Goal: Information Seeking & Learning: Learn about a topic

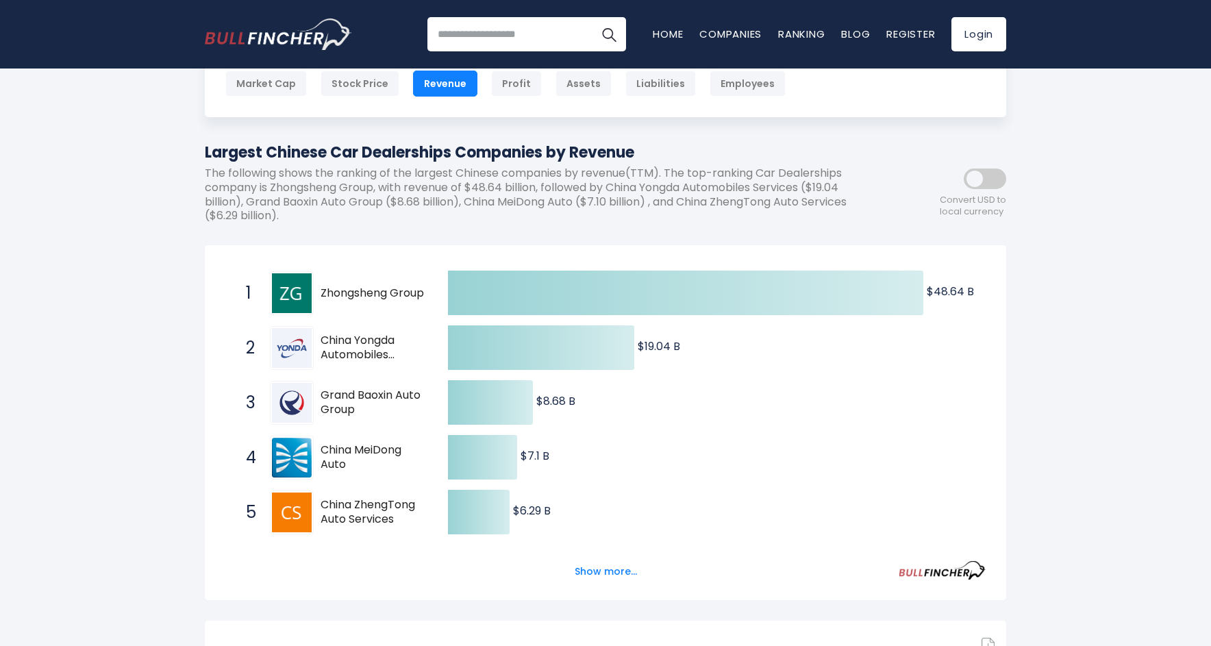
scroll to position [179, 0]
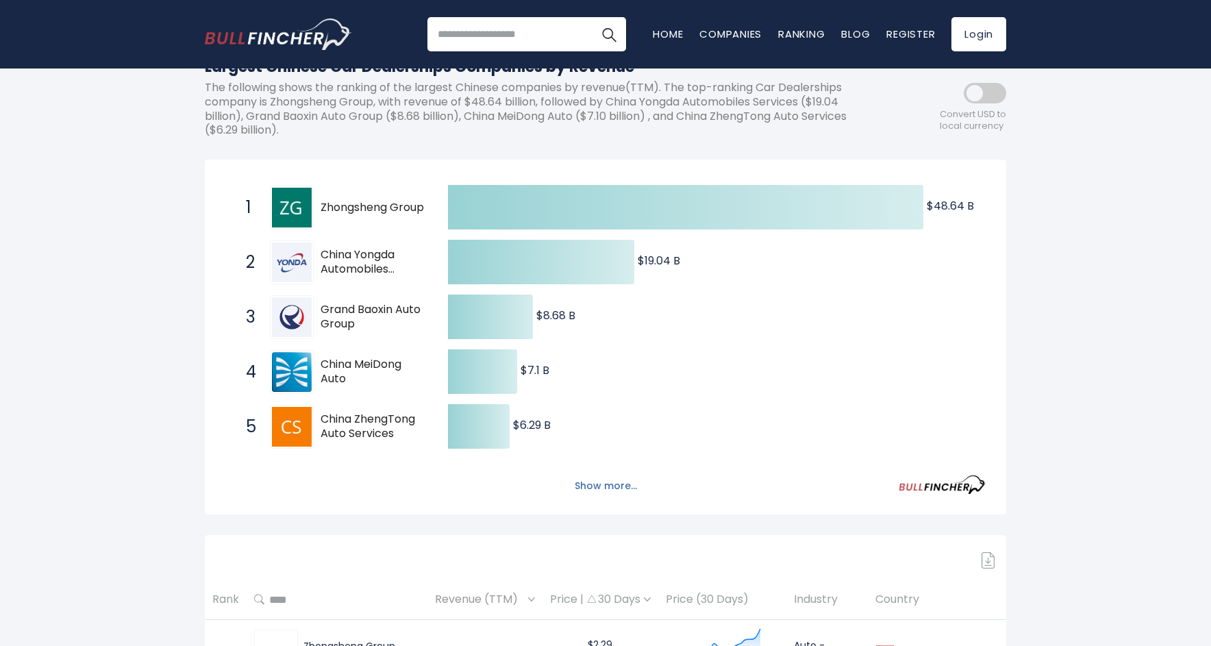
click at [622, 486] on button "Show more..." at bounding box center [605, 486] width 79 height 23
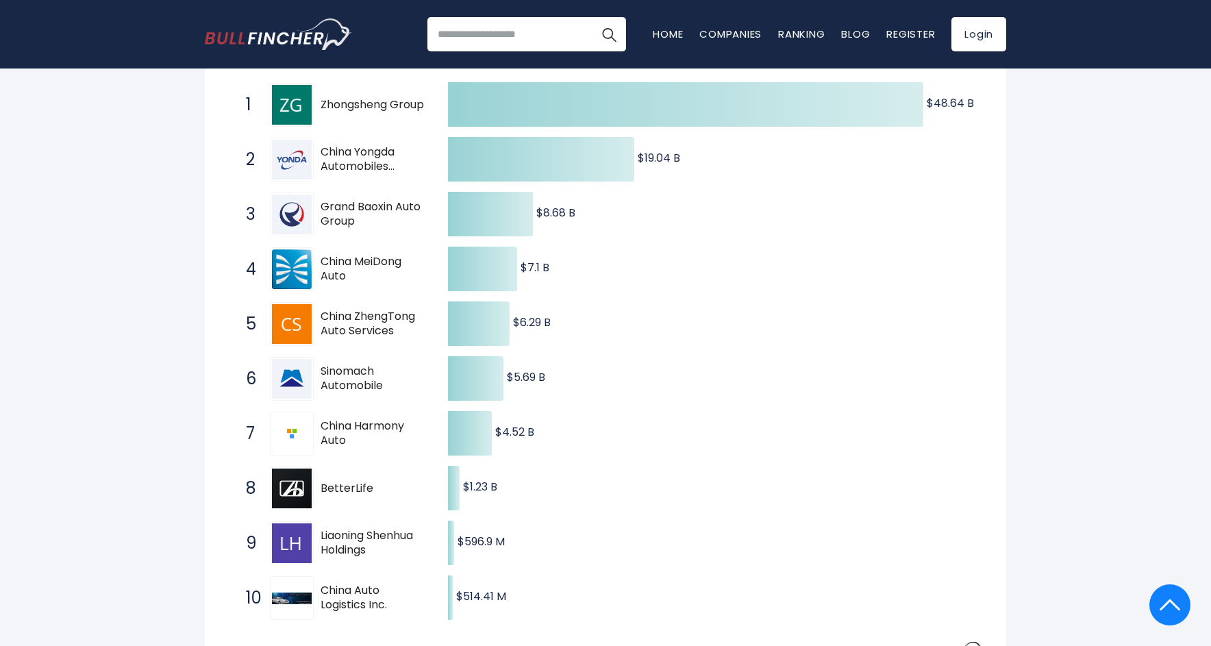
scroll to position [0, 0]
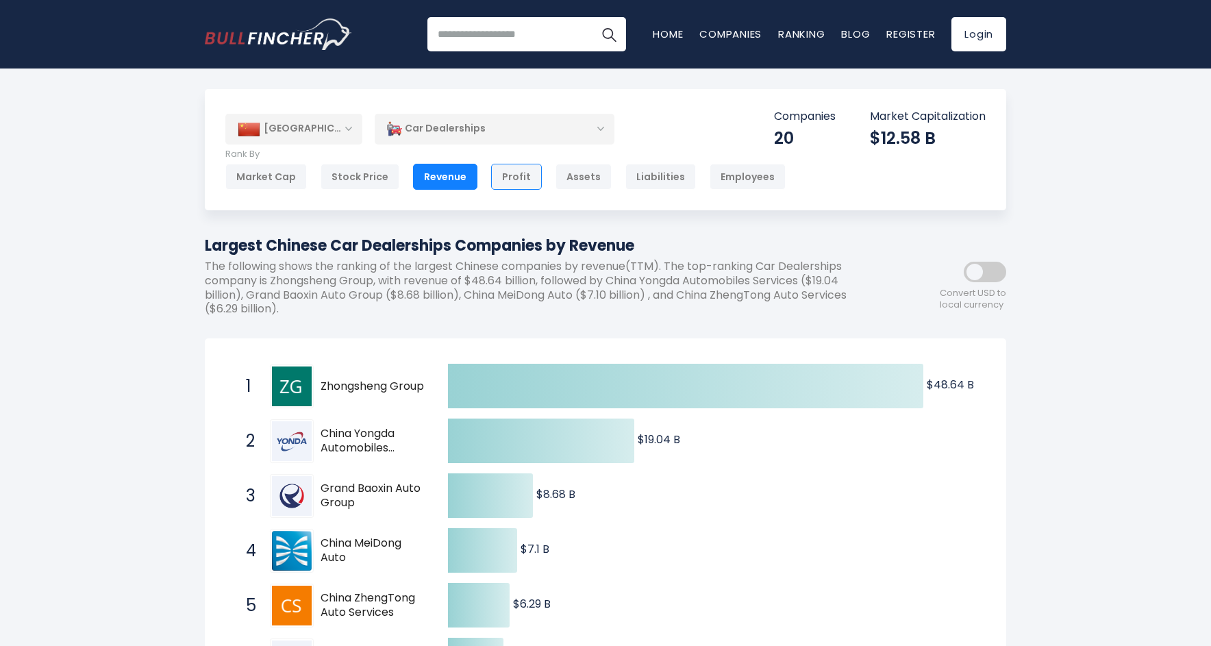
click at [514, 174] on div "Profit" at bounding box center [516, 177] width 51 height 26
drag, startPoint x: 643, startPoint y: 246, endPoint x: 197, endPoint y: 236, distance: 446.7
copy h1 "Largest Chinese Car Dealerships Companies by Revenue"
click at [600, 133] on div "Car Dealerships" at bounding box center [495, 129] width 240 height 32
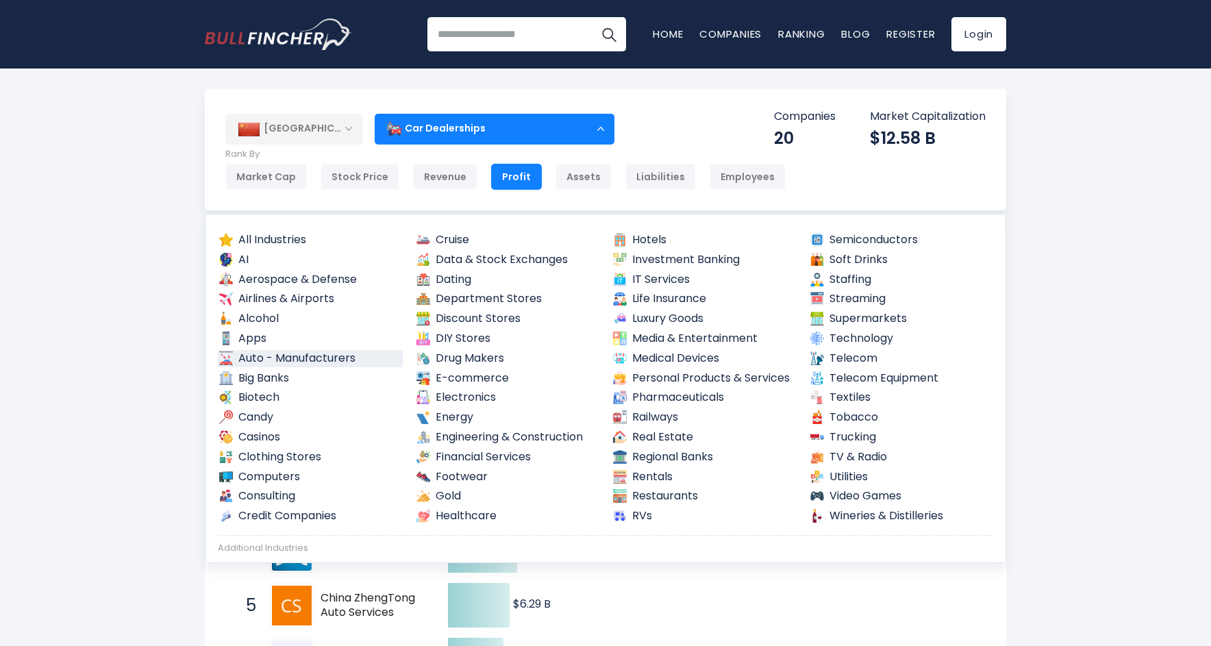
click at [342, 351] on link "Auto - Manufacturers" at bounding box center [310, 358] width 185 height 17
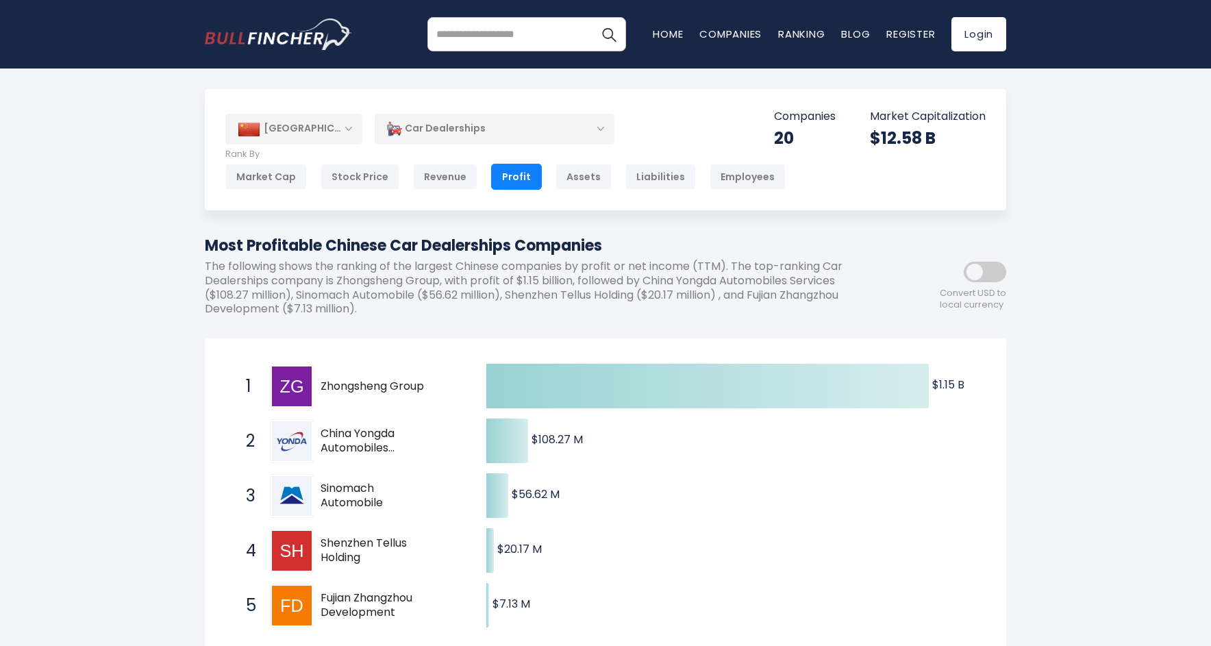
scroll to position [135, 0]
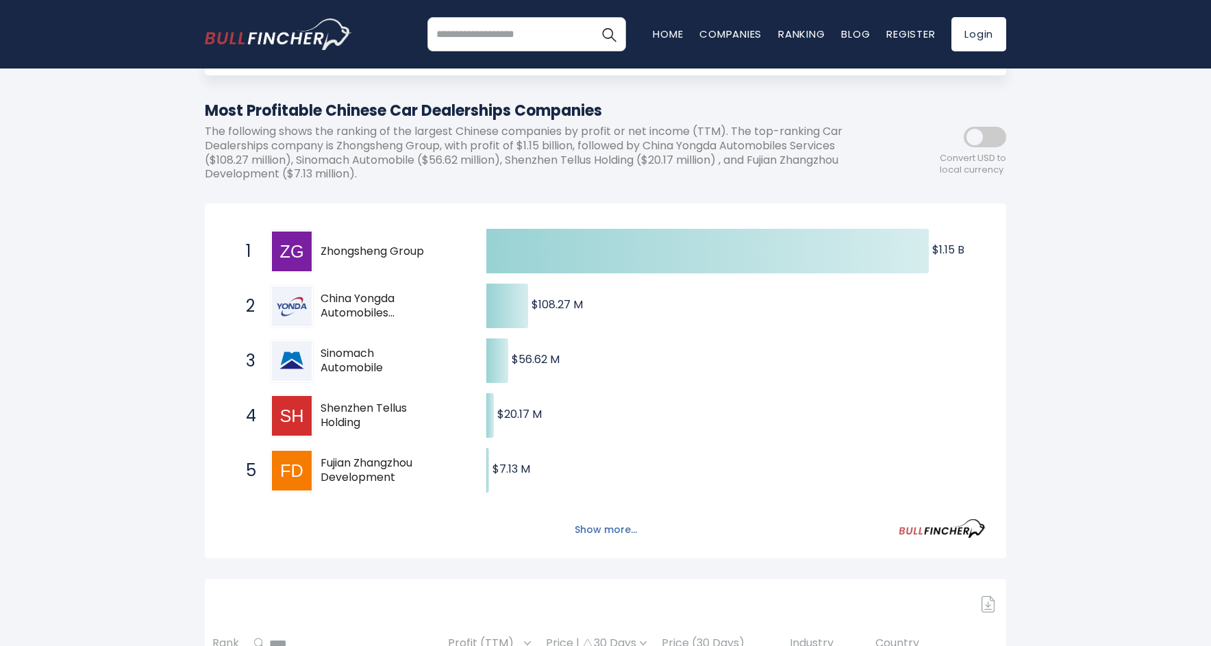
click at [616, 527] on button "Show more..." at bounding box center [605, 529] width 79 height 23
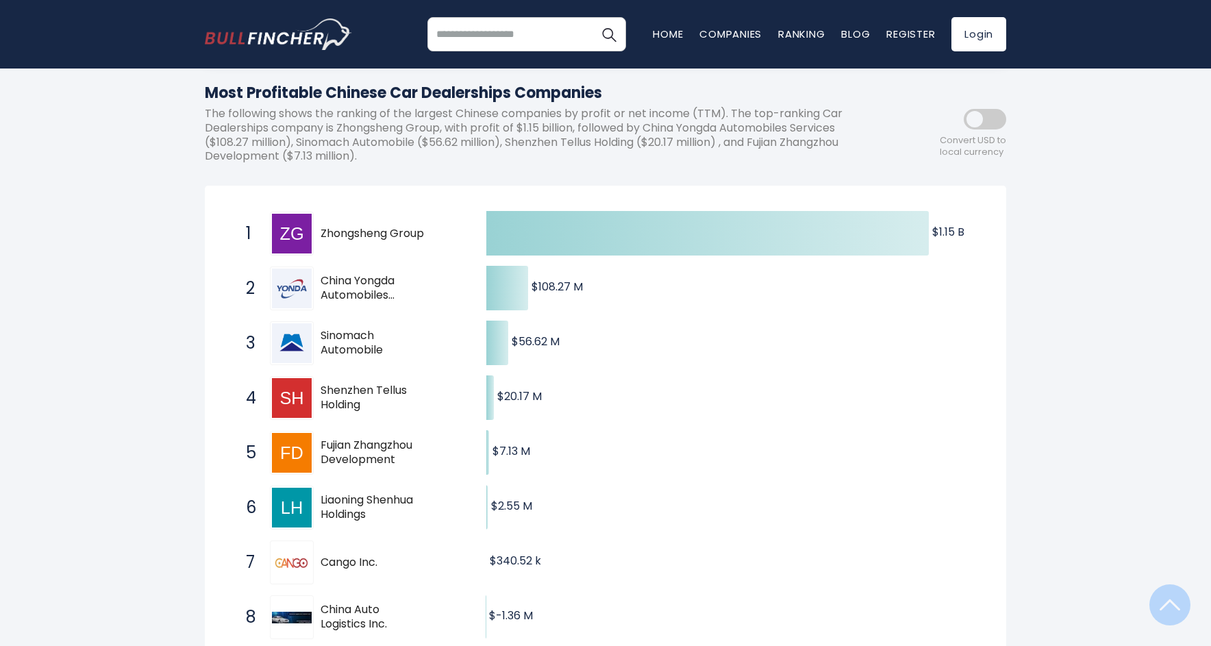
scroll to position [66, 0]
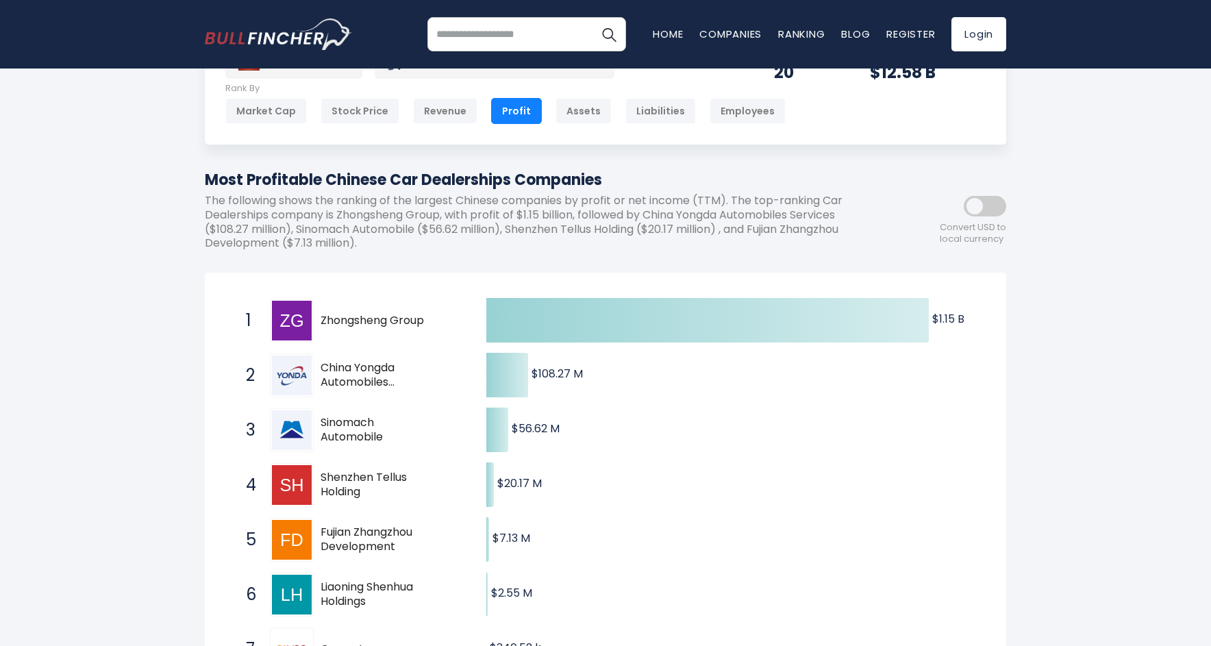
drag, startPoint x: 605, startPoint y: 181, endPoint x: 204, endPoint y: 184, distance: 401.4
copy h1 "Most Profitable Chinese Car Dealerships Companies"
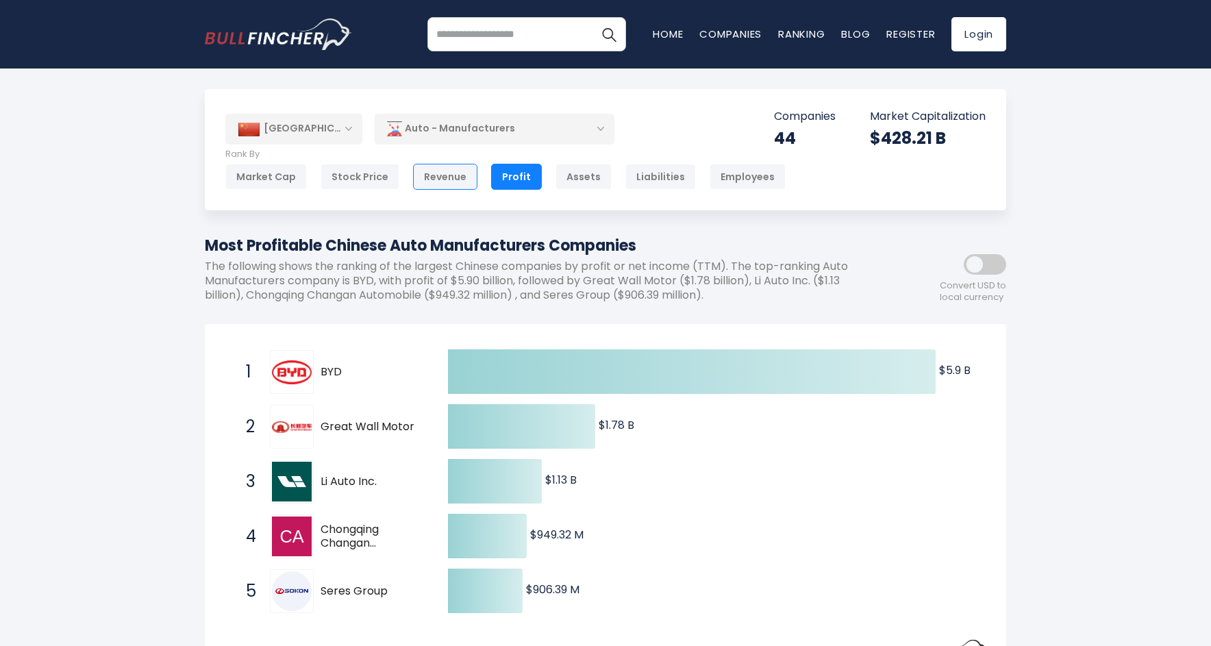
click at [455, 179] on div "Revenue" at bounding box center [445, 177] width 64 height 26
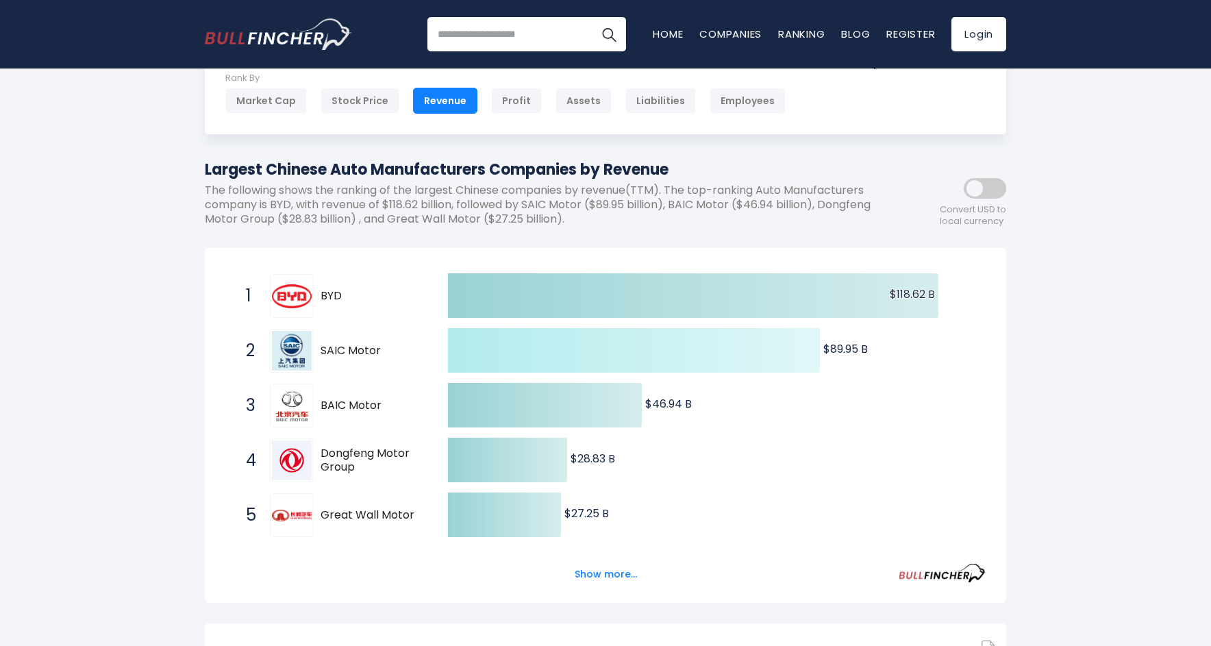
scroll to position [79, 0]
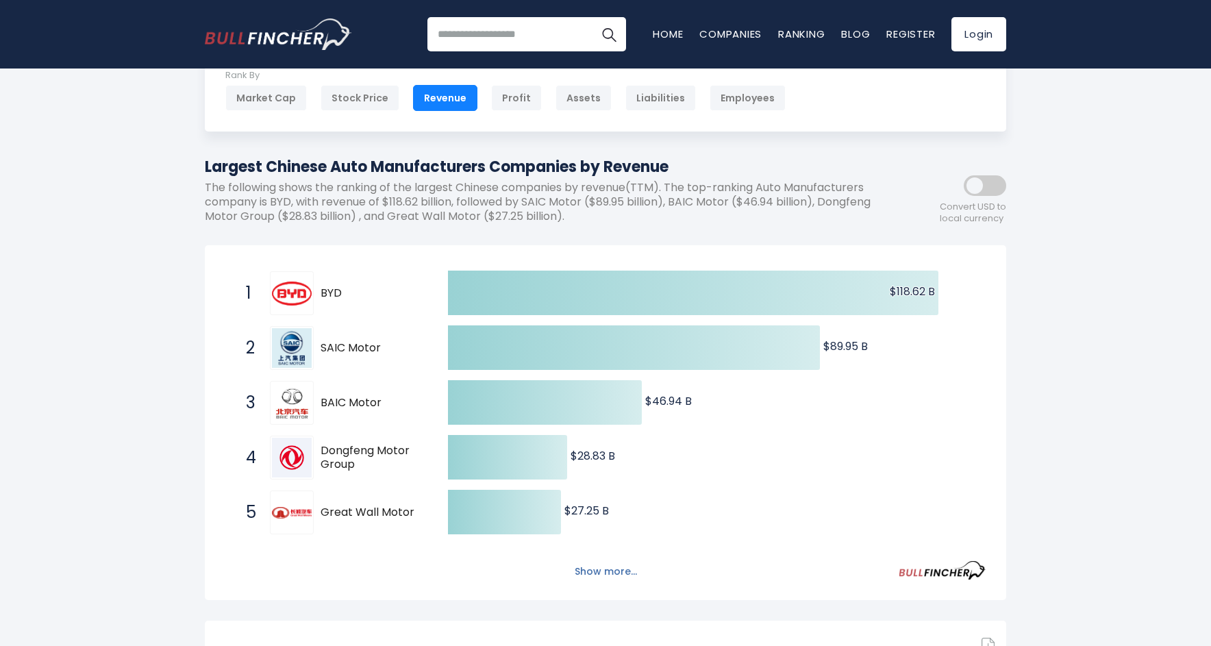
click at [621, 573] on button "Show more..." at bounding box center [605, 571] width 79 height 23
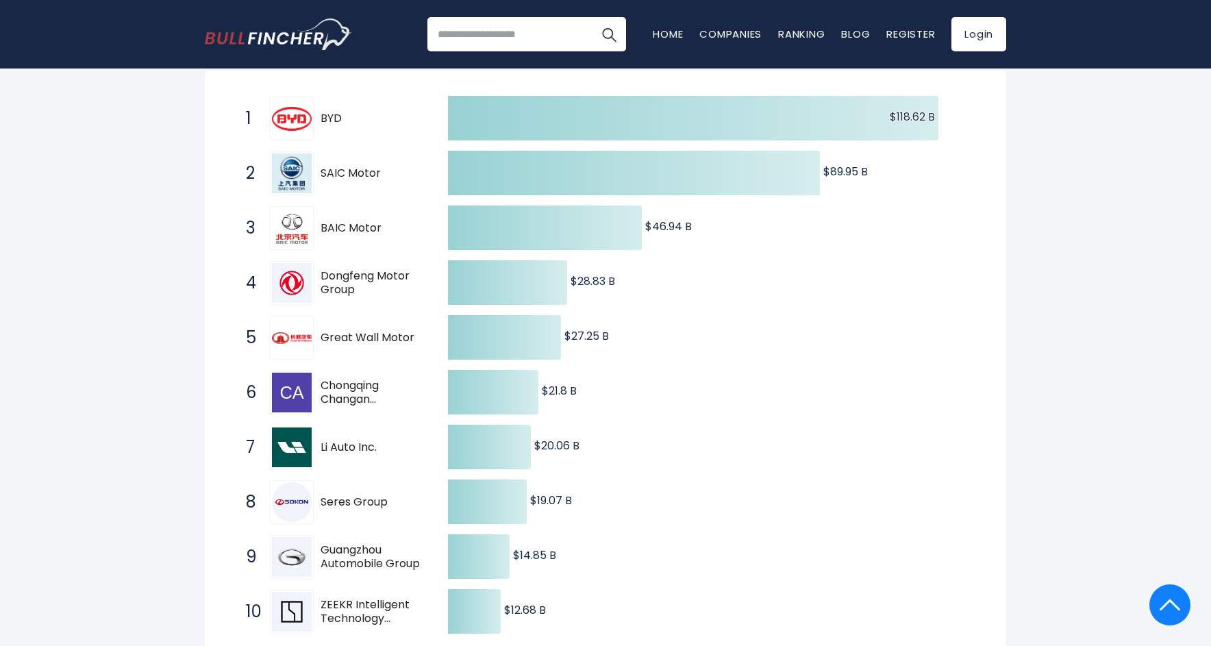
scroll to position [0, 0]
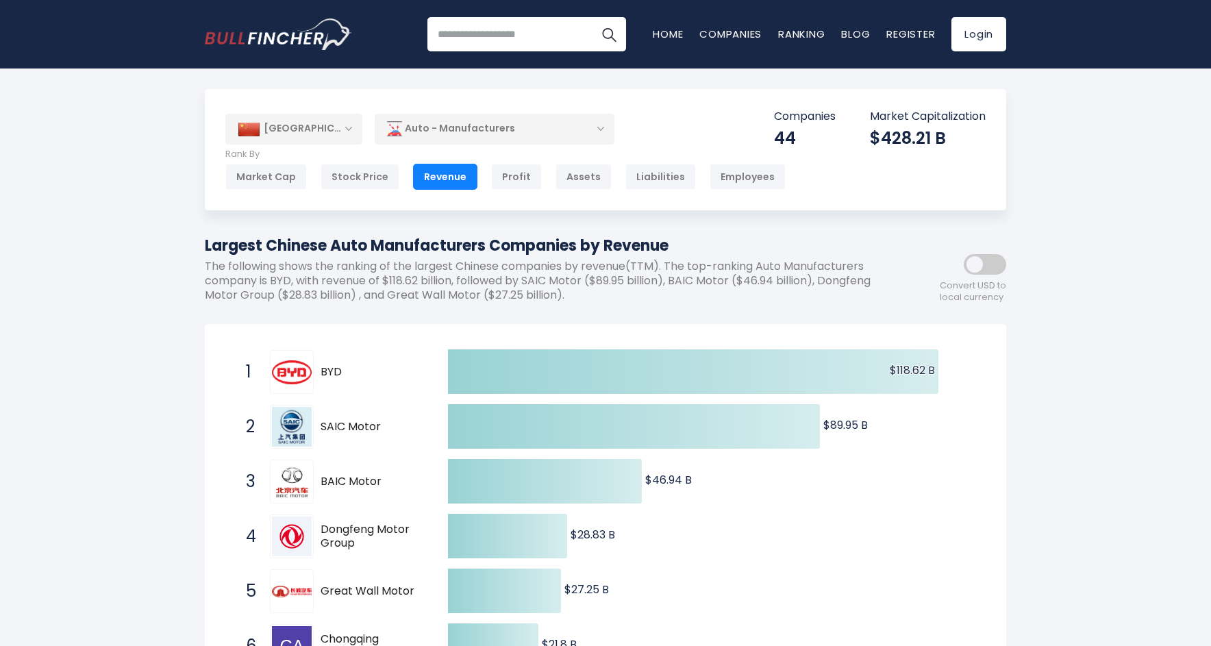
drag, startPoint x: 673, startPoint y: 245, endPoint x: 197, endPoint y: 251, distance: 476.7
copy h1 "Largest Chinese Auto Manufacturers Companies by Revenue"
click at [501, 176] on div "Profit" at bounding box center [516, 177] width 51 height 26
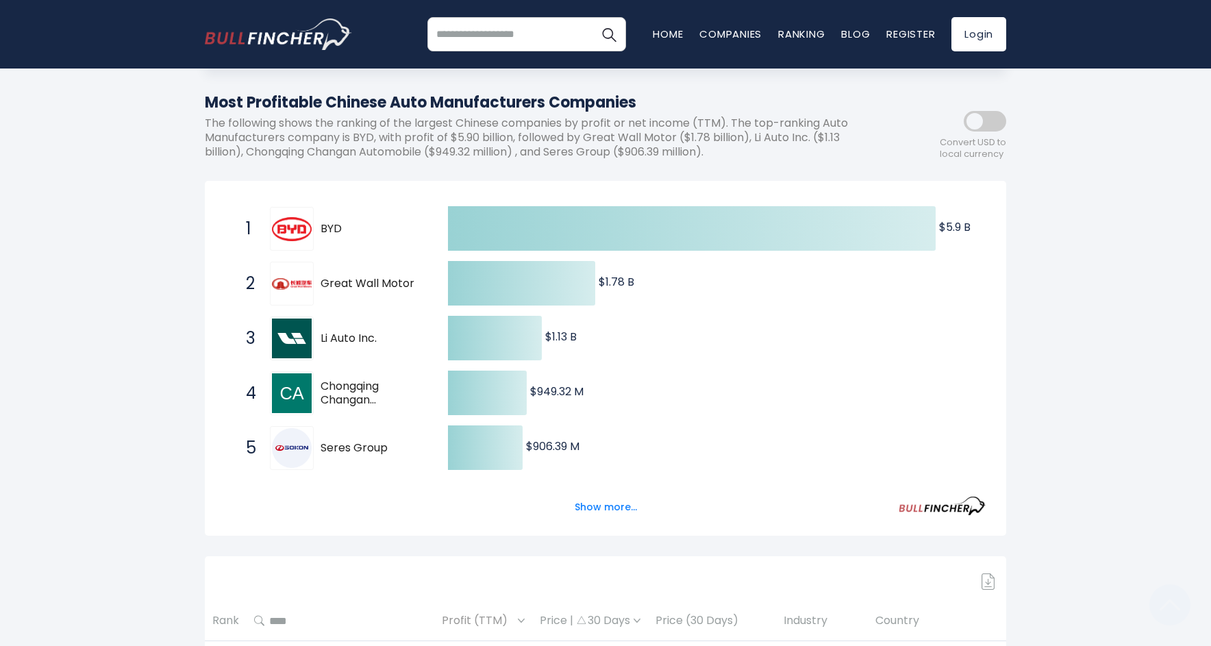
scroll to position [224, 0]
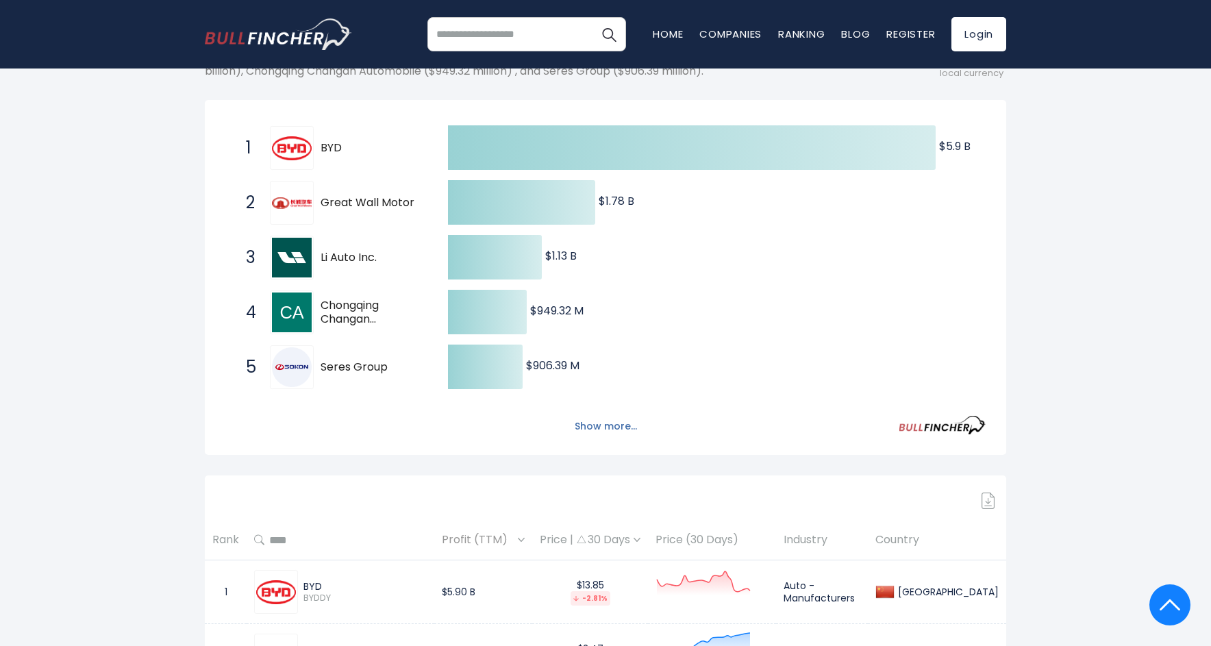
click at [618, 419] on button "Show more..." at bounding box center [605, 426] width 79 height 23
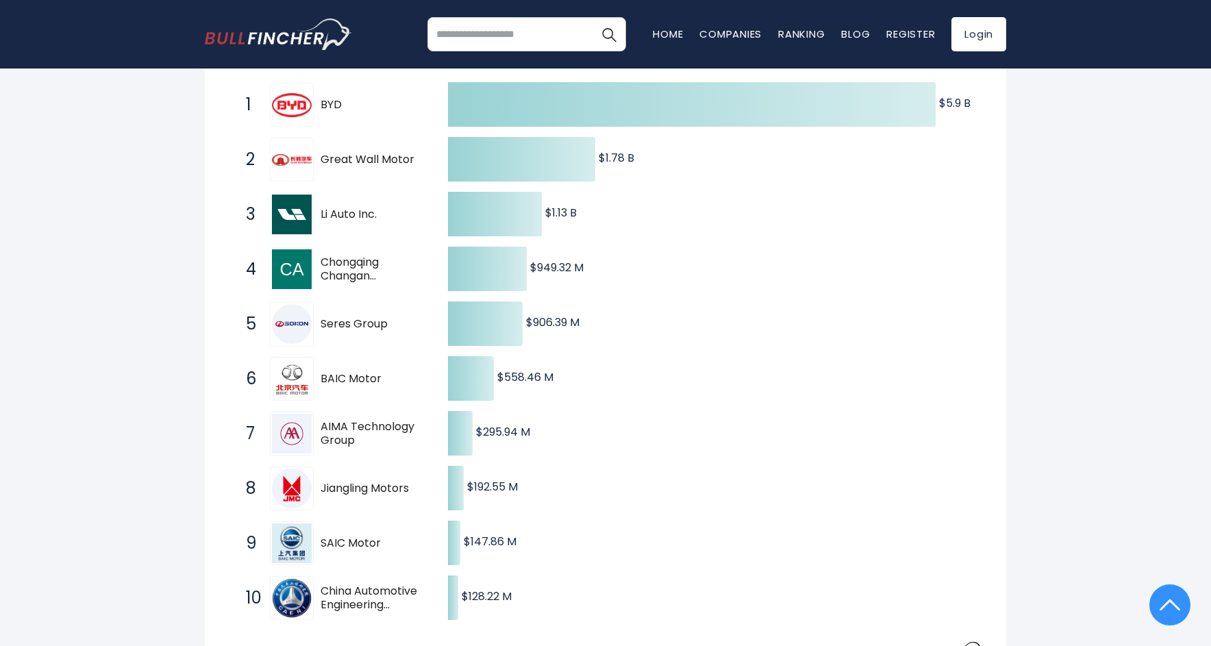
scroll to position [0, 0]
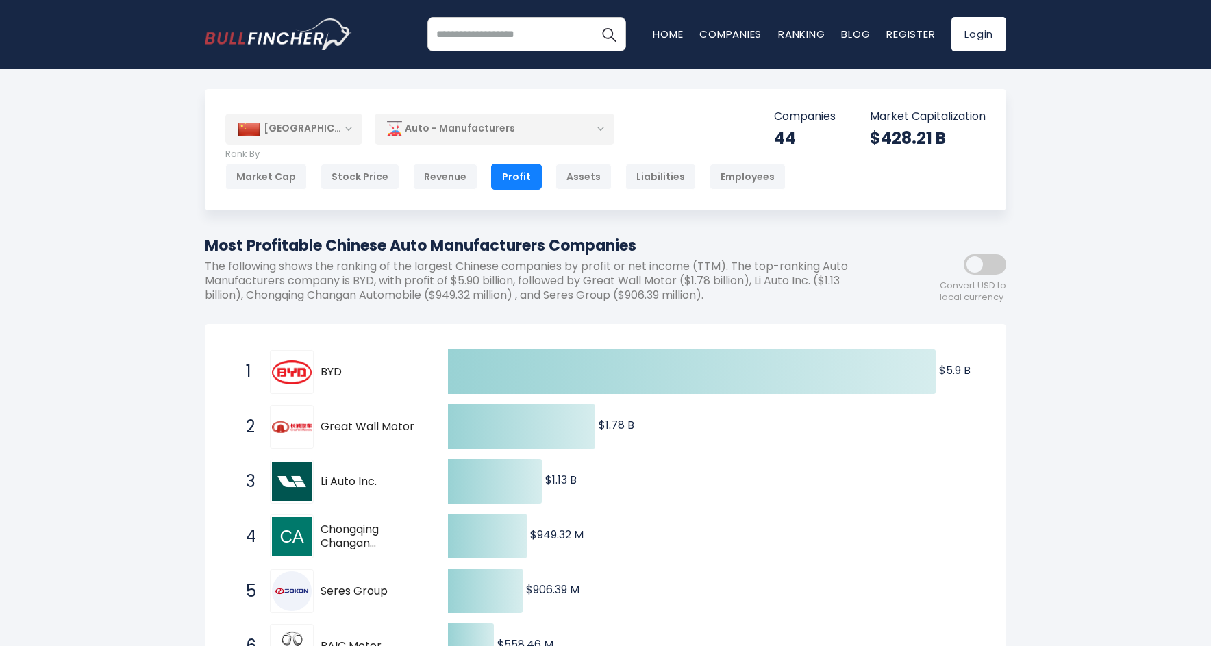
drag, startPoint x: 641, startPoint y: 242, endPoint x: 210, endPoint y: 241, distance: 430.8
click at [210, 241] on h1 "Most Profitable Chinese Auto Manufacturers Companies" at bounding box center [544, 245] width 678 height 23
copy h1 "Most Profitable Chinese Auto Manufacturers Companies"
click at [603, 126] on div "Auto - Manufacturers" at bounding box center [495, 129] width 240 height 32
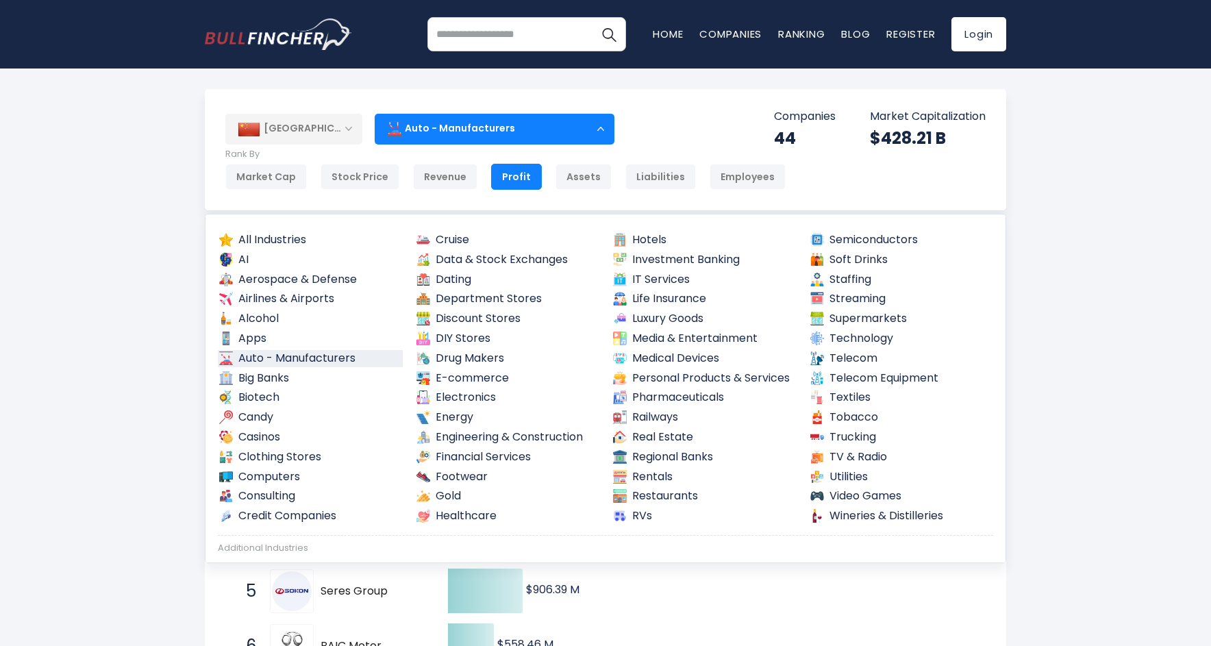
click at [657, 230] on li "Hotels" at bounding box center [704, 240] width 188 height 20
click at [660, 236] on link "Hotels" at bounding box center [704, 239] width 185 height 17
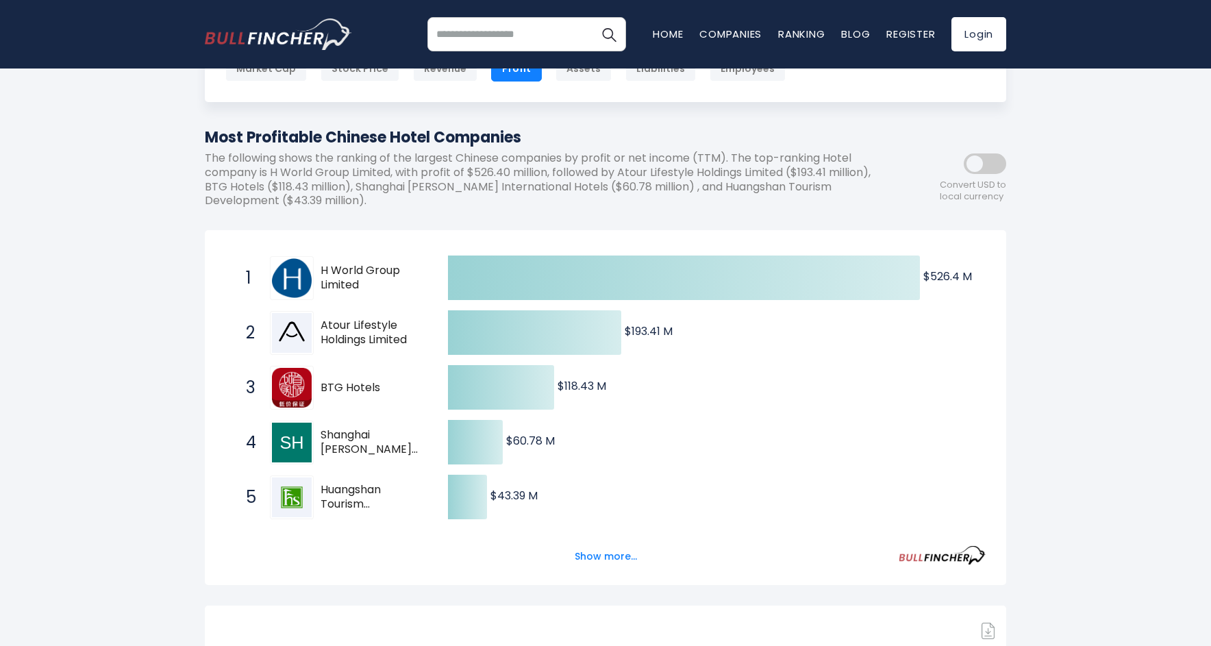
scroll to position [161, 0]
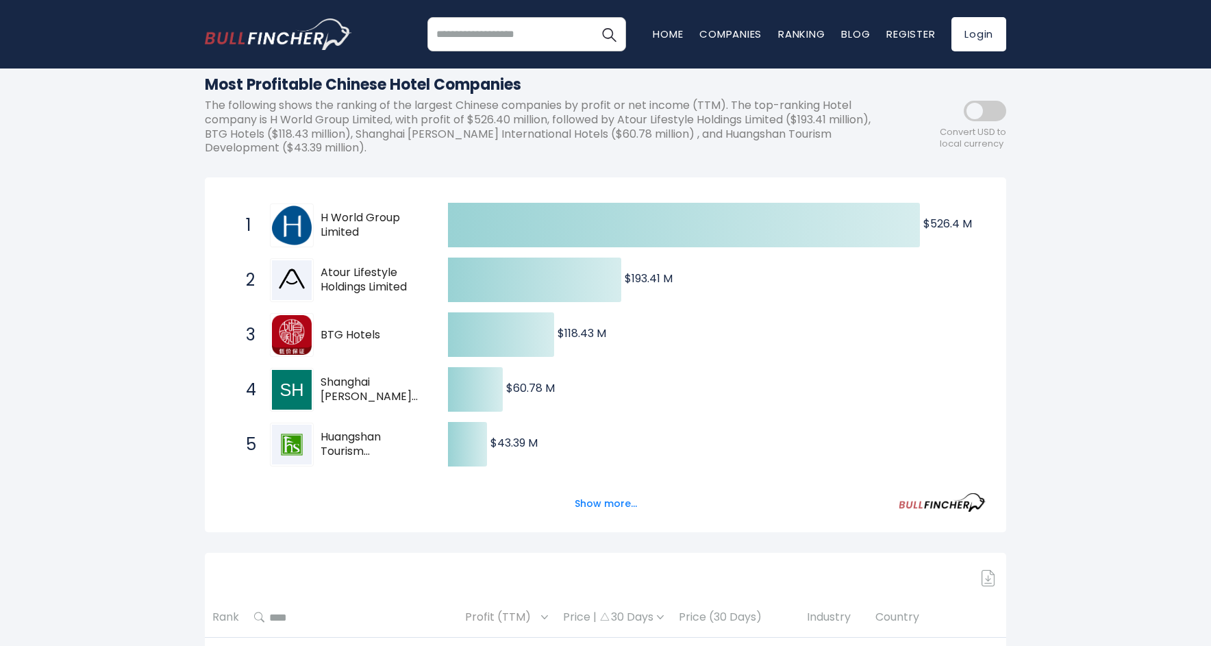
click at [927, 505] on div "Created with Highcharts 12.1.2 $526.4 M ​ $526.4 M $193.41 M ​ $193.41 M $118.4…" at bounding box center [605, 354] width 801 height 355
click at [594, 500] on button "Show more..." at bounding box center [605, 503] width 79 height 23
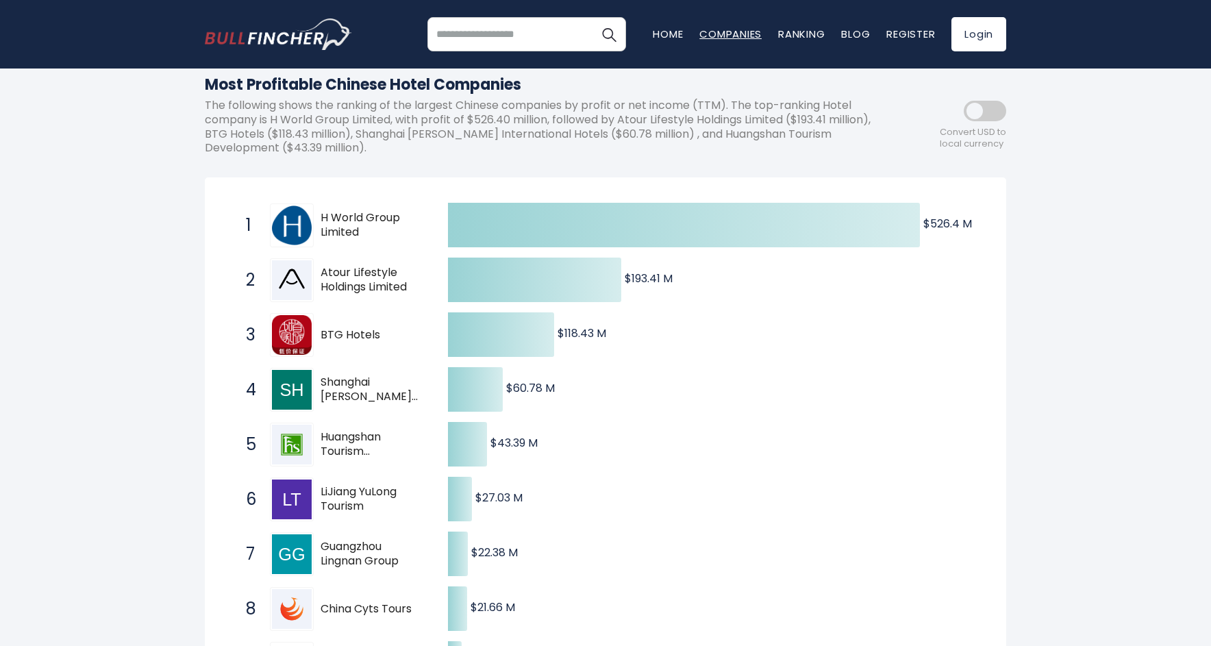
click at [714, 32] on link "Companies" at bounding box center [730, 34] width 62 height 14
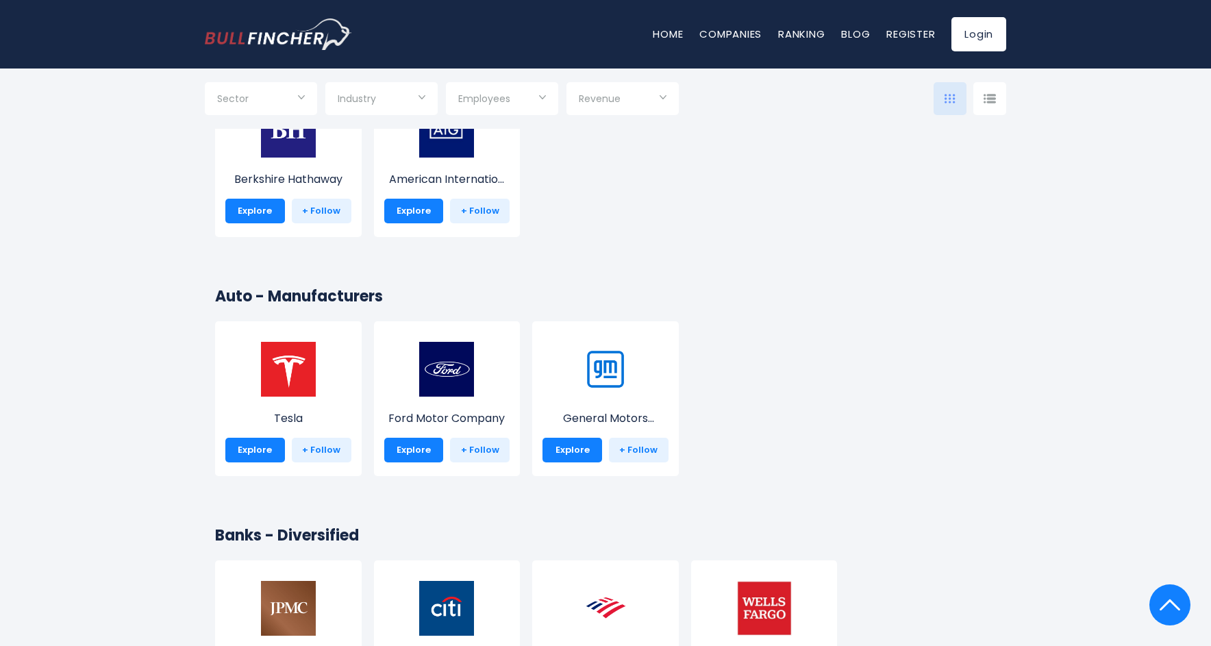
scroll to position [3055, 0]
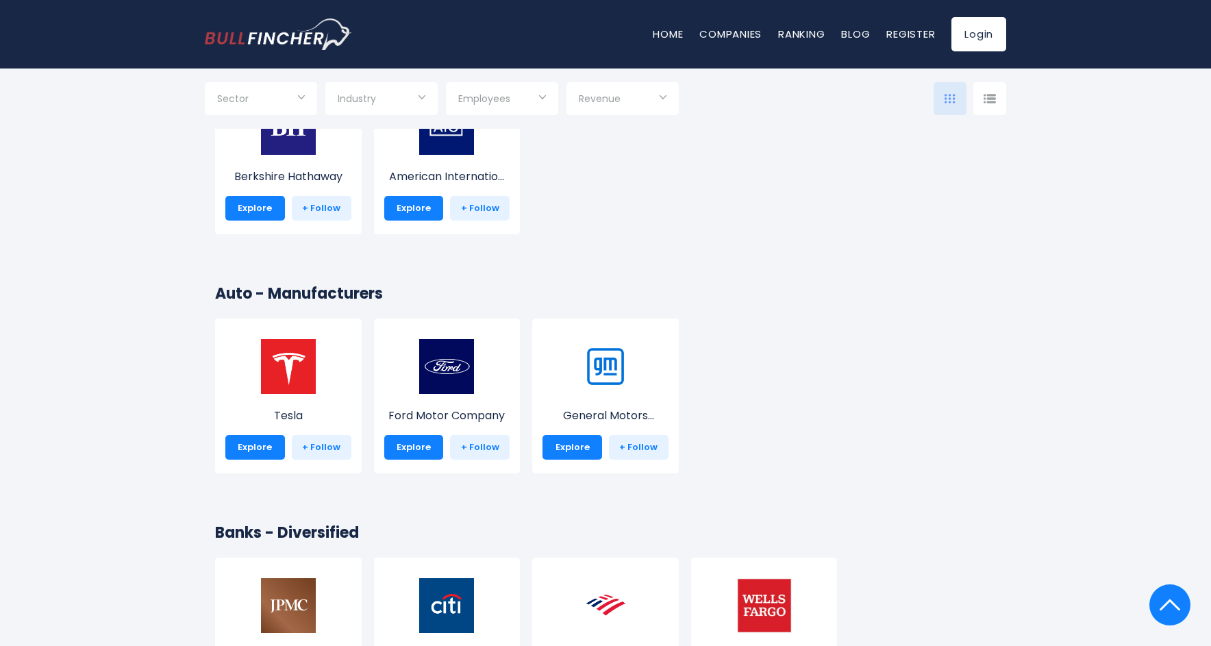
click at [331, 297] on h2 "Auto - Manufacturers" at bounding box center [605, 293] width 781 height 23
click at [236, 297] on h2 "Auto - Manufacturers" at bounding box center [605, 293] width 781 height 23
click at [794, 33] on link "Ranking" at bounding box center [801, 34] width 47 height 14
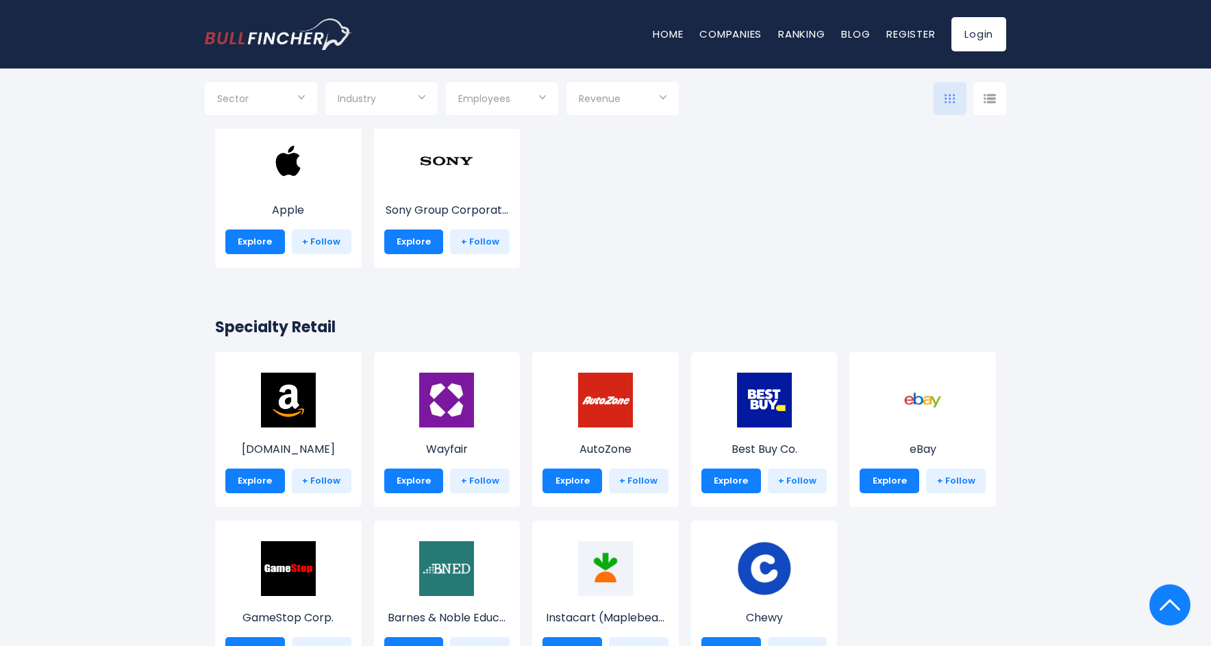
scroll to position [0, 0]
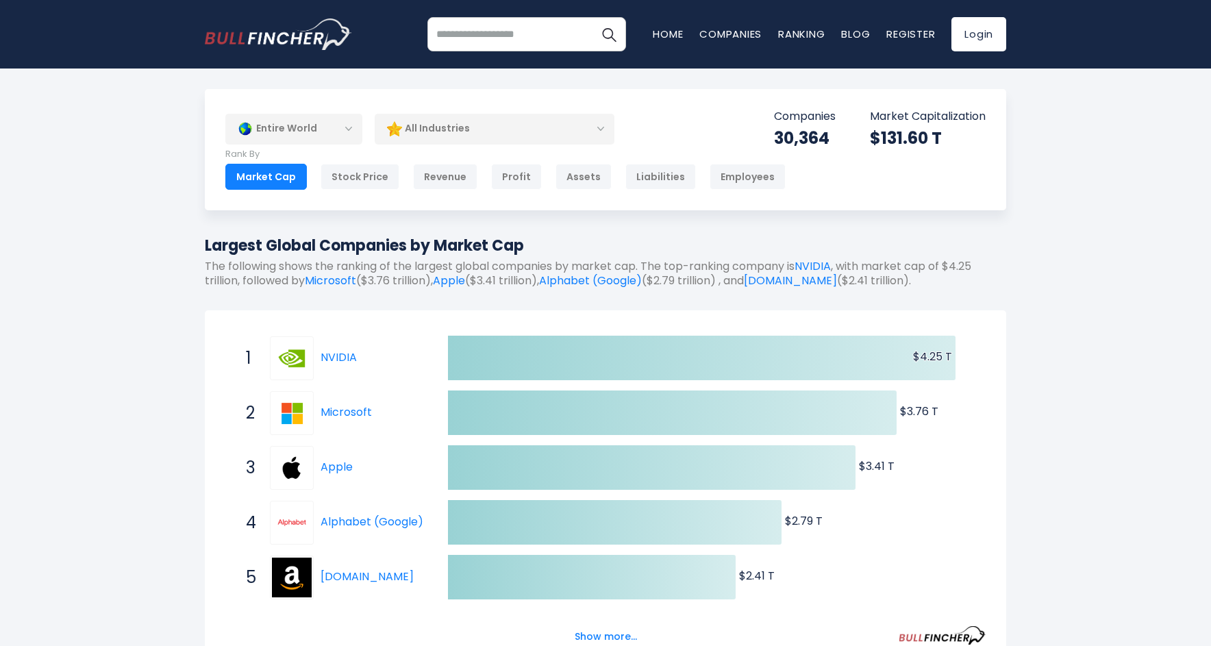
scroll to position [83, 0]
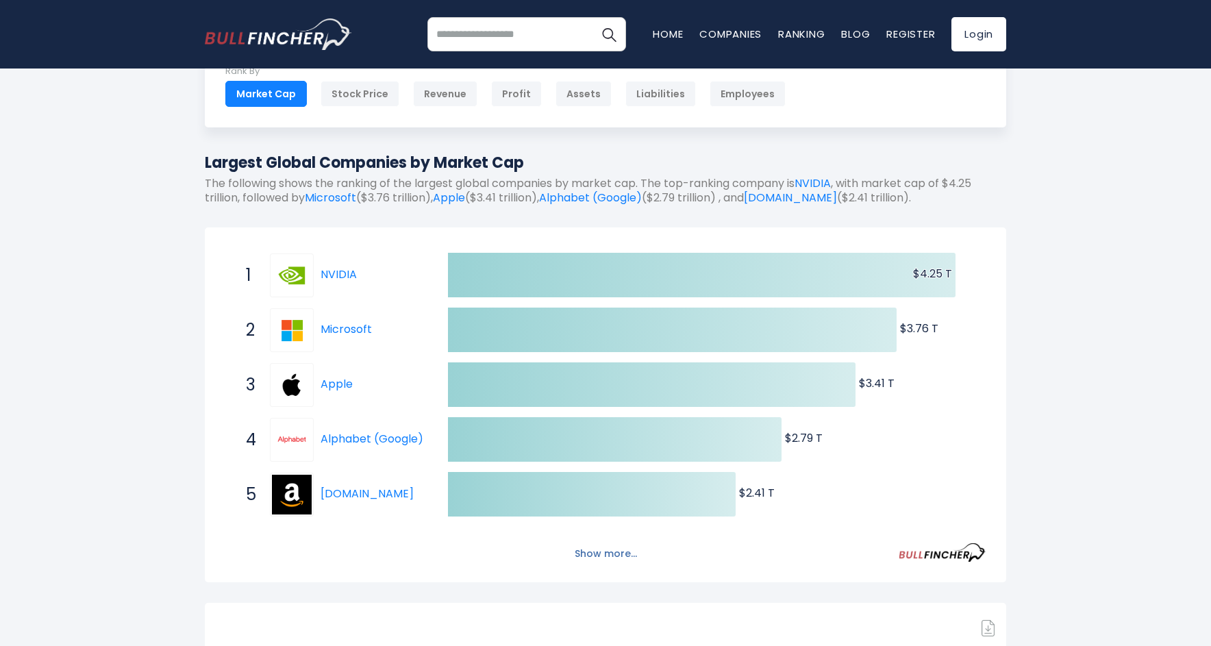
click at [623, 555] on button "Show more..." at bounding box center [605, 553] width 79 height 23
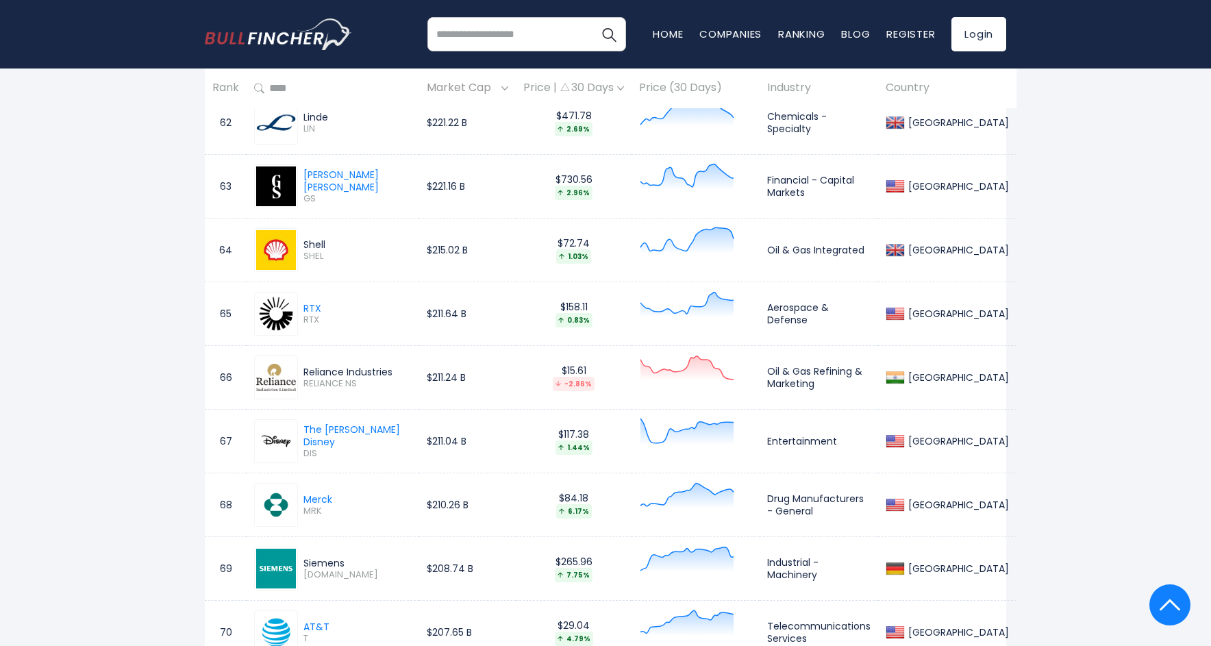
scroll to position [4852, 0]
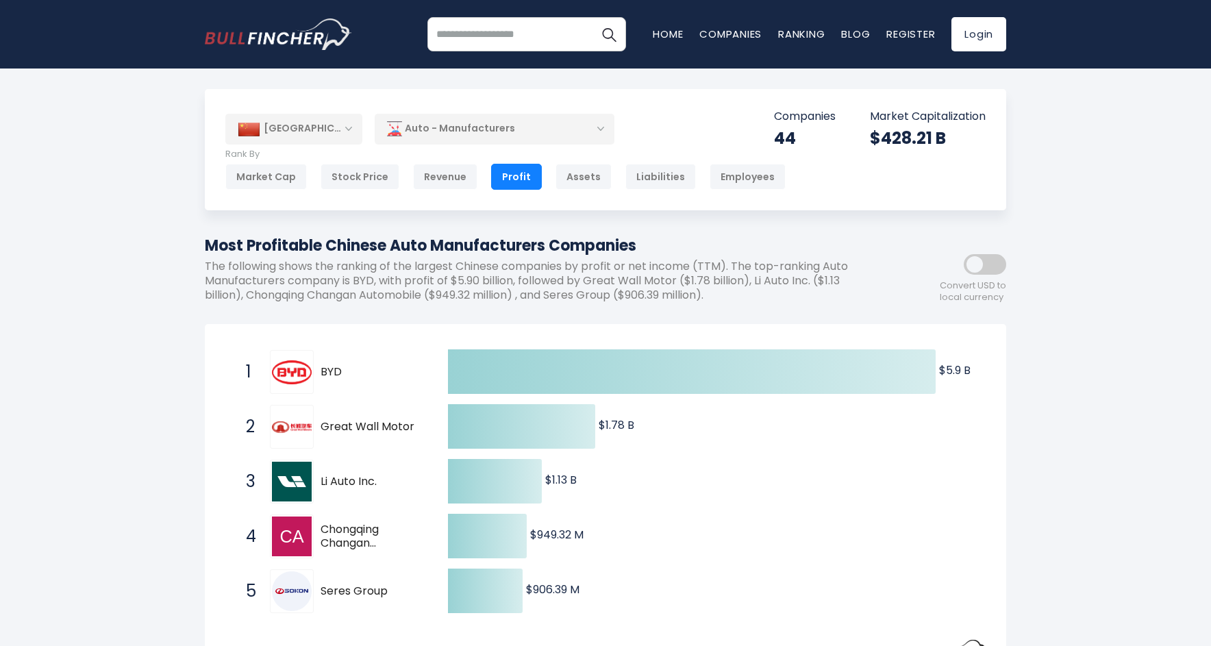
click at [340, 125] on div "[GEOGRAPHIC_DATA]" at bounding box center [293, 129] width 137 height 30
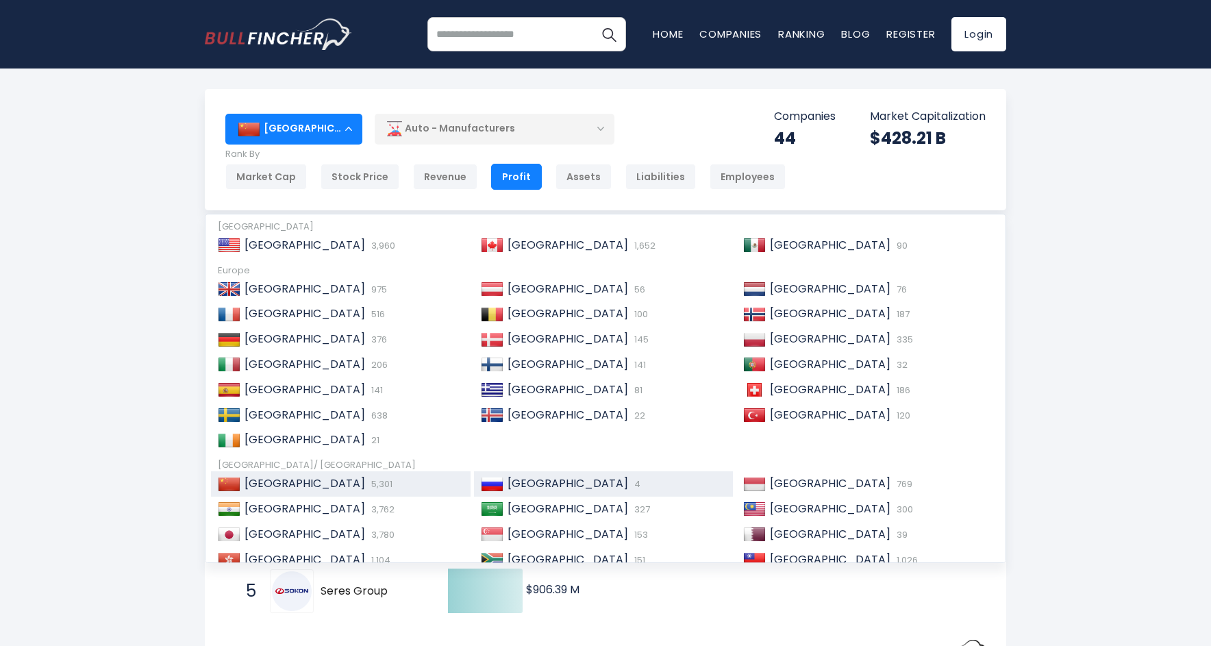
scroll to position [69, 0]
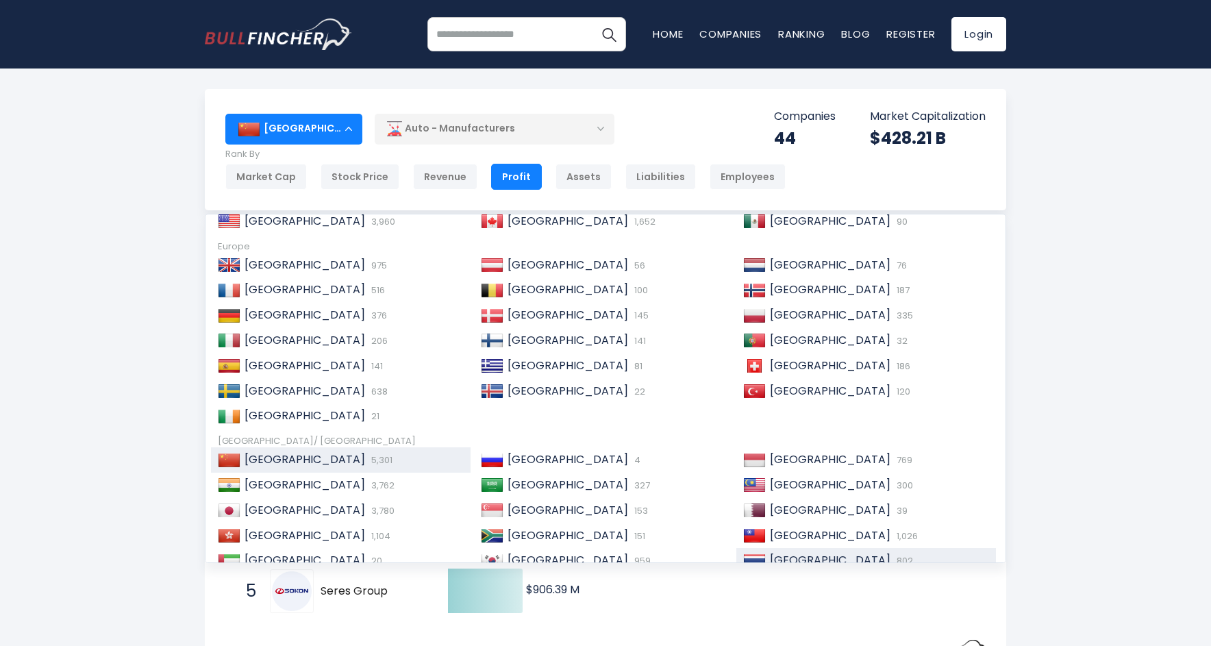
click at [784, 552] on span "[GEOGRAPHIC_DATA]" at bounding box center [830, 560] width 121 height 16
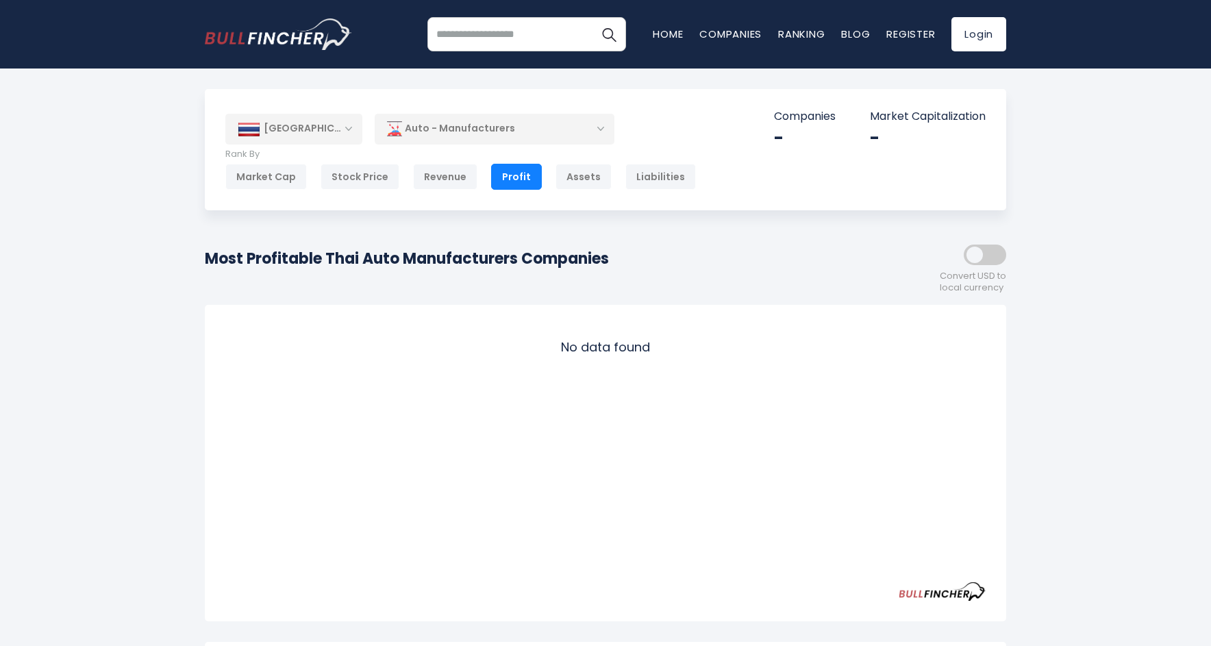
click at [586, 127] on div "Auto - Manufacturers" at bounding box center [495, 129] width 240 height 32
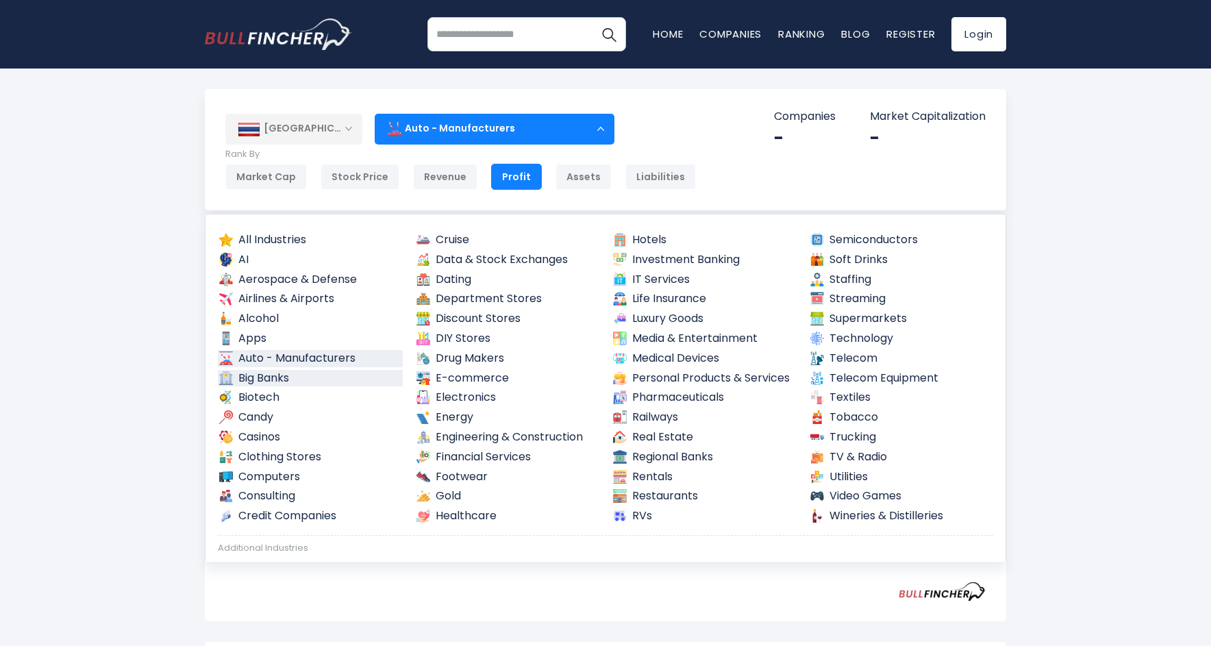
click at [288, 374] on link "Big Banks" at bounding box center [310, 378] width 185 height 17
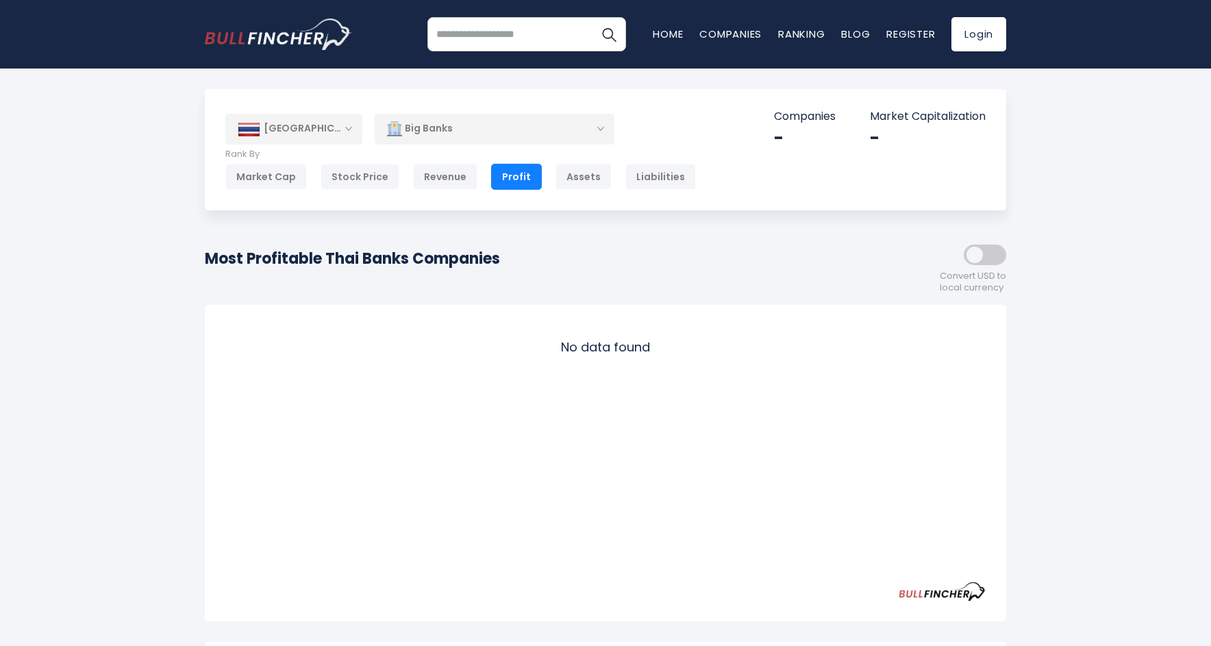
click at [596, 129] on div "Big Banks" at bounding box center [495, 129] width 240 height 32
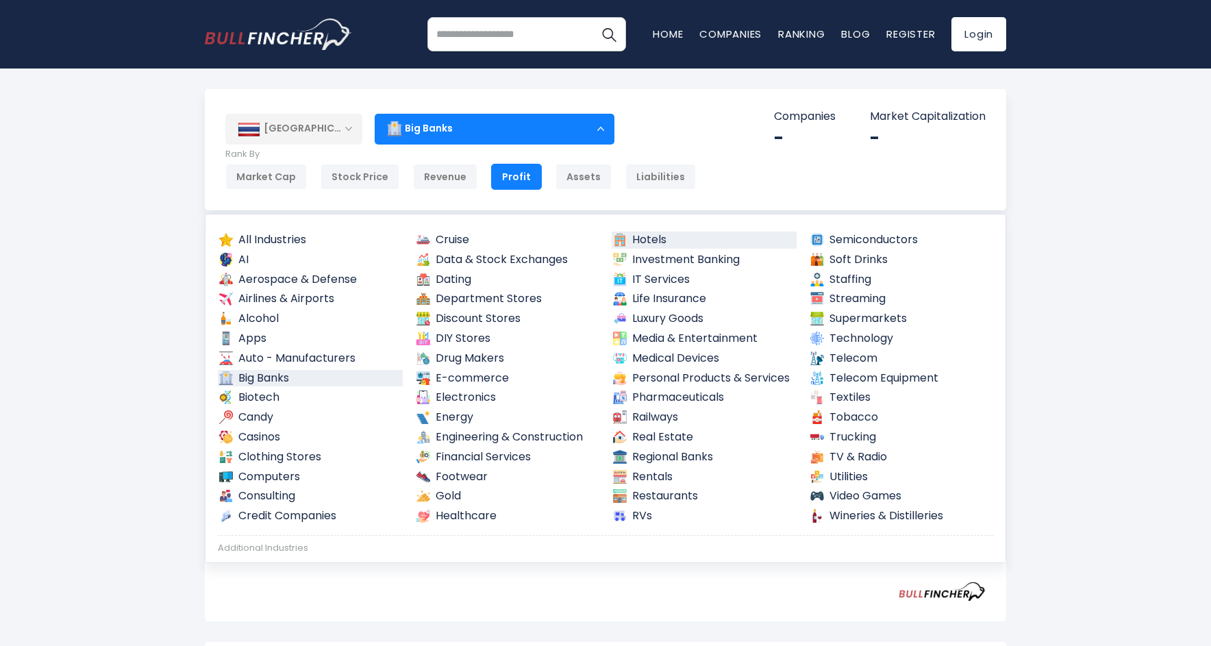
click at [674, 243] on link "Hotels" at bounding box center [704, 239] width 185 height 17
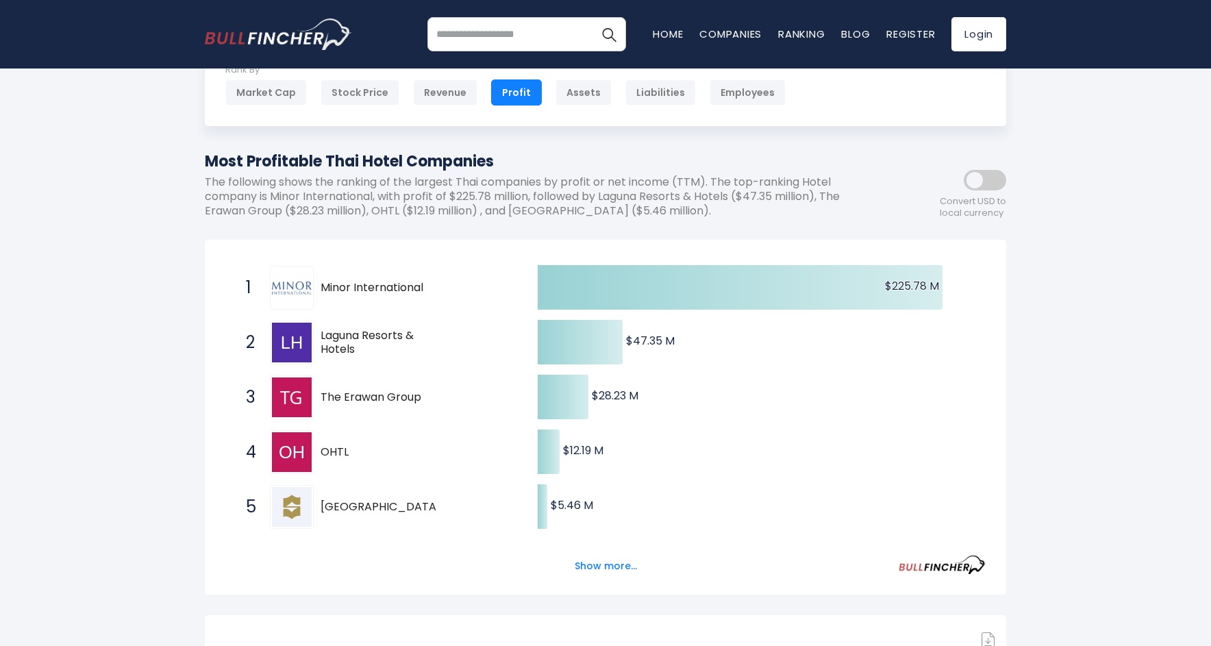
scroll to position [263, 0]
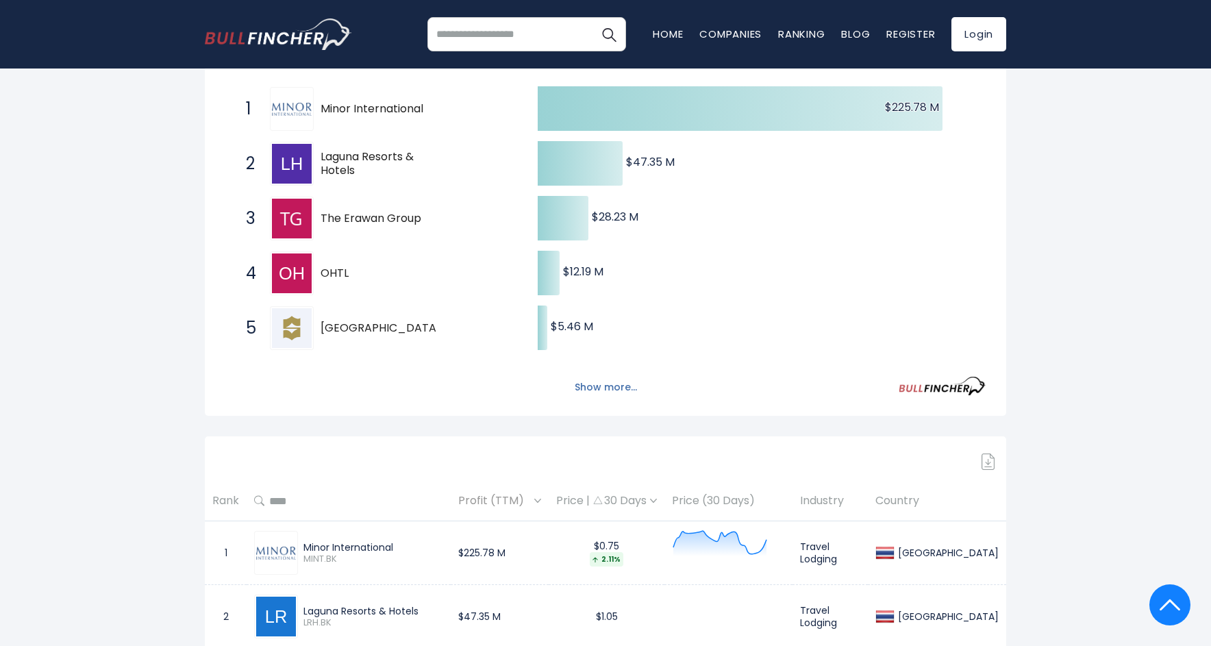
click at [617, 385] on button "Show more..." at bounding box center [605, 387] width 79 height 23
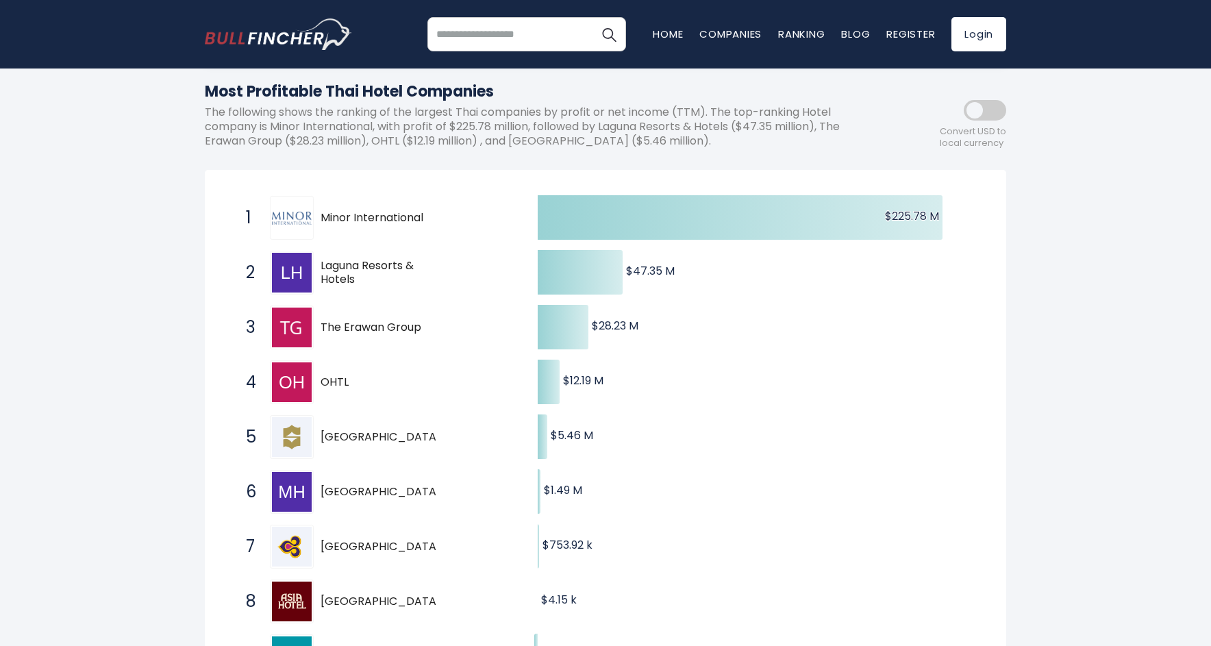
scroll to position [0, 0]
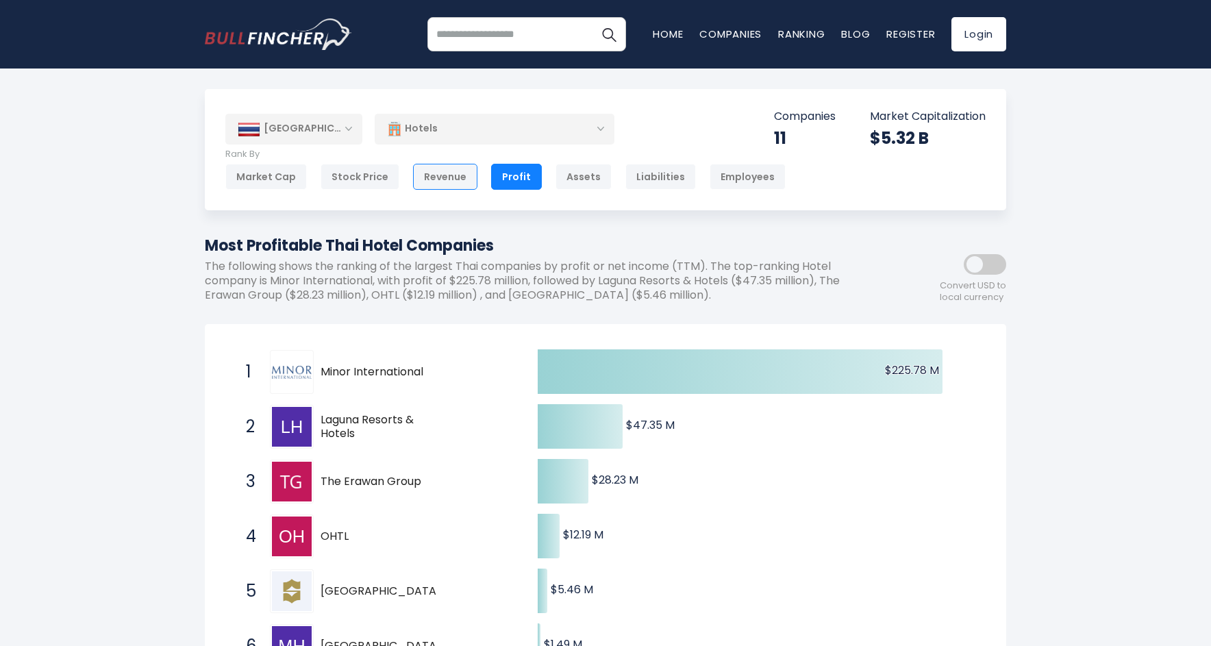
click at [447, 177] on div "Revenue" at bounding box center [445, 177] width 64 height 26
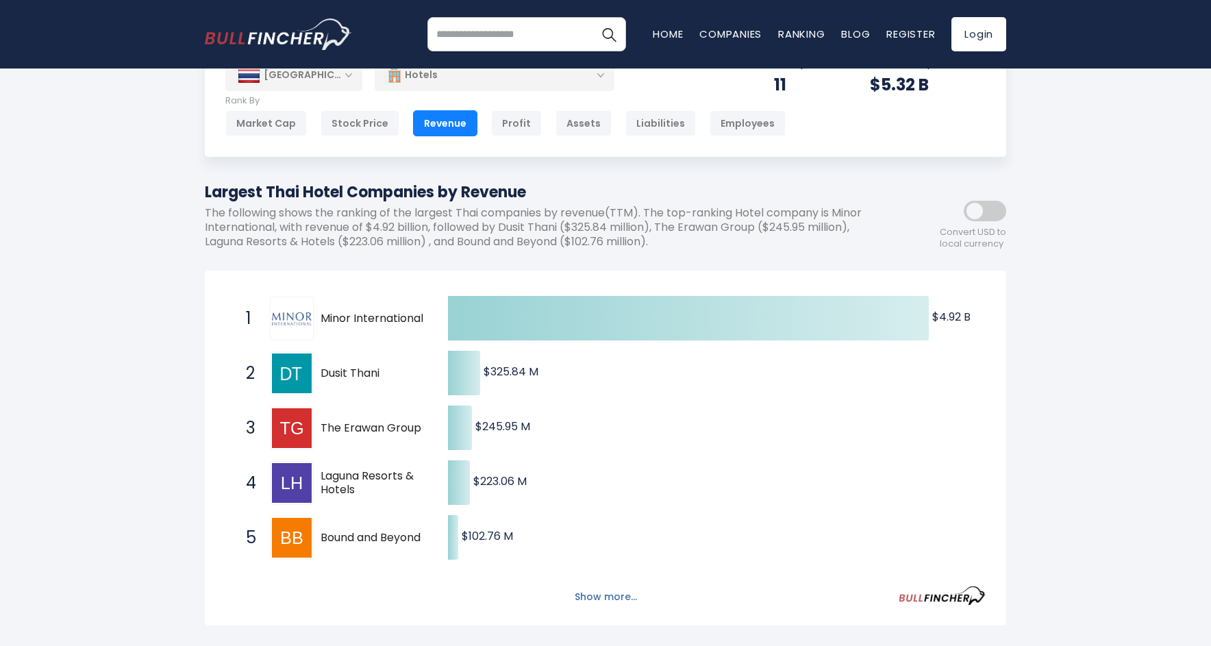
scroll to position [79, 0]
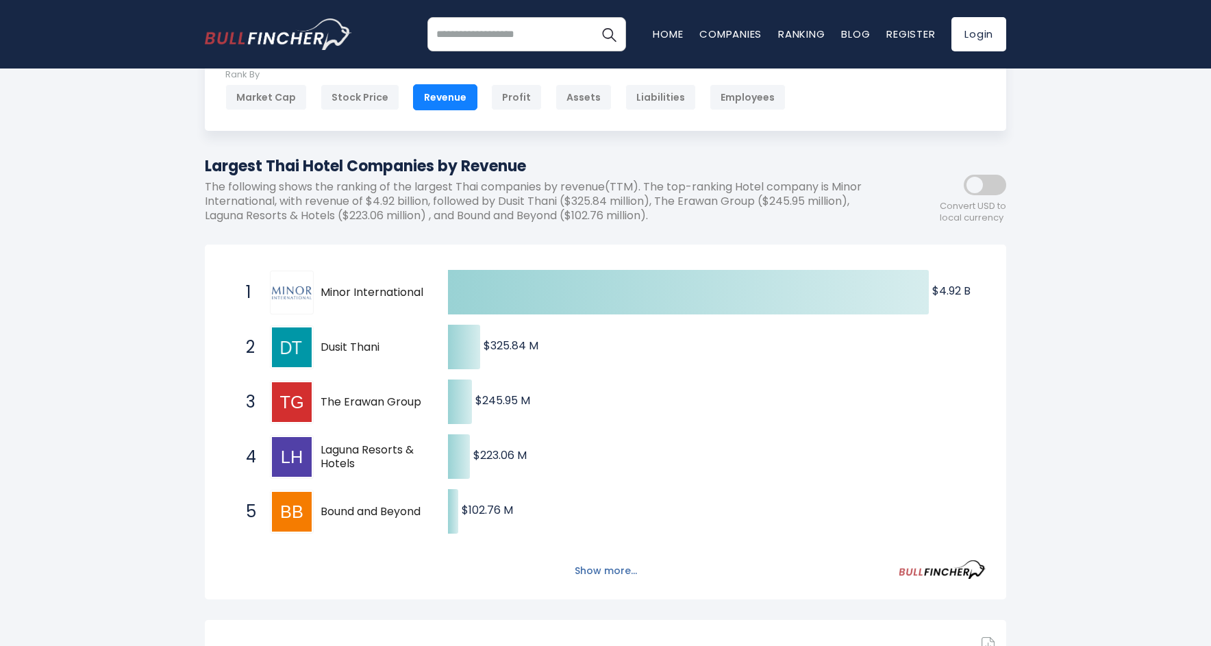
click at [626, 565] on button "Show more..." at bounding box center [605, 571] width 79 height 23
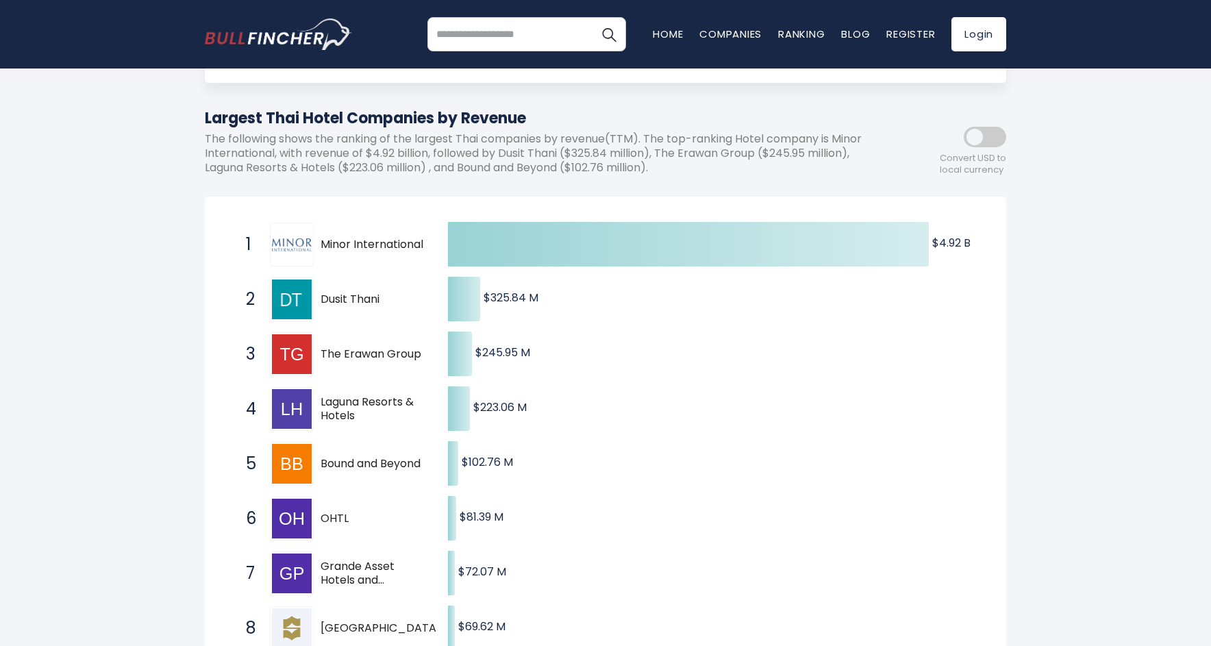
scroll to position [0, 0]
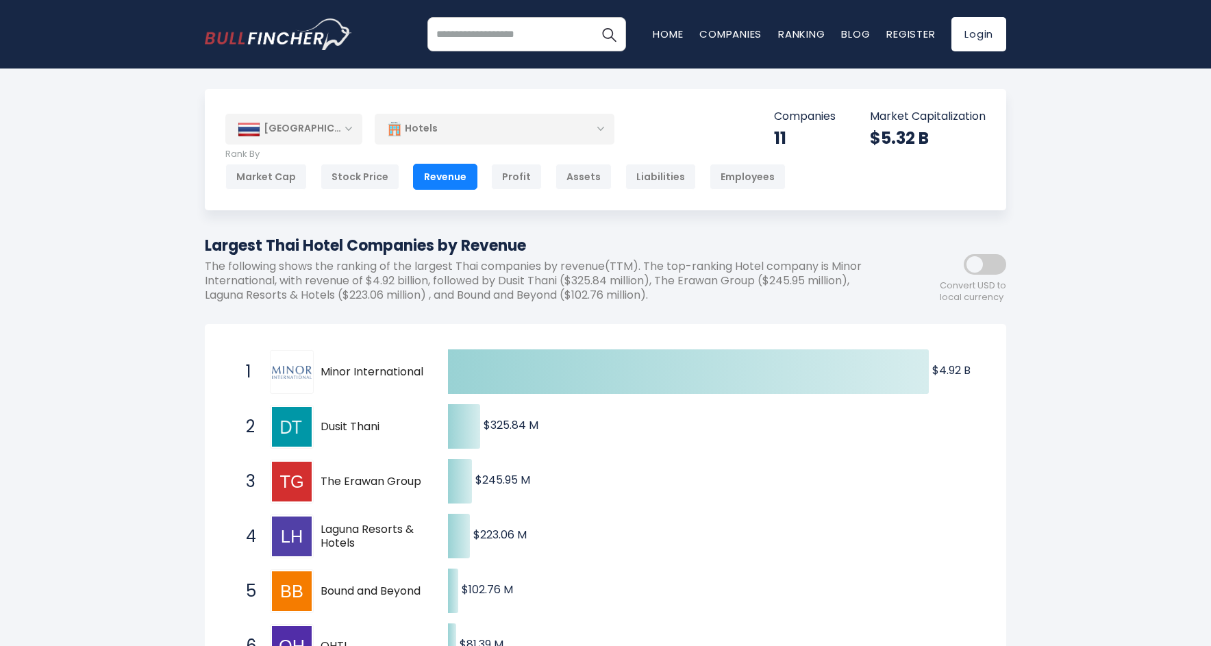
drag, startPoint x: 529, startPoint y: 247, endPoint x: 193, endPoint y: 249, distance: 336.3
copy h1 "Largest Thai Hotel Companies by Revenue"
click at [600, 127] on div "Hotels" at bounding box center [495, 129] width 240 height 32
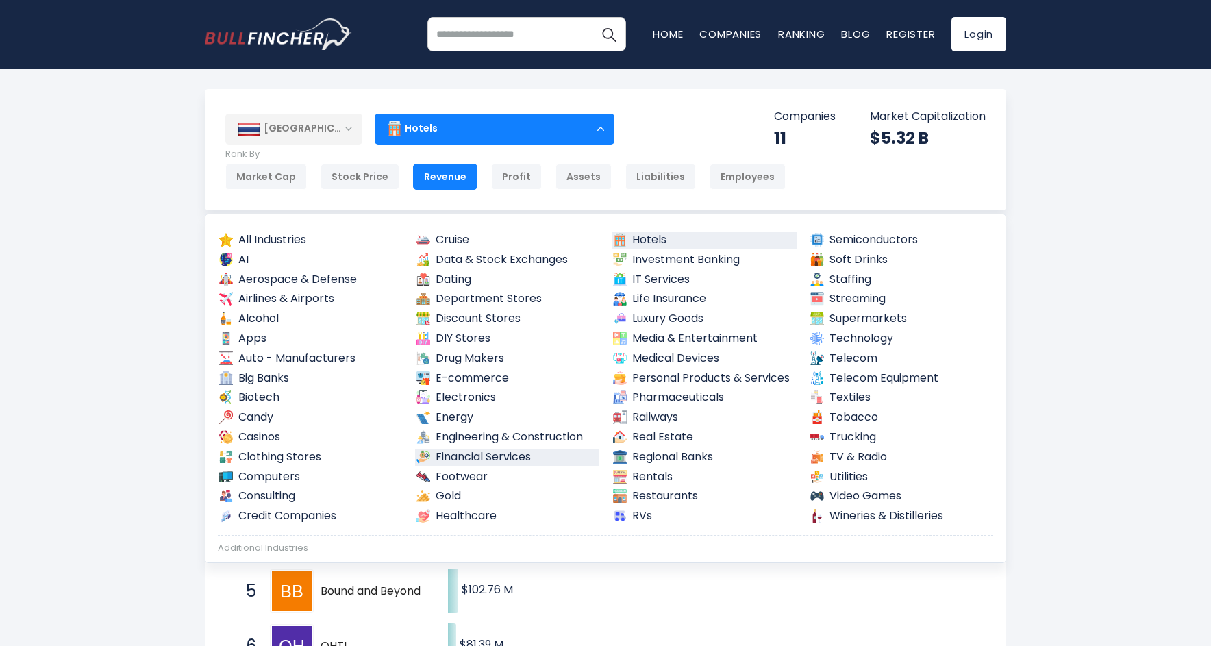
click at [505, 452] on link "Financial Services" at bounding box center [507, 457] width 185 height 17
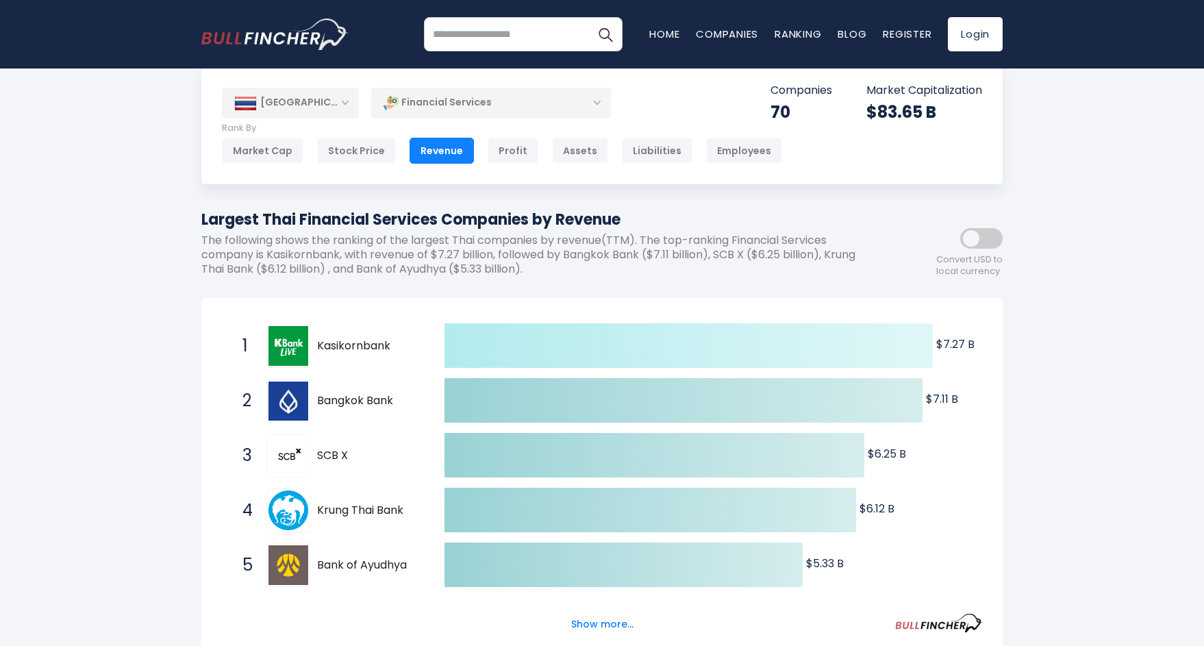
scroll to position [29, 0]
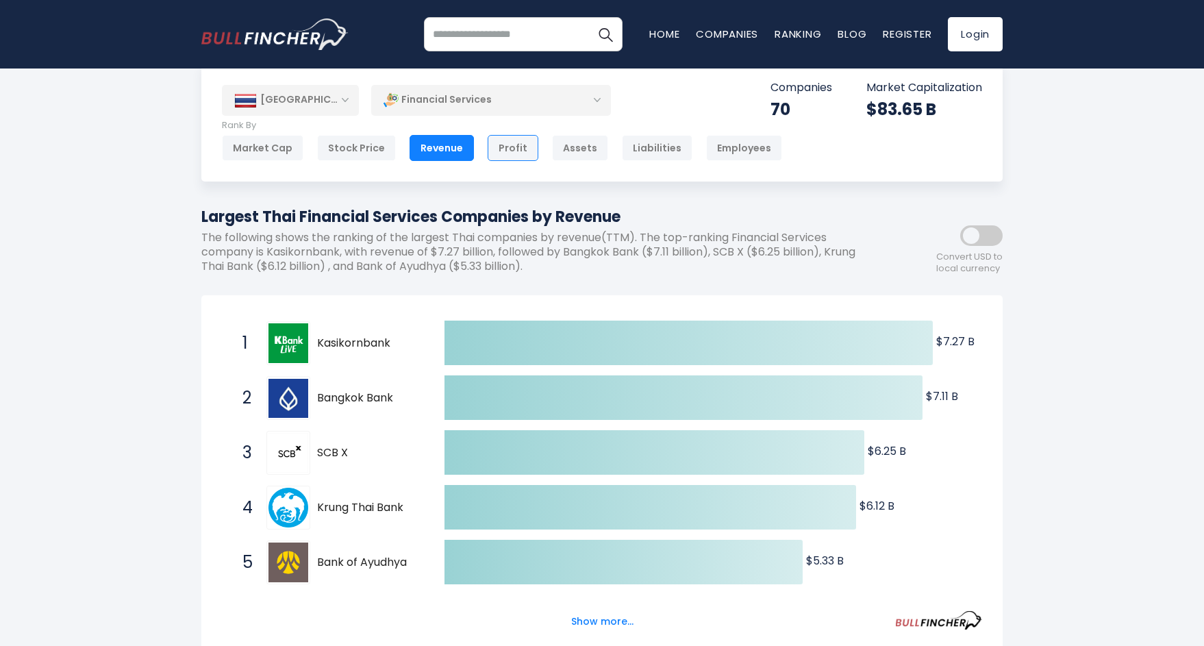
click at [503, 145] on div "Profit" at bounding box center [513, 148] width 51 height 26
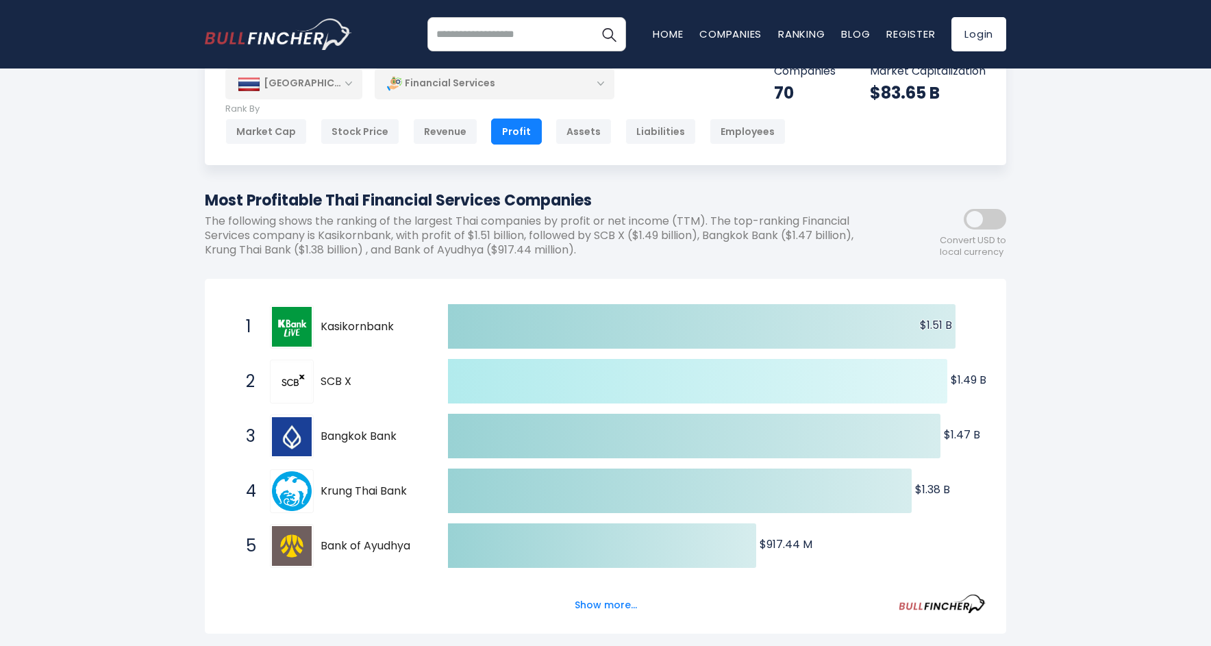
scroll to position [48, 0]
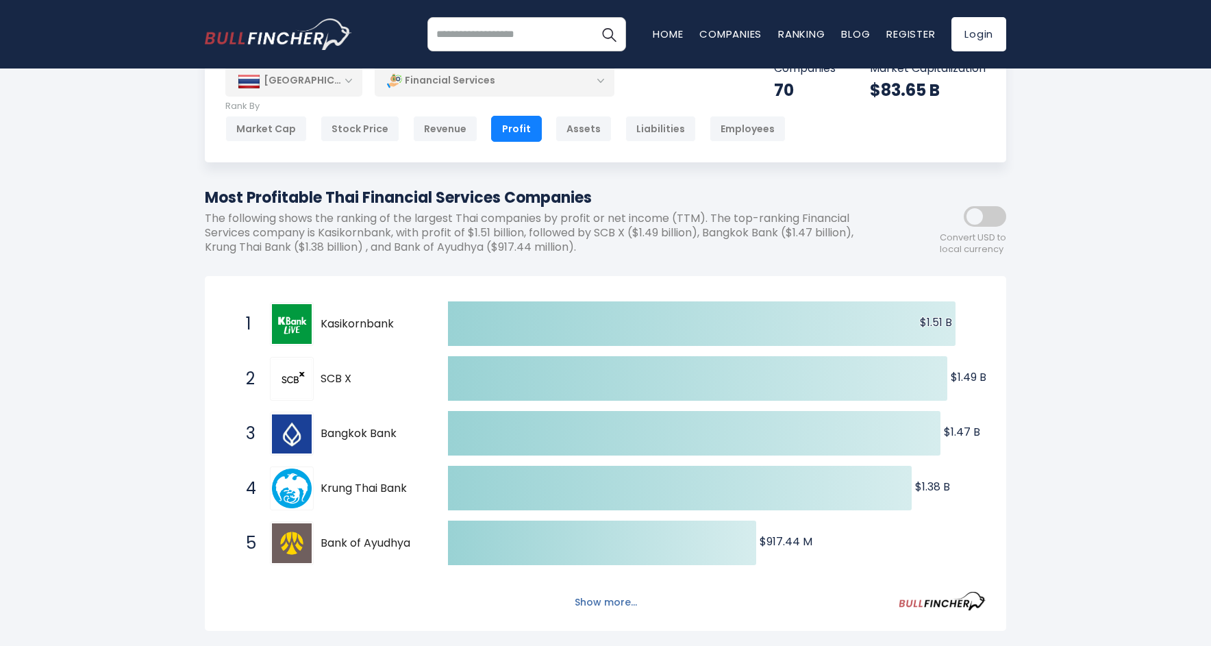
click at [622, 600] on button "Show more..." at bounding box center [605, 602] width 79 height 23
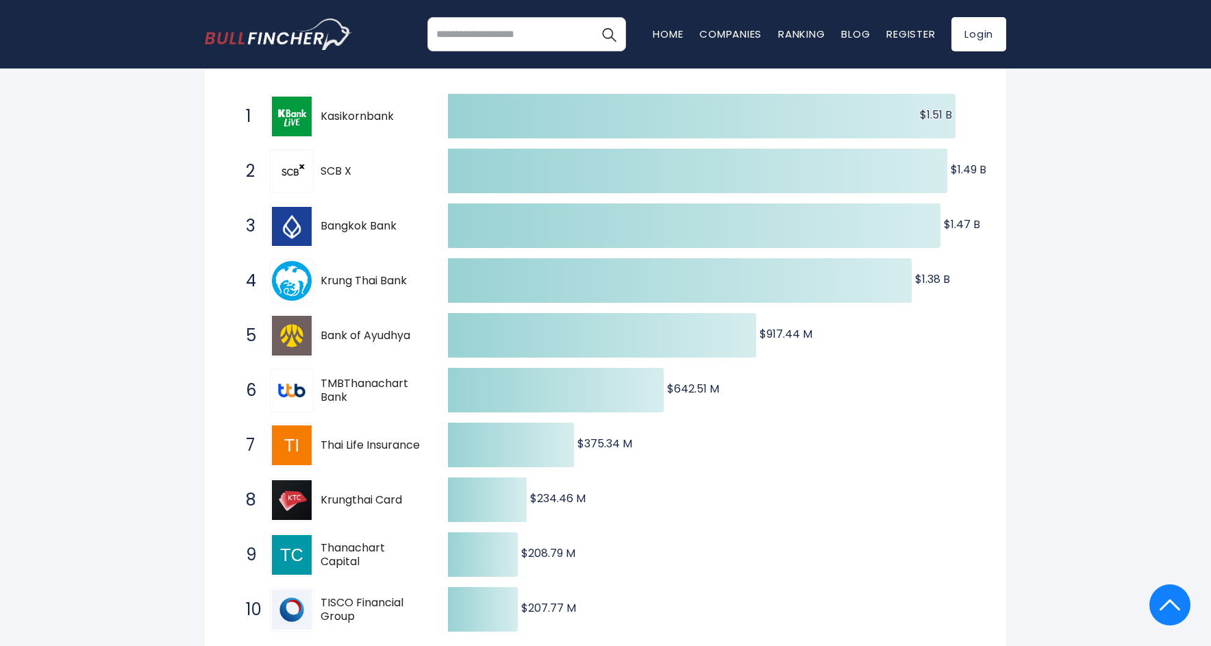
scroll to position [0, 0]
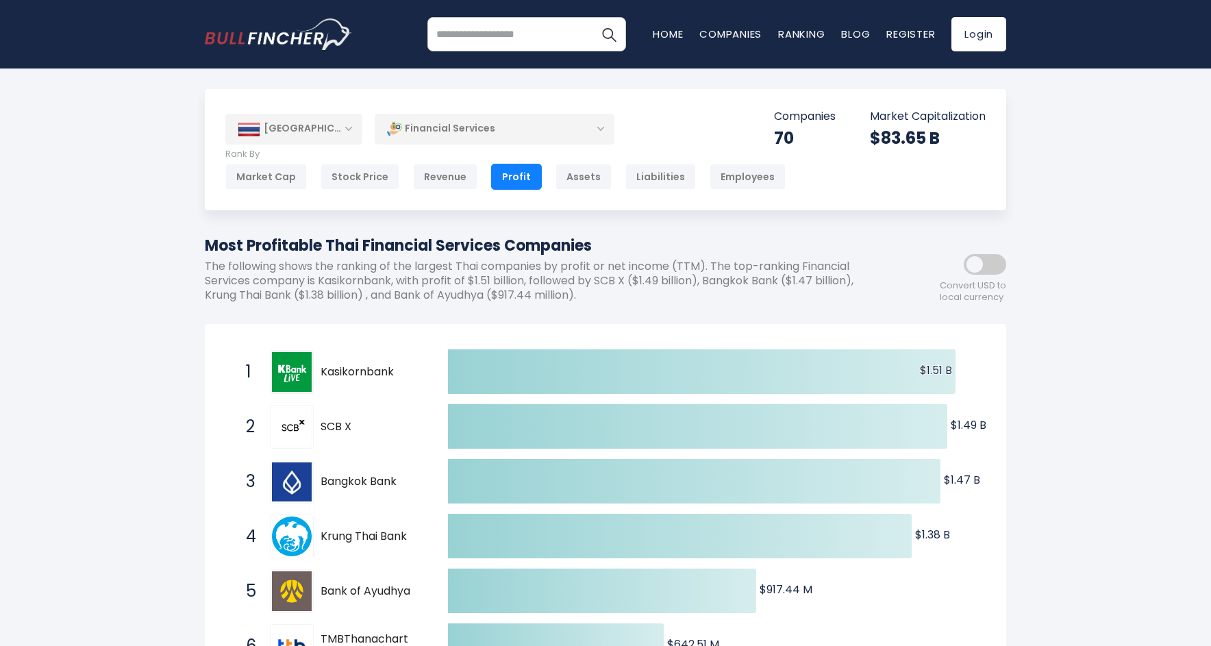
click at [568, 241] on h1 "Most Profitable Thai Financial Services Companies" at bounding box center [544, 245] width 678 height 23
copy div "Most Profitable Thai Financial Services Companies"
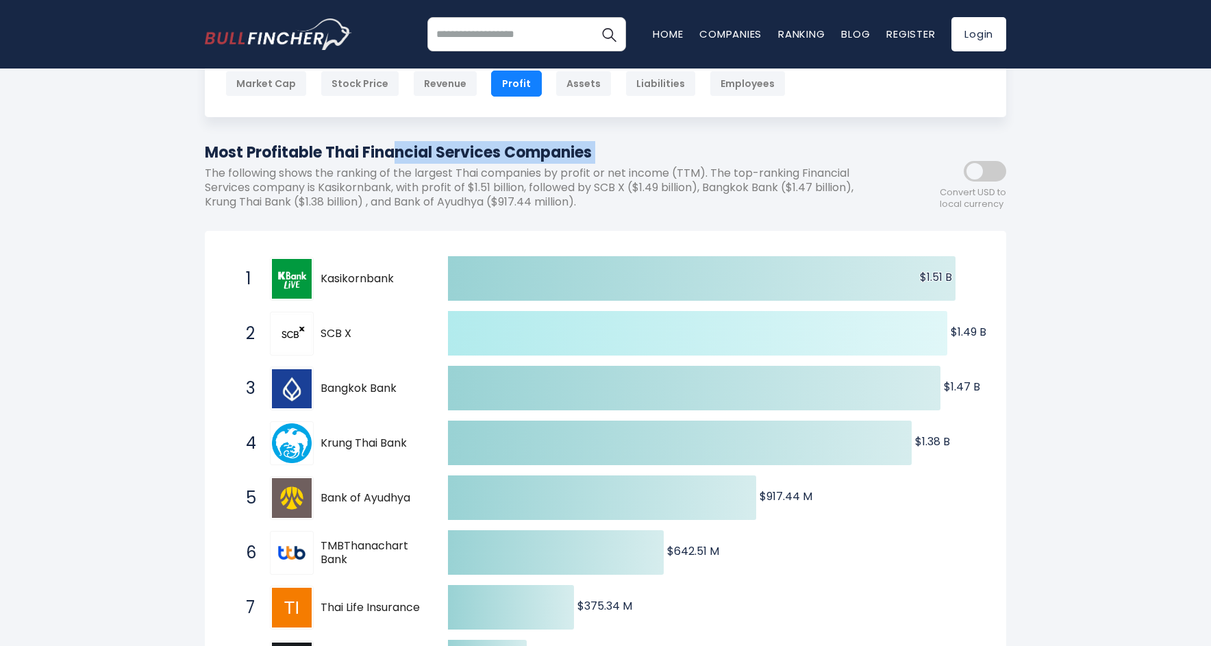
scroll to position [96, 0]
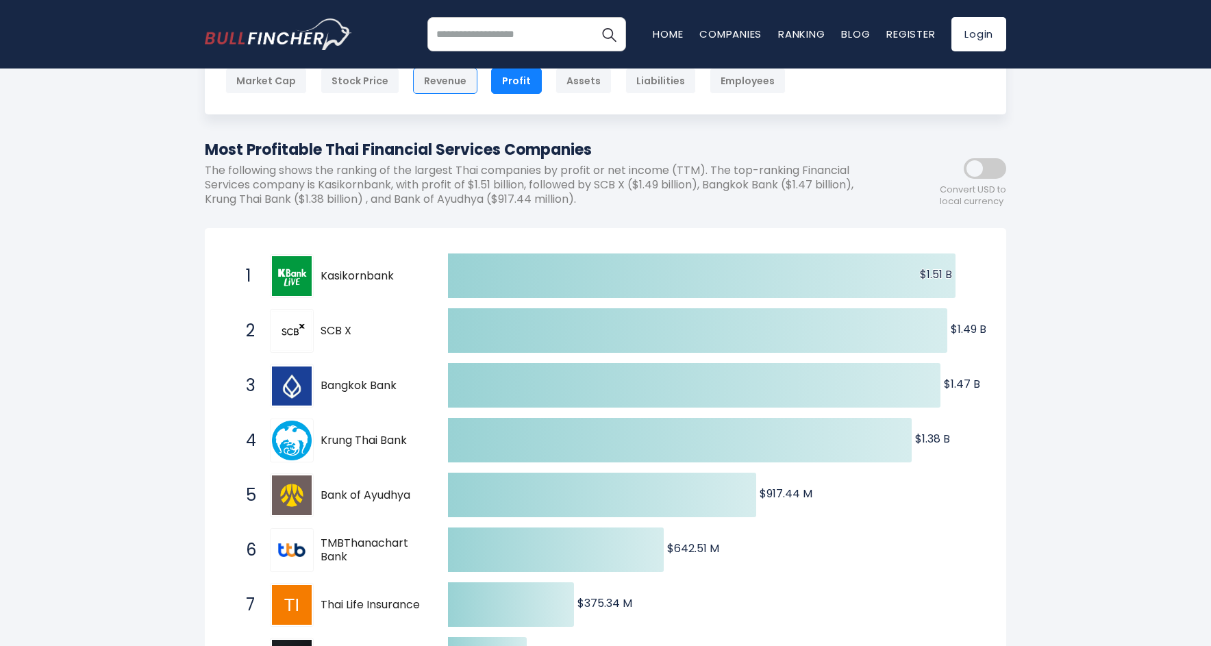
click at [456, 79] on div "Revenue" at bounding box center [445, 81] width 64 height 26
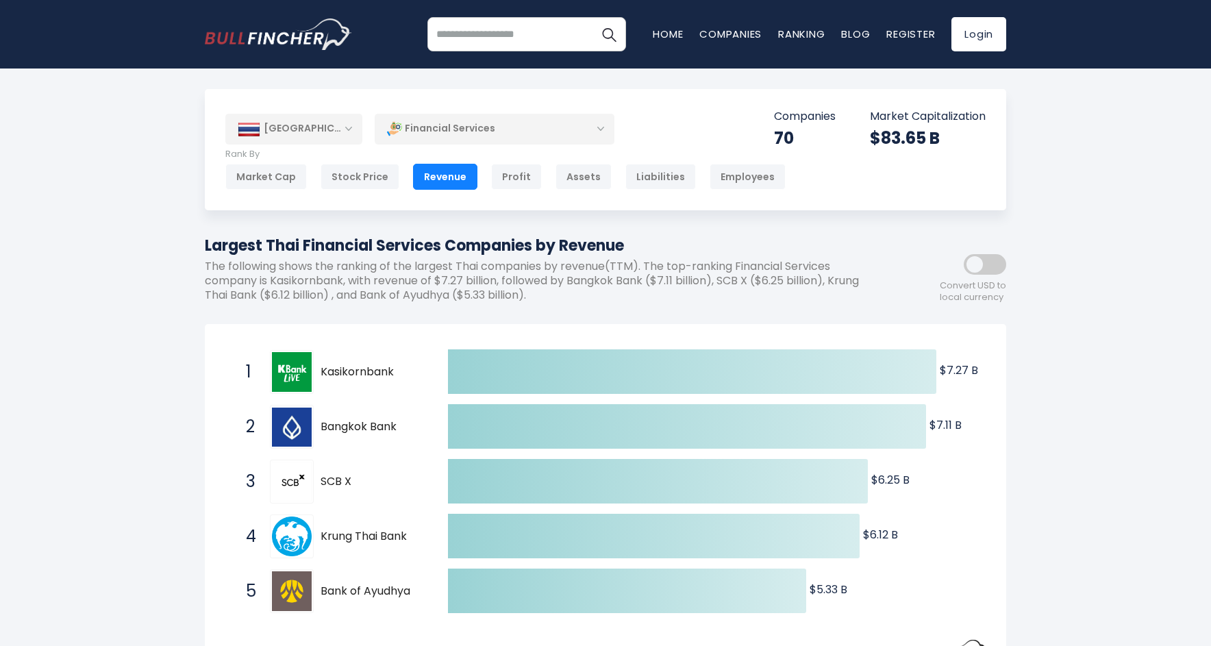
click at [592, 129] on div "Financial Services" at bounding box center [495, 129] width 240 height 32
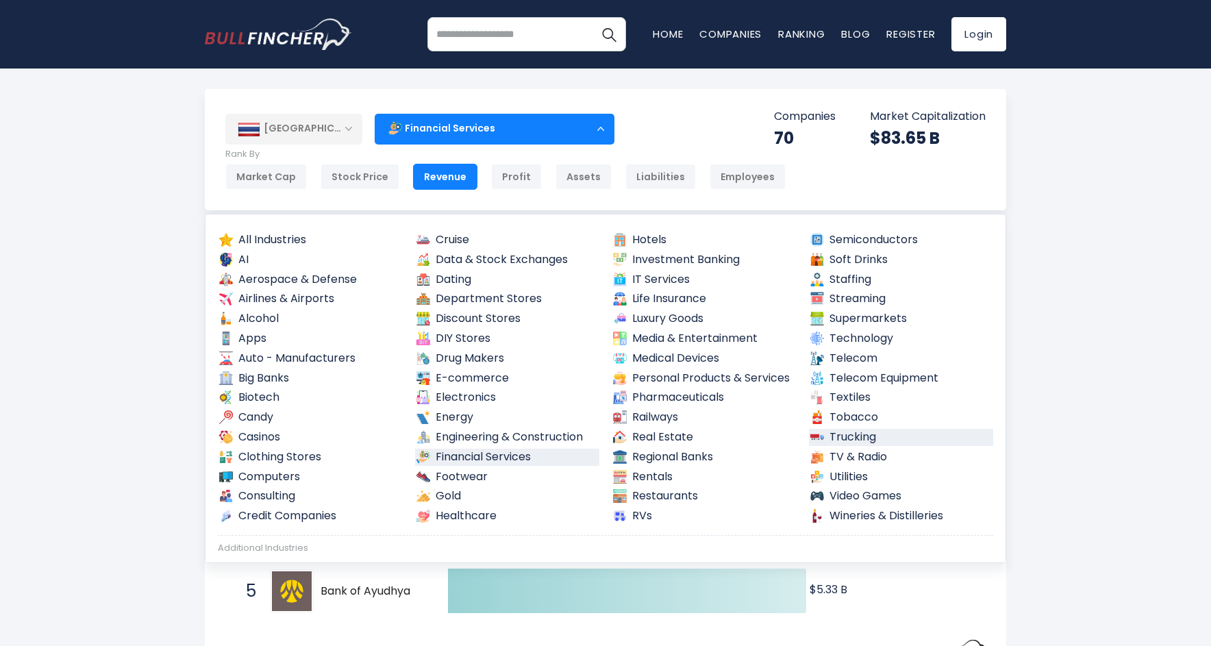
scroll to position [10, 0]
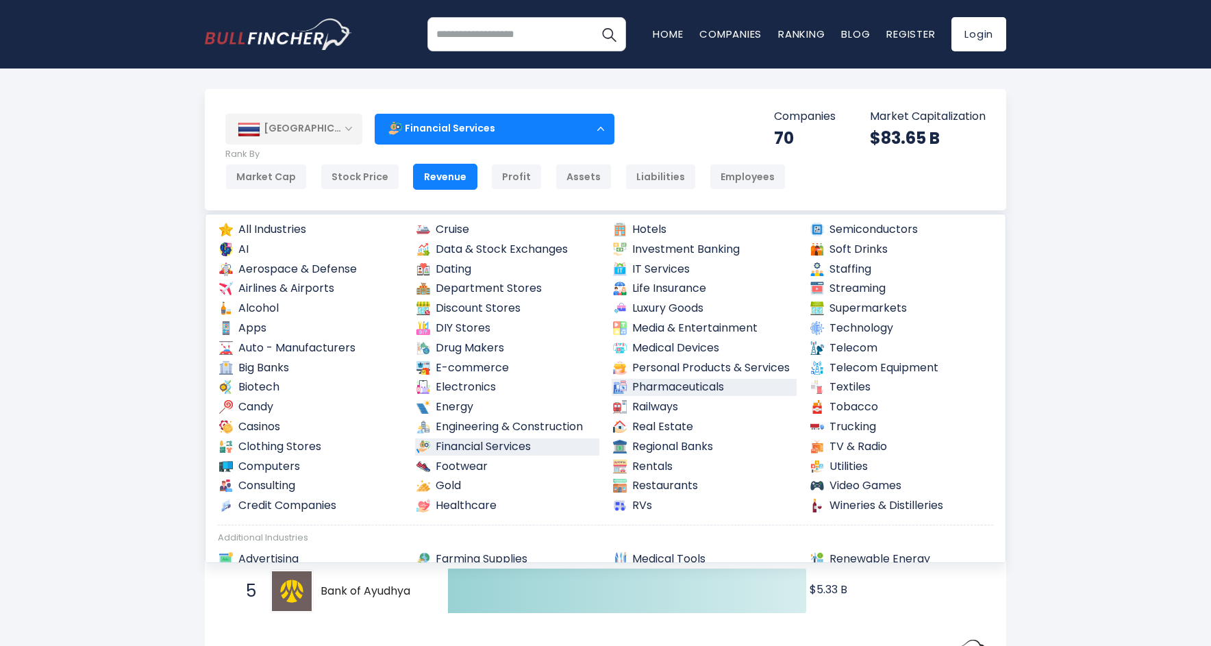
click at [712, 379] on link "Pharmaceuticals" at bounding box center [704, 387] width 185 height 17
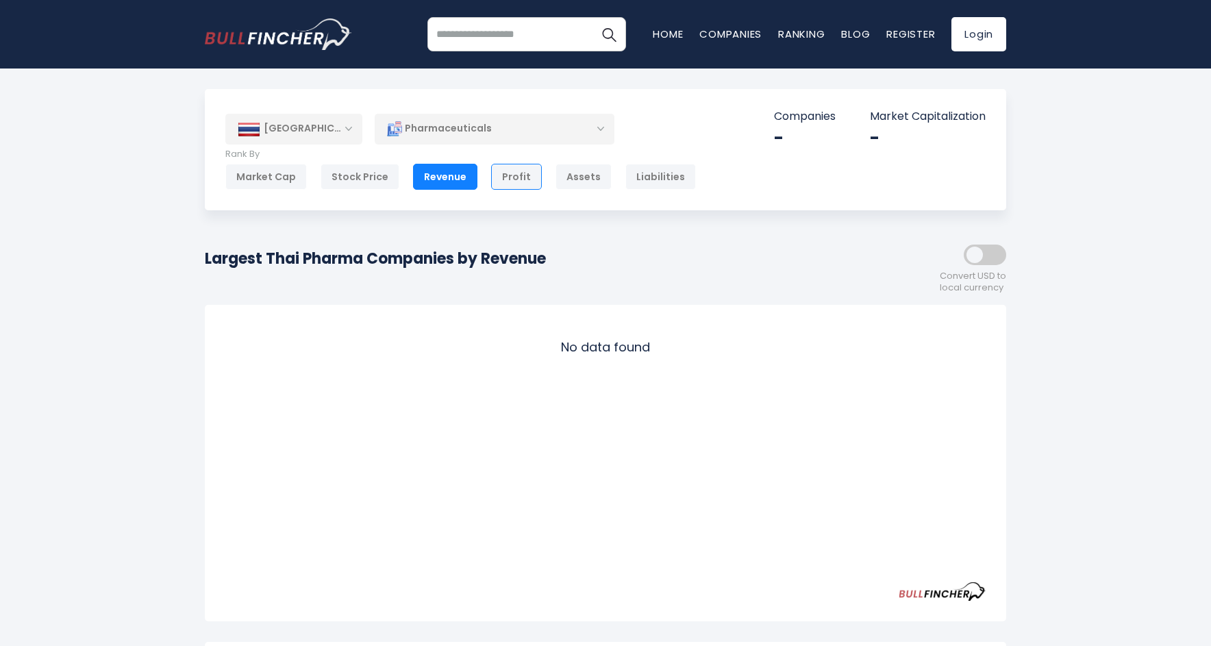
click at [502, 170] on div "Profit" at bounding box center [516, 177] width 51 height 26
click at [542, 129] on div "Pharmaceuticals" at bounding box center [495, 129] width 240 height 32
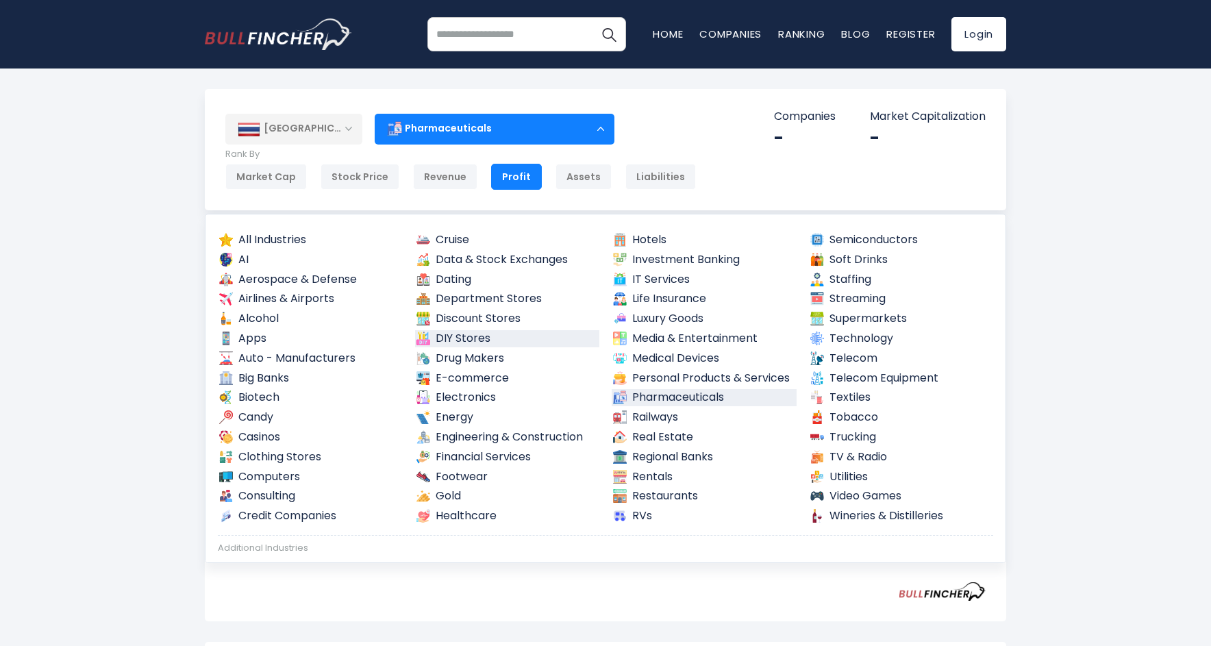
click at [514, 339] on link "DIY Stores" at bounding box center [507, 338] width 185 height 17
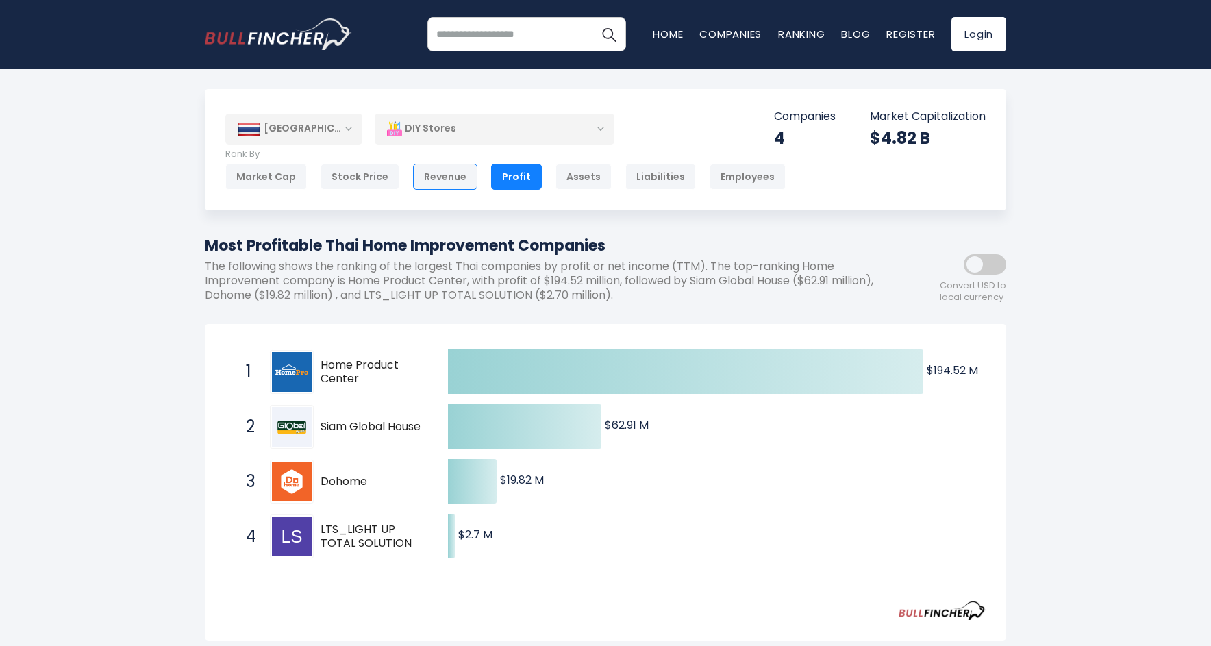
click at [456, 175] on div "Revenue" at bounding box center [445, 177] width 64 height 26
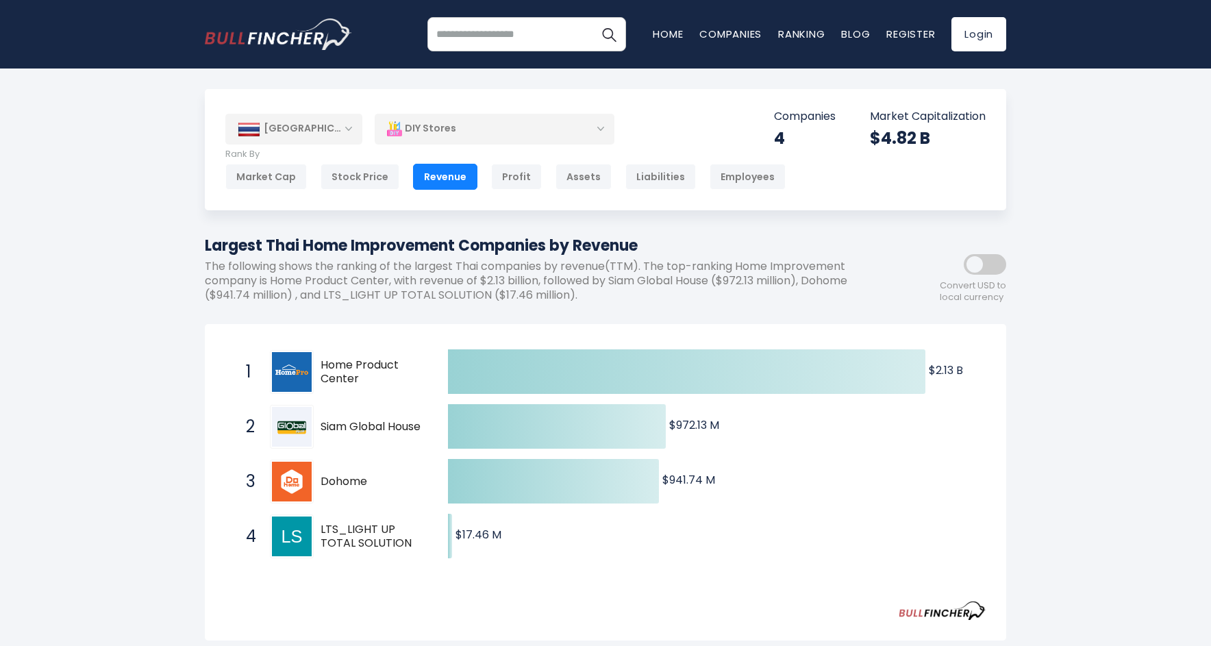
drag, startPoint x: 644, startPoint y: 245, endPoint x: 76, endPoint y: 246, distance: 567.8
click at [76, 246] on div "Thailand Entire World 30,364 North America 3,960" at bounding box center [605, 581] width 1211 height 985
copy h1 "Largest Thai Home Improvement Companies by Revenue"
click at [565, 133] on div "DIY Stores" at bounding box center [495, 129] width 240 height 32
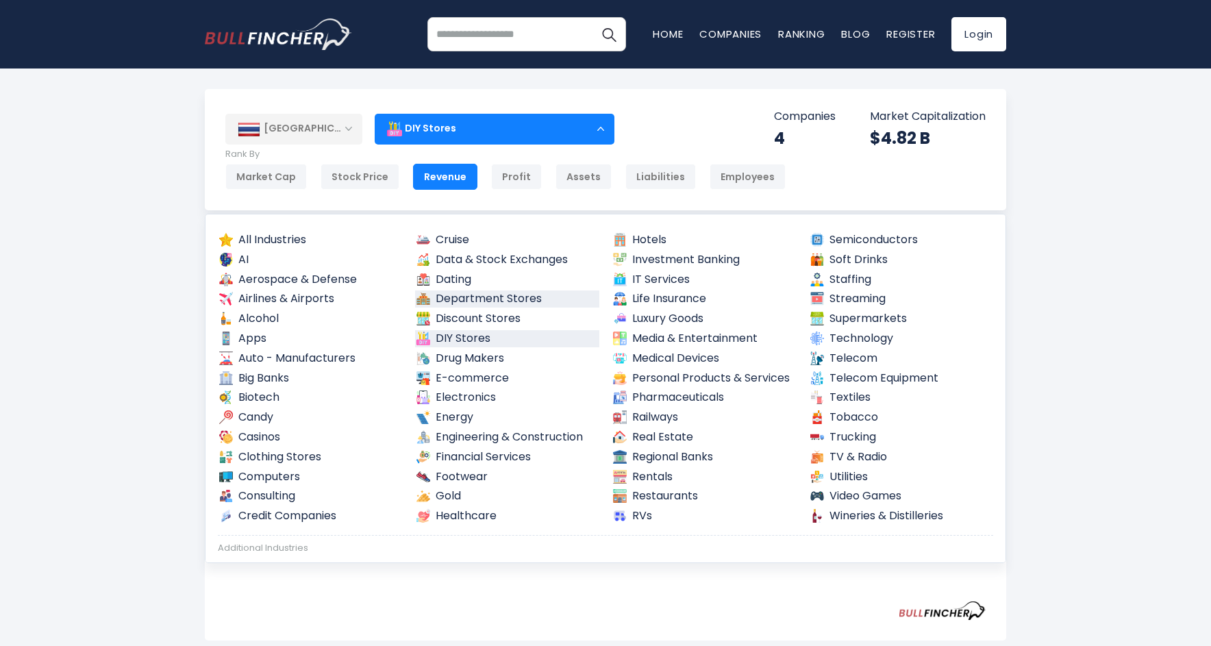
click at [479, 295] on link "Department Stores" at bounding box center [507, 298] width 185 height 17
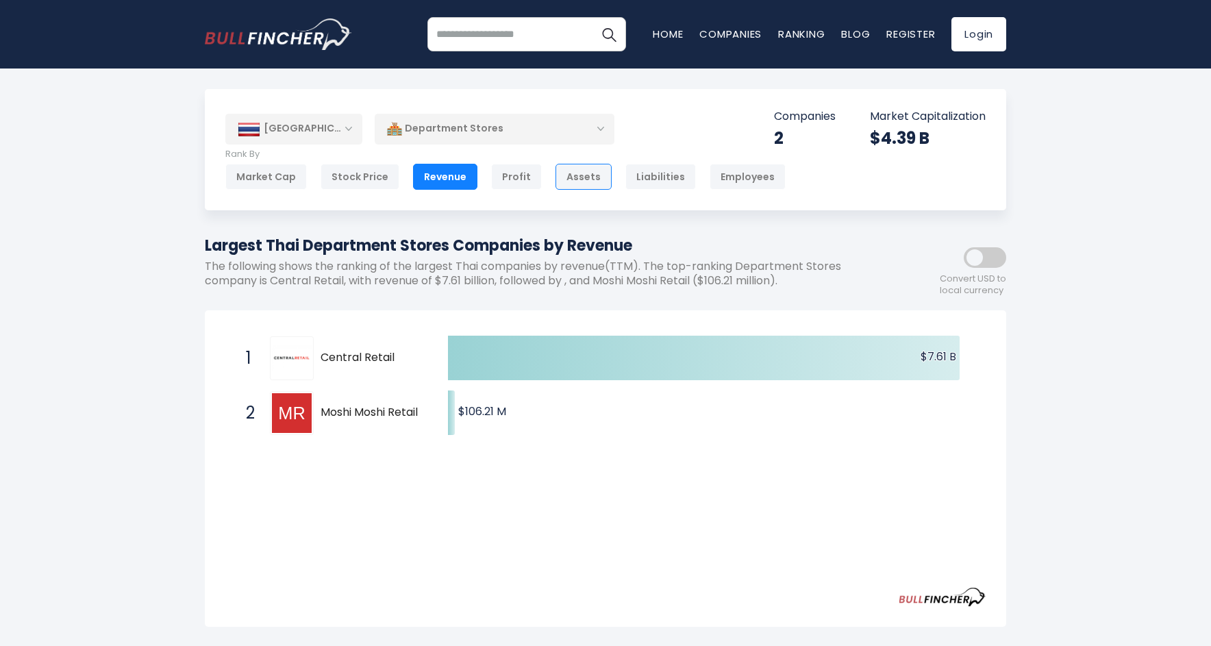
click at [570, 171] on div "Assets" at bounding box center [583, 177] width 56 height 26
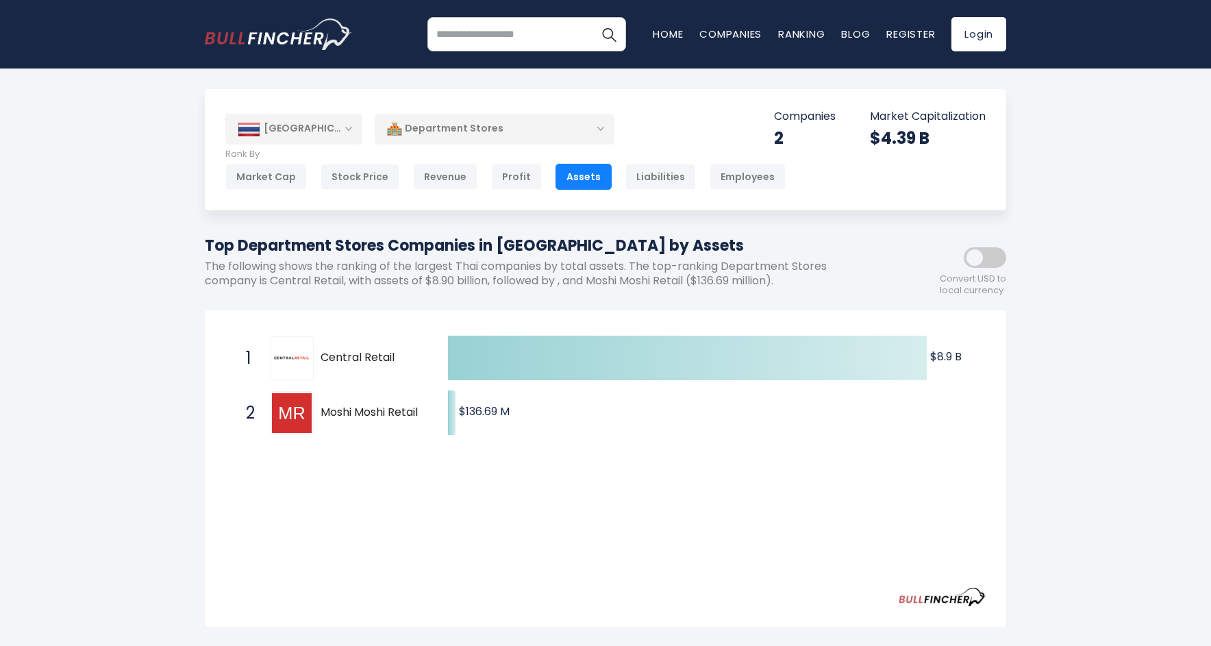
click at [540, 127] on div "Department Stores" at bounding box center [495, 129] width 240 height 32
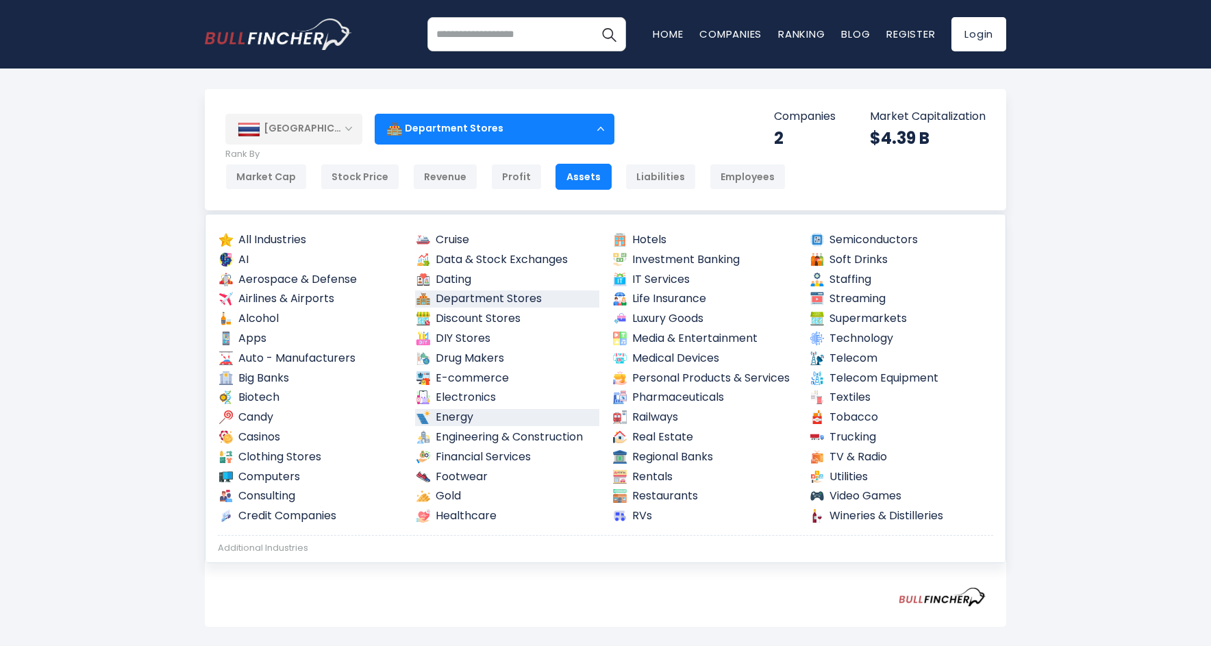
click at [495, 410] on link "Energy" at bounding box center [507, 417] width 185 height 17
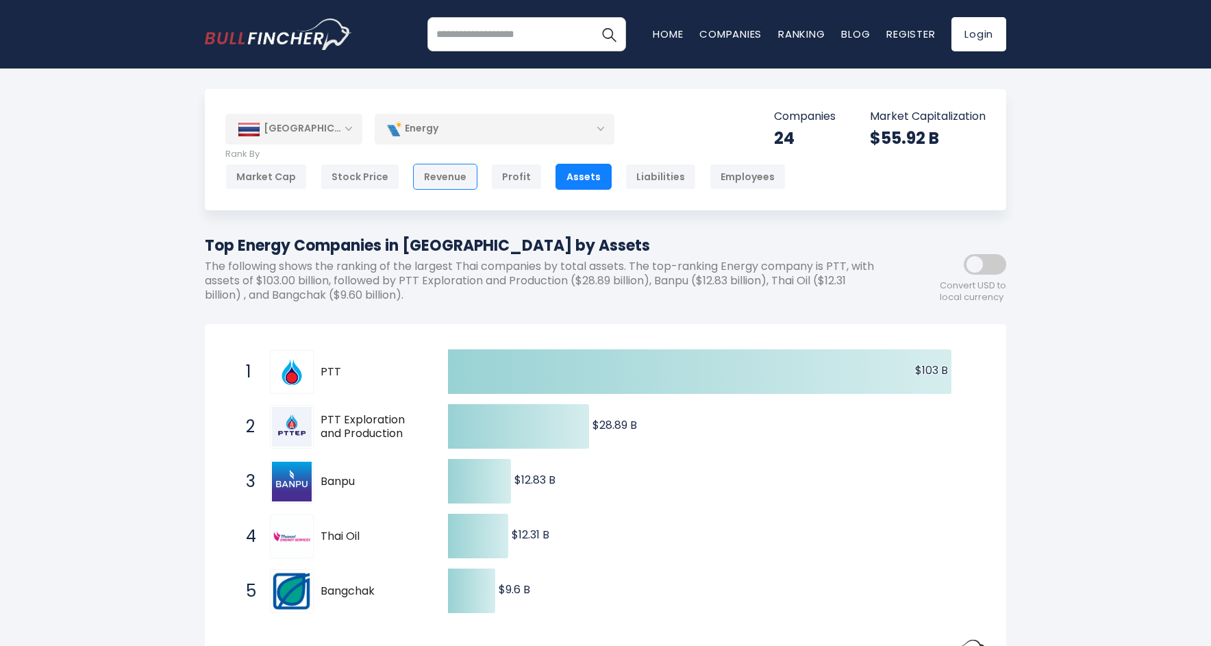
click at [431, 179] on div "Revenue" at bounding box center [445, 177] width 64 height 26
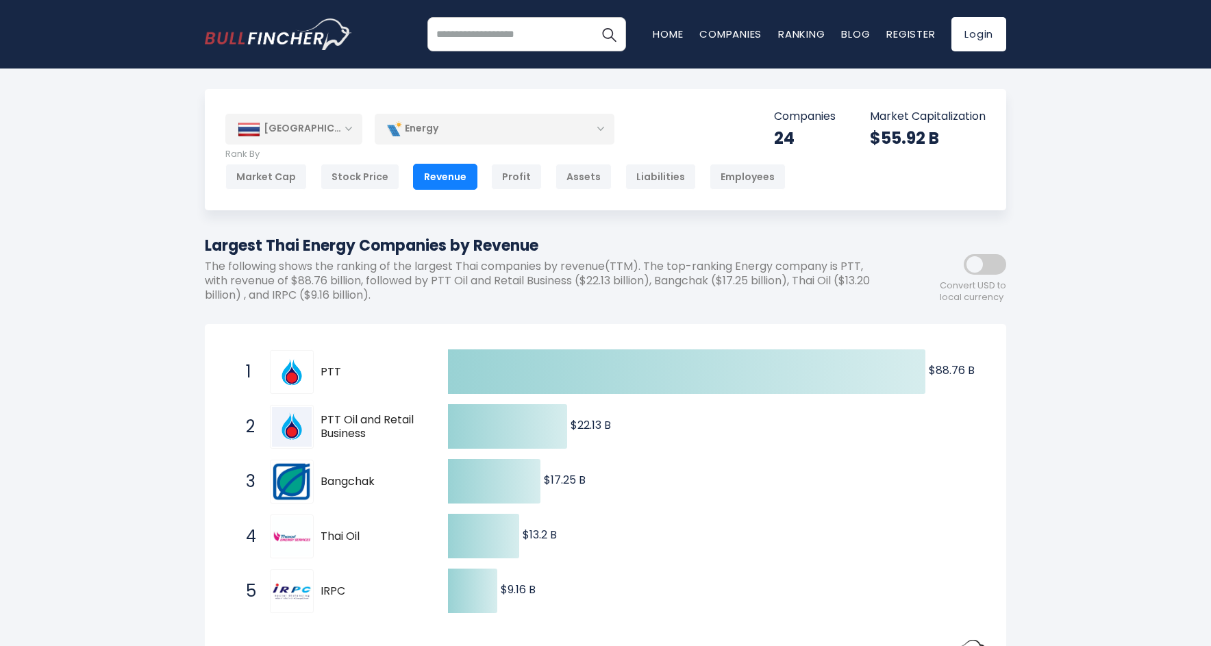
drag, startPoint x: 541, startPoint y: 242, endPoint x: 206, endPoint y: 248, distance: 335.0
click at [206, 248] on h1 "Largest Thai Energy Companies by Revenue" at bounding box center [544, 245] width 678 height 23
copy h1 "Largest Thai Energy Companies by Revenue"
click at [537, 127] on div "Energy" at bounding box center [495, 129] width 240 height 32
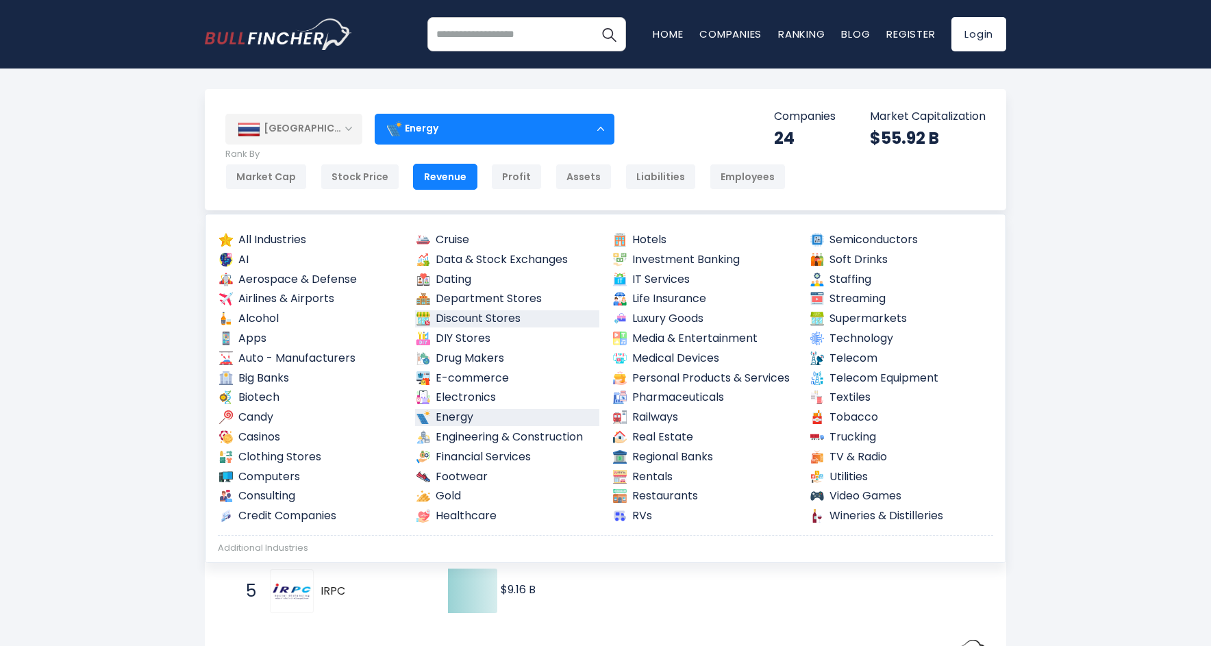
click at [532, 315] on link "Discount Stores" at bounding box center [507, 318] width 185 height 17
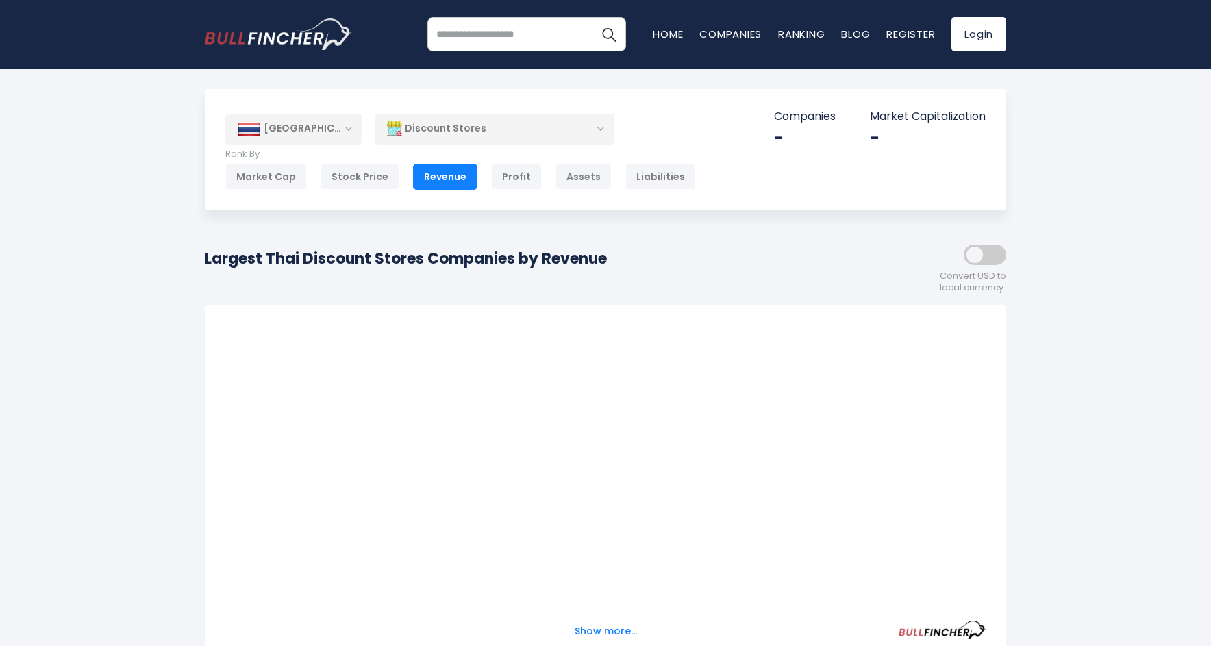
scroll to position [10, 0]
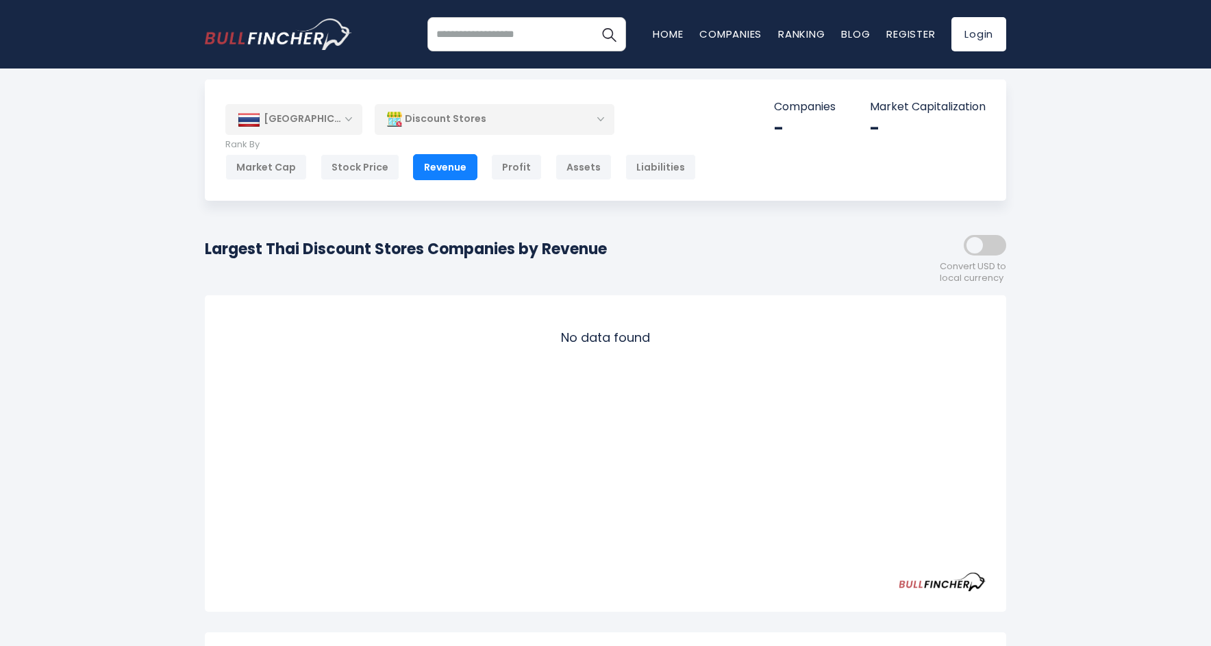
click at [530, 121] on div "Discount Stores" at bounding box center [495, 119] width 240 height 32
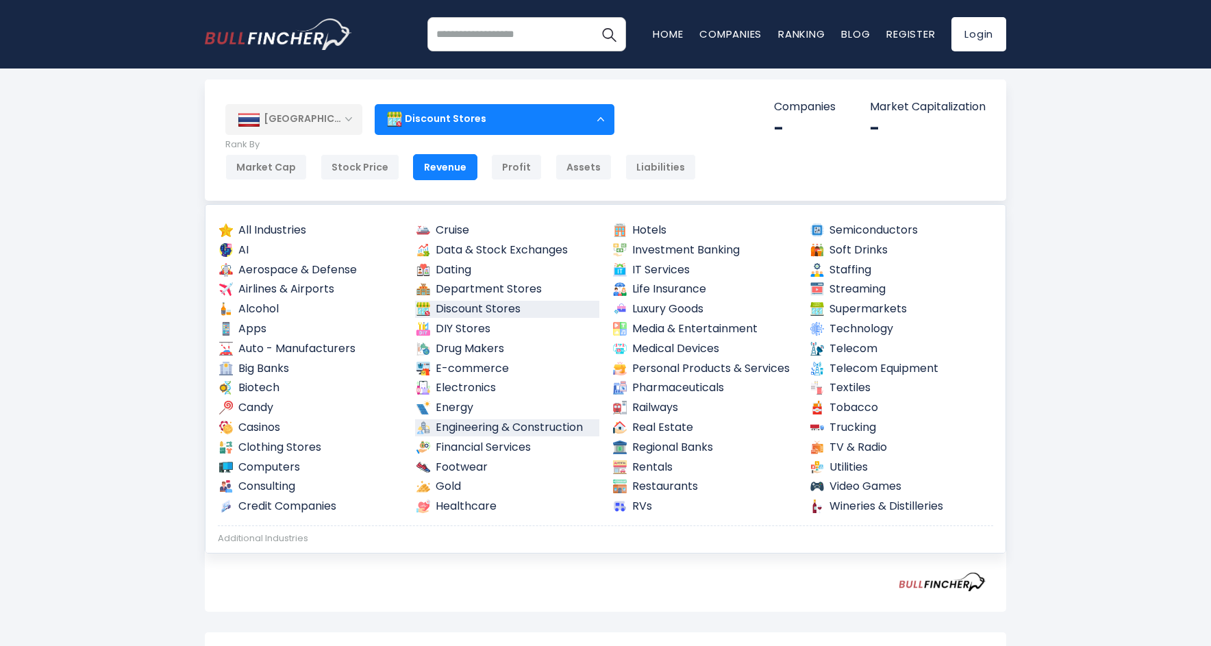
click at [564, 422] on link "Engineering & Construction" at bounding box center [507, 427] width 185 height 17
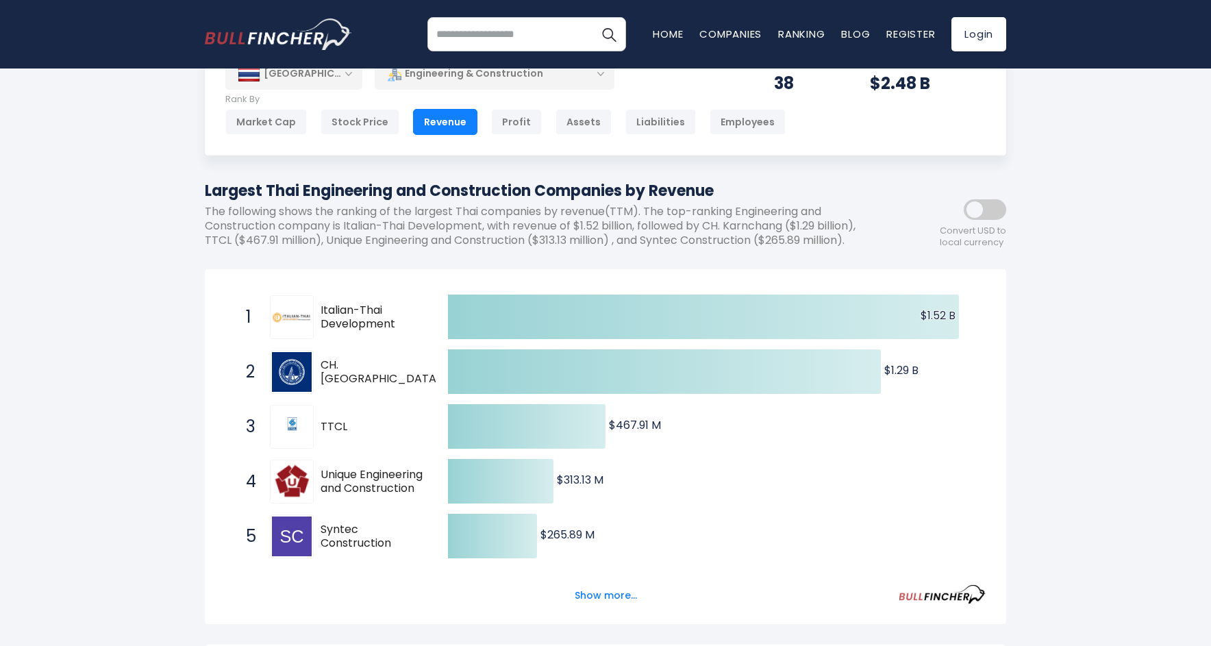
scroll to position [58, 0]
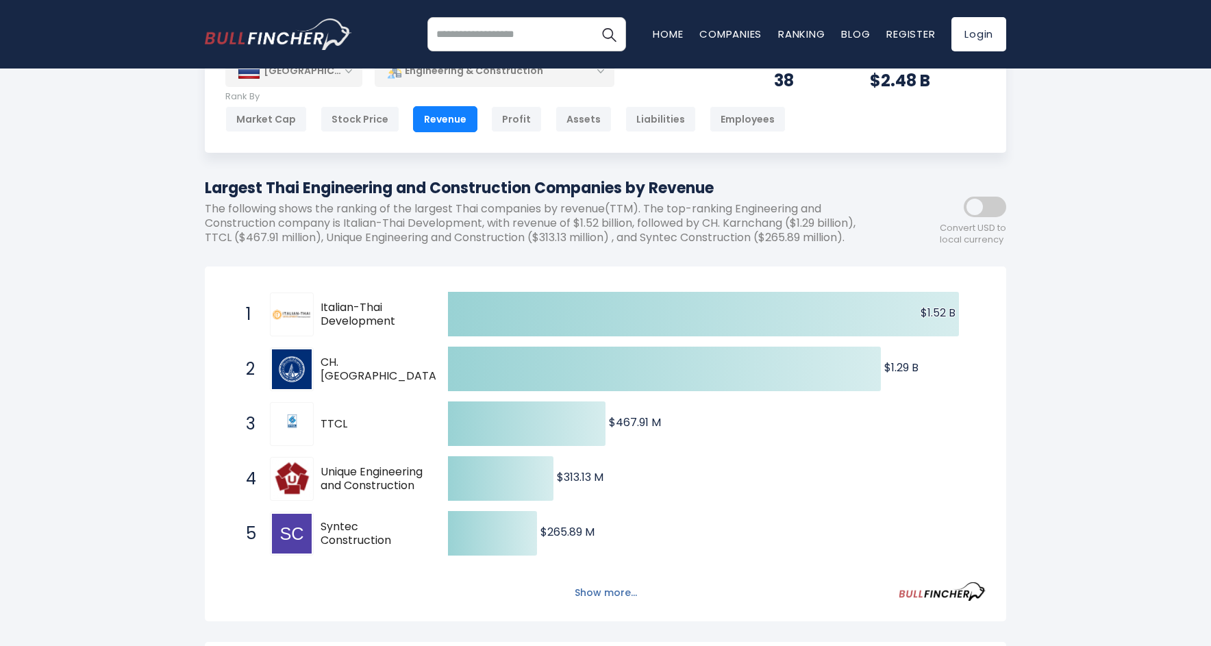
click at [615, 592] on button "Show more..." at bounding box center [605, 592] width 79 height 23
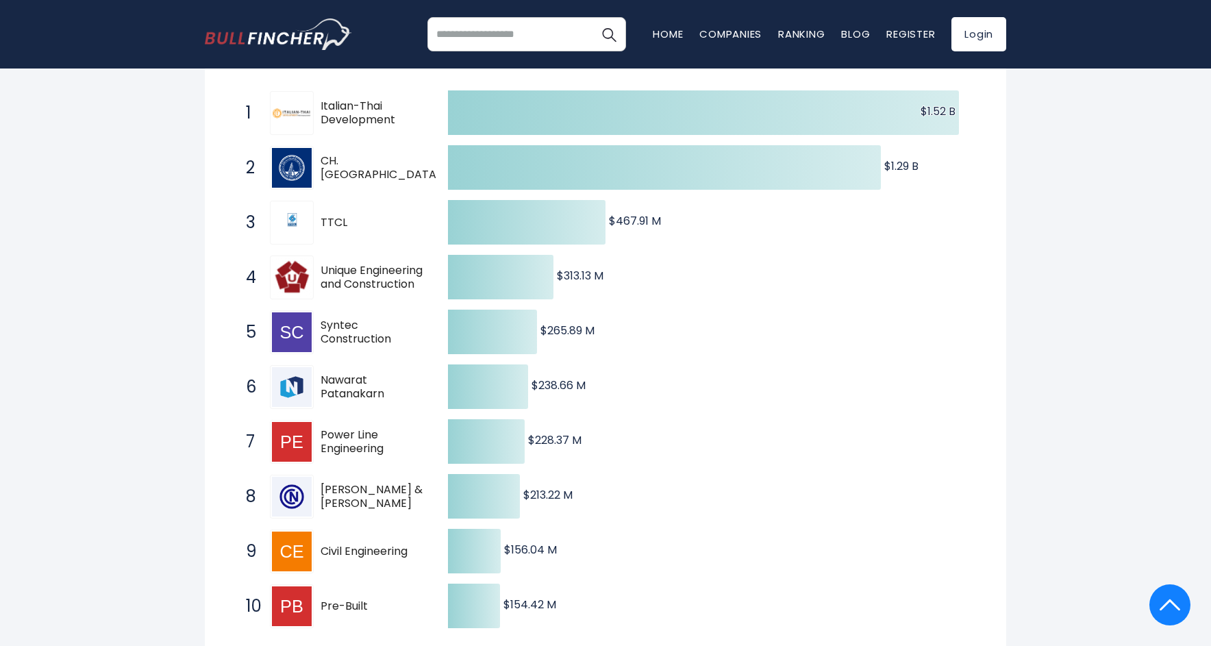
scroll to position [0, 0]
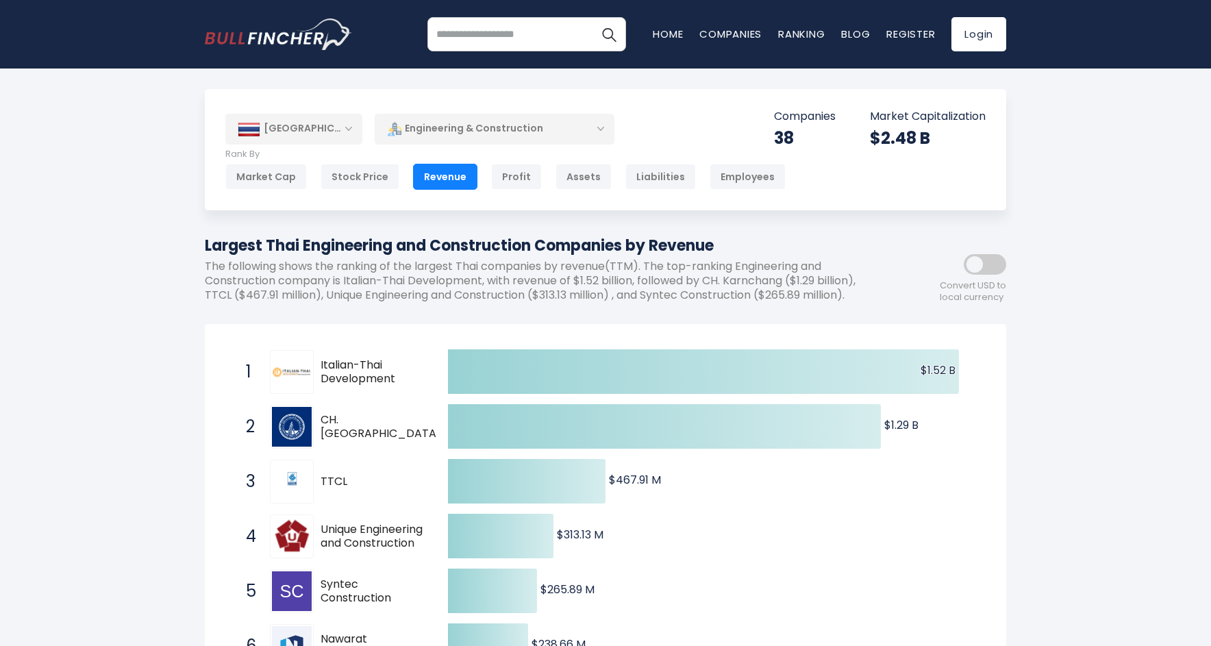
drag, startPoint x: 719, startPoint y: 246, endPoint x: 207, endPoint y: 241, distance: 512.3
click at [207, 241] on h1 "Largest Thai Engineering and Construction Companies by Revenue" at bounding box center [544, 245] width 678 height 23
copy h1 "Largest Thai Engineering and Construction Companies by Revenue"
drag, startPoint x: 520, startPoint y: 181, endPoint x: 521, endPoint y: 190, distance: 8.9
click at [520, 181] on div "Profit" at bounding box center [516, 177] width 51 height 26
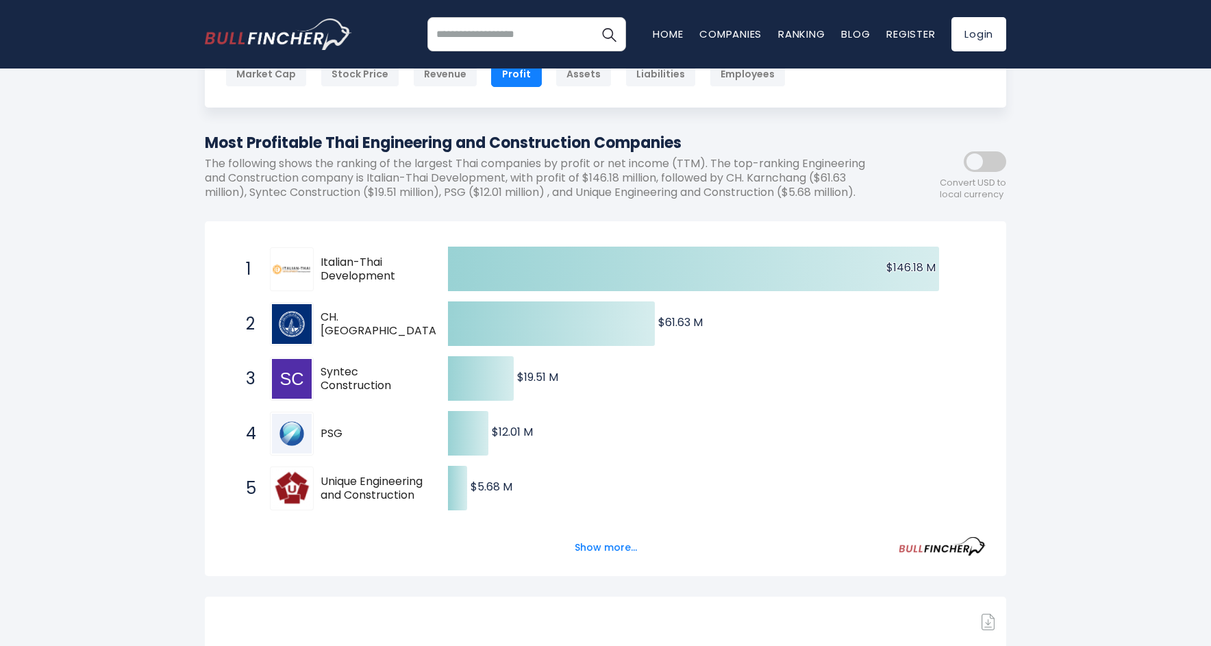
scroll to position [196, 0]
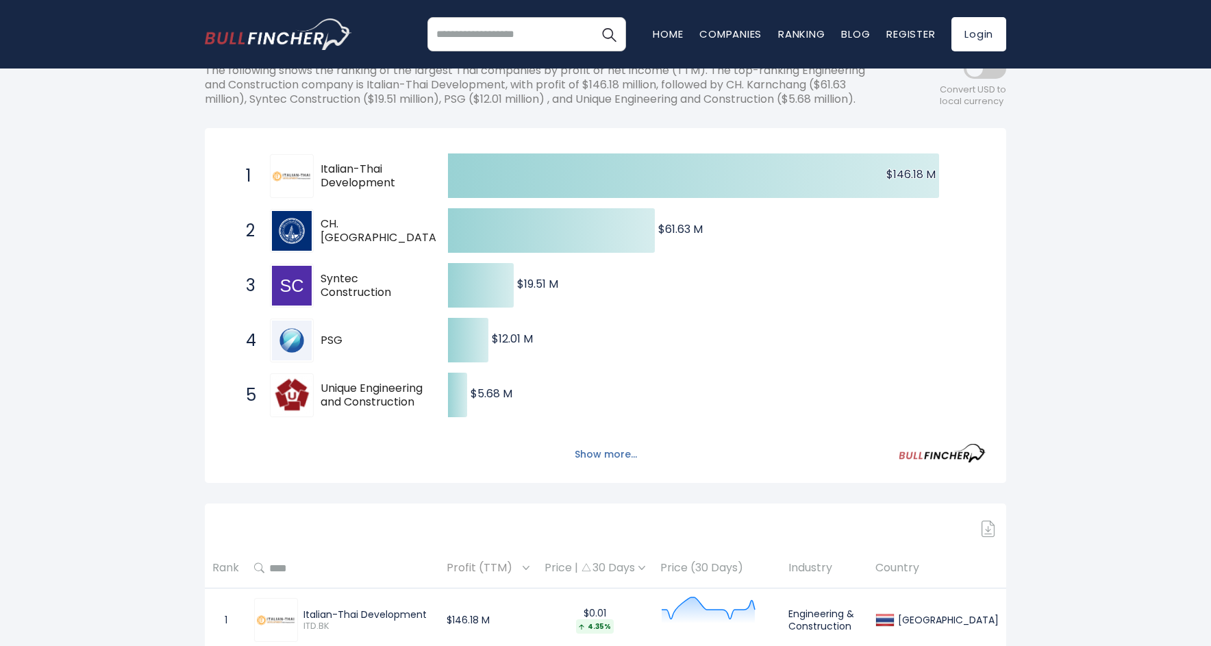
click at [625, 455] on button "Show more..." at bounding box center [605, 454] width 79 height 23
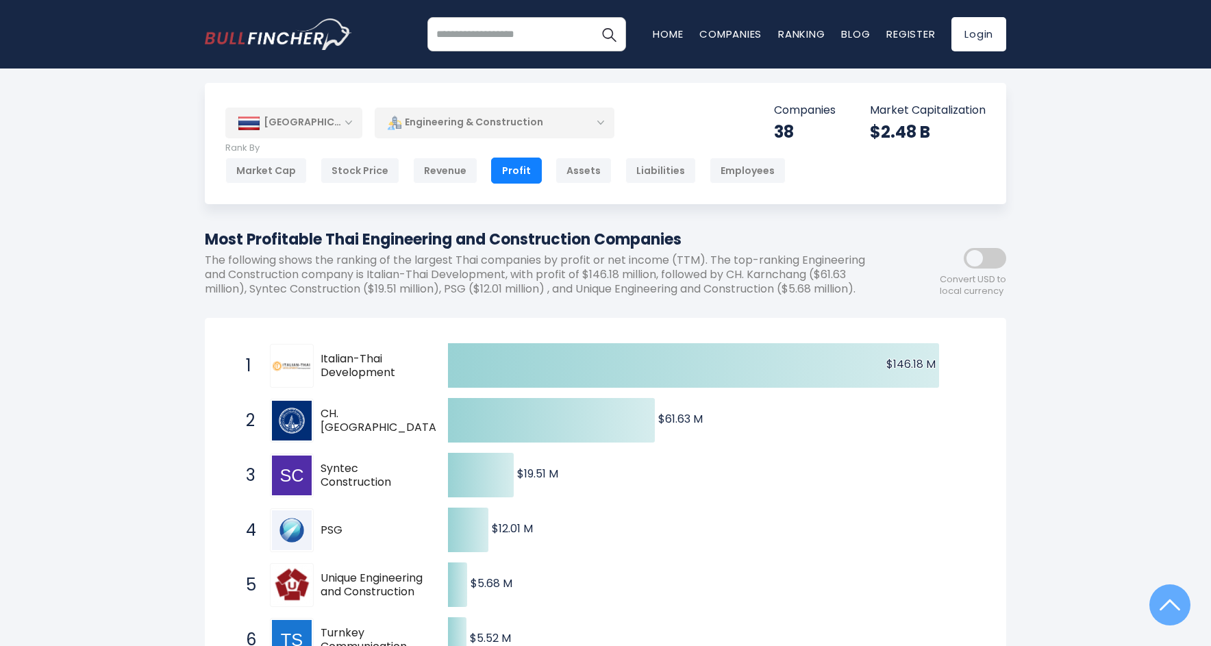
scroll to position [0, 0]
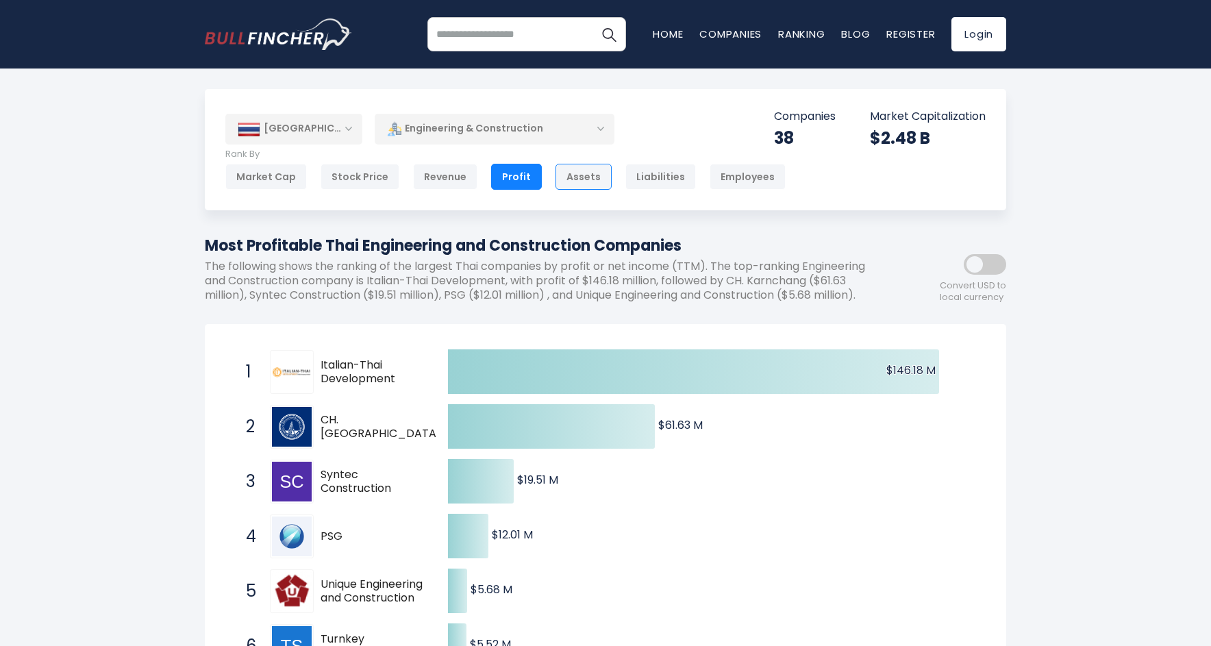
click at [584, 179] on div "Assets" at bounding box center [583, 177] width 56 height 26
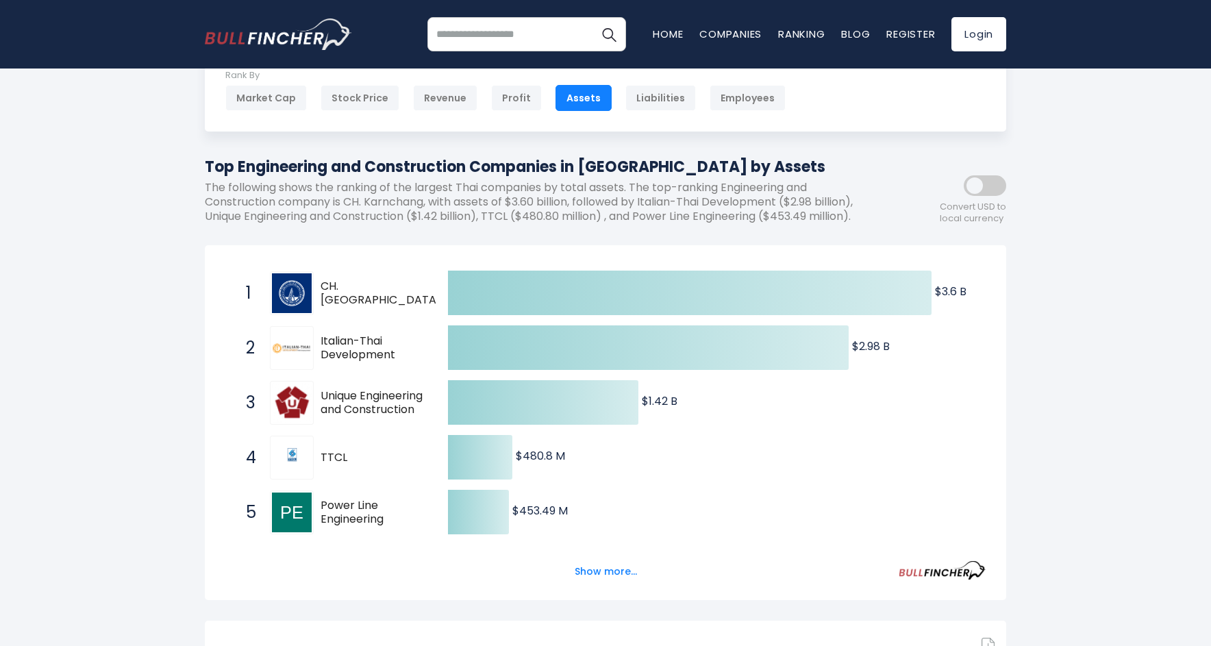
scroll to position [111, 0]
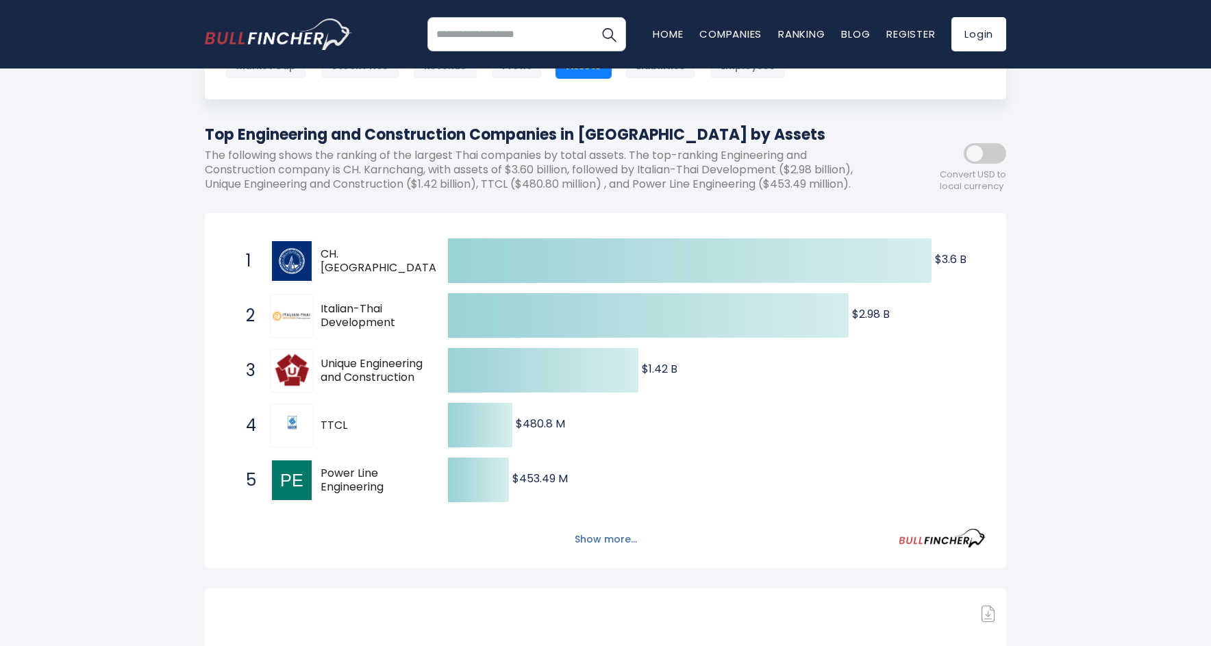
click at [619, 540] on button "Show more..." at bounding box center [605, 539] width 79 height 23
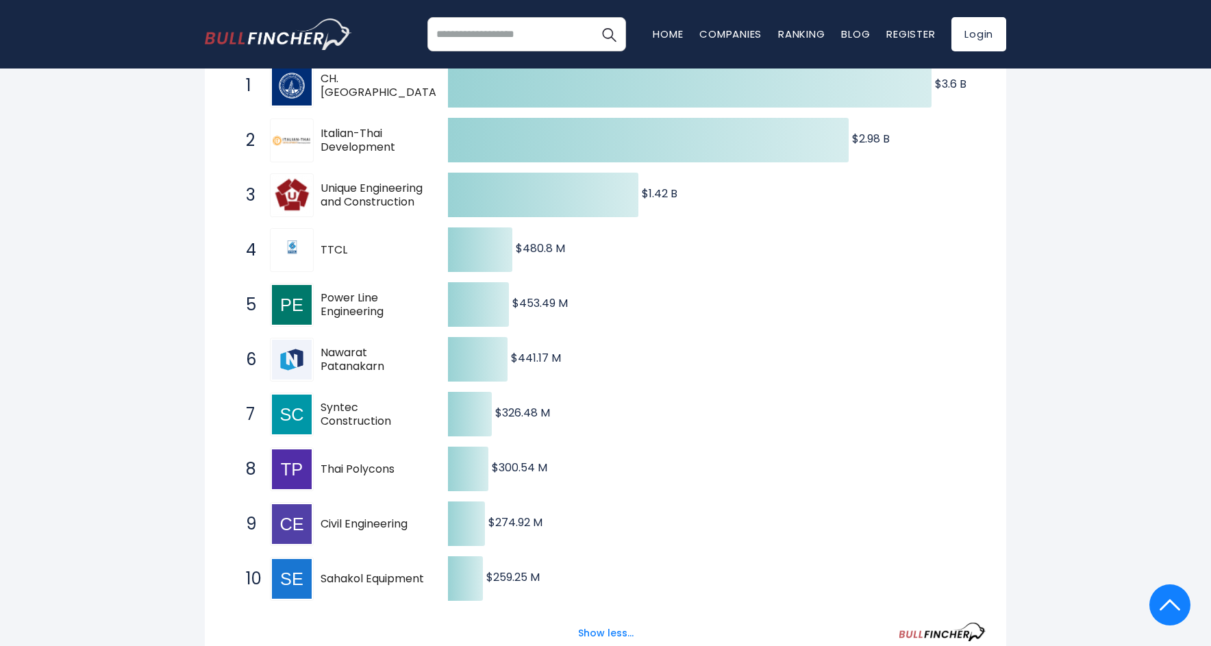
scroll to position [0, 0]
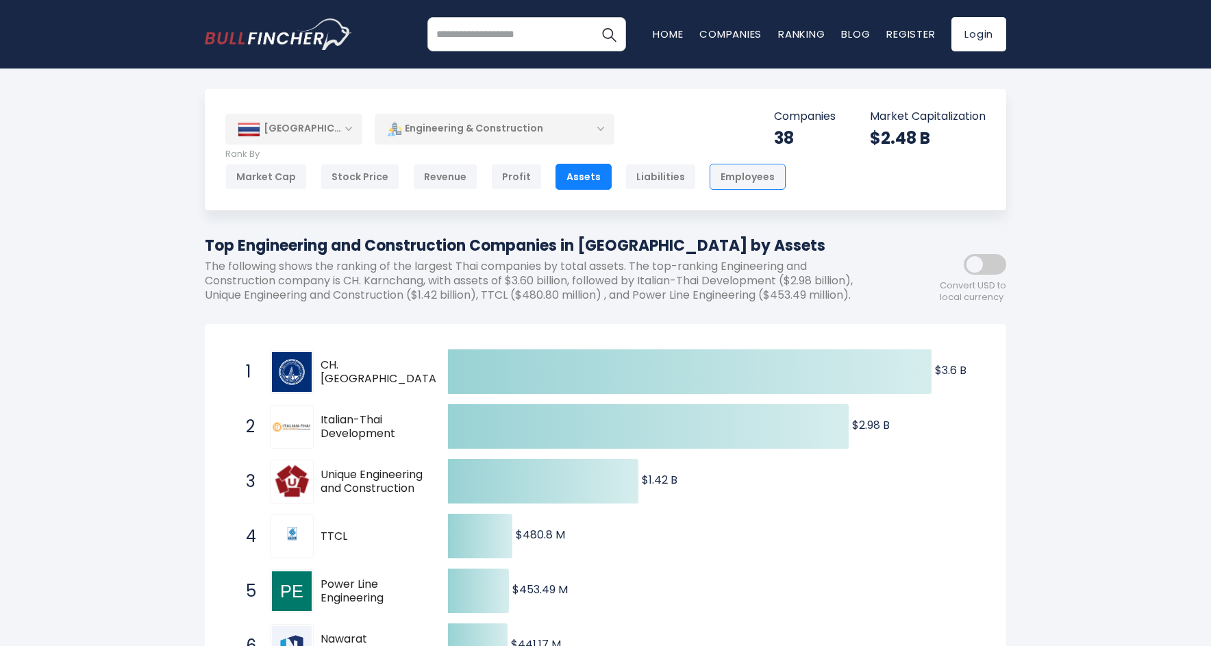
click at [721, 179] on div "Employees" at bounding box center [748, 177] width 76 height 26
click at [644, 175] on div "Liabilities" at bounding box center [660, 177] width 71 height 26
click at [740, 169] on div "Employees" at bounding box center [748, 177] width 76 height 26
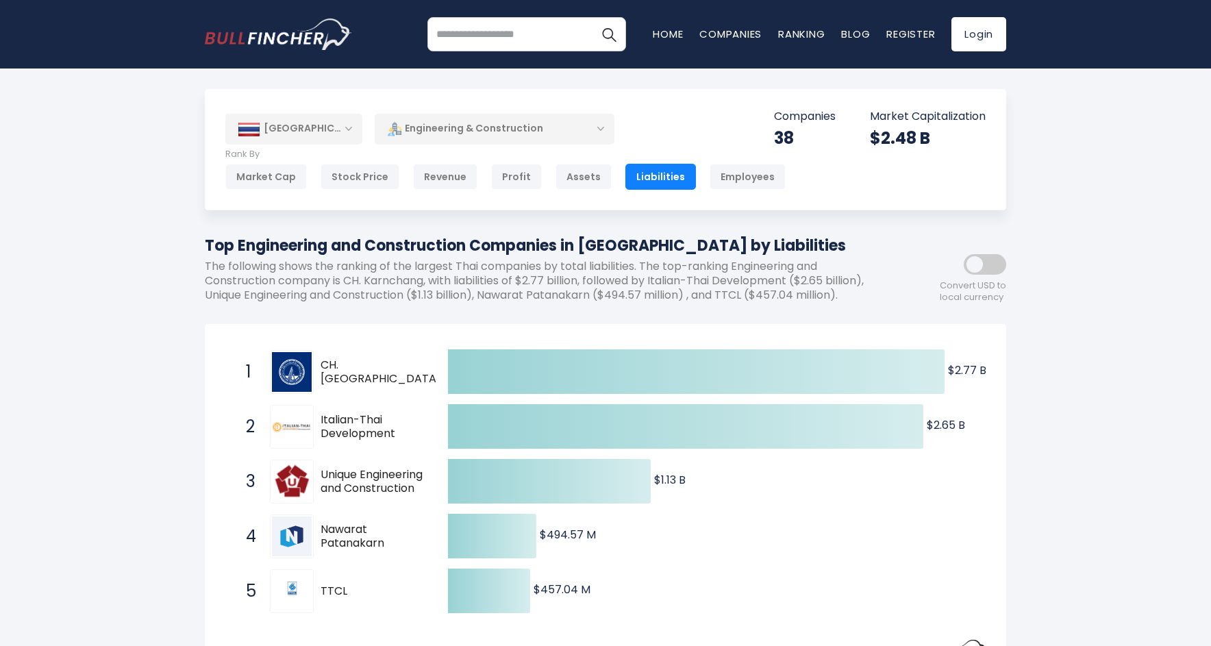
scroll to position [3, 0]
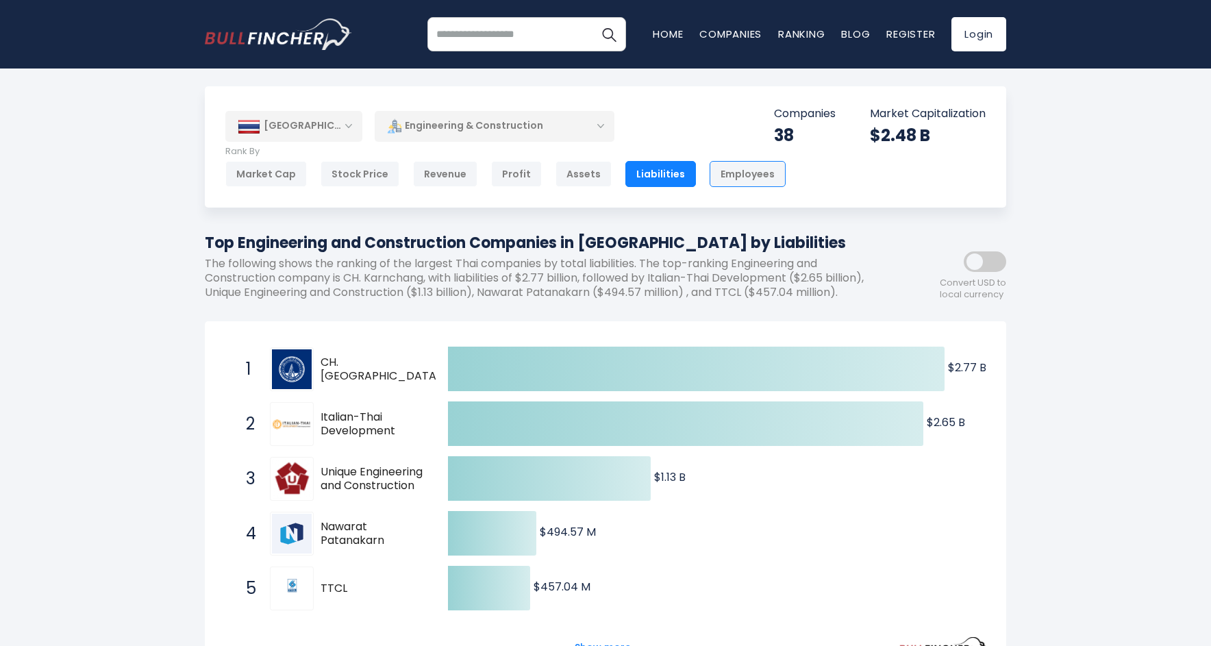
click at [738, 177] on div "Employees" at bounding box center [748, 174] width 76 height 26
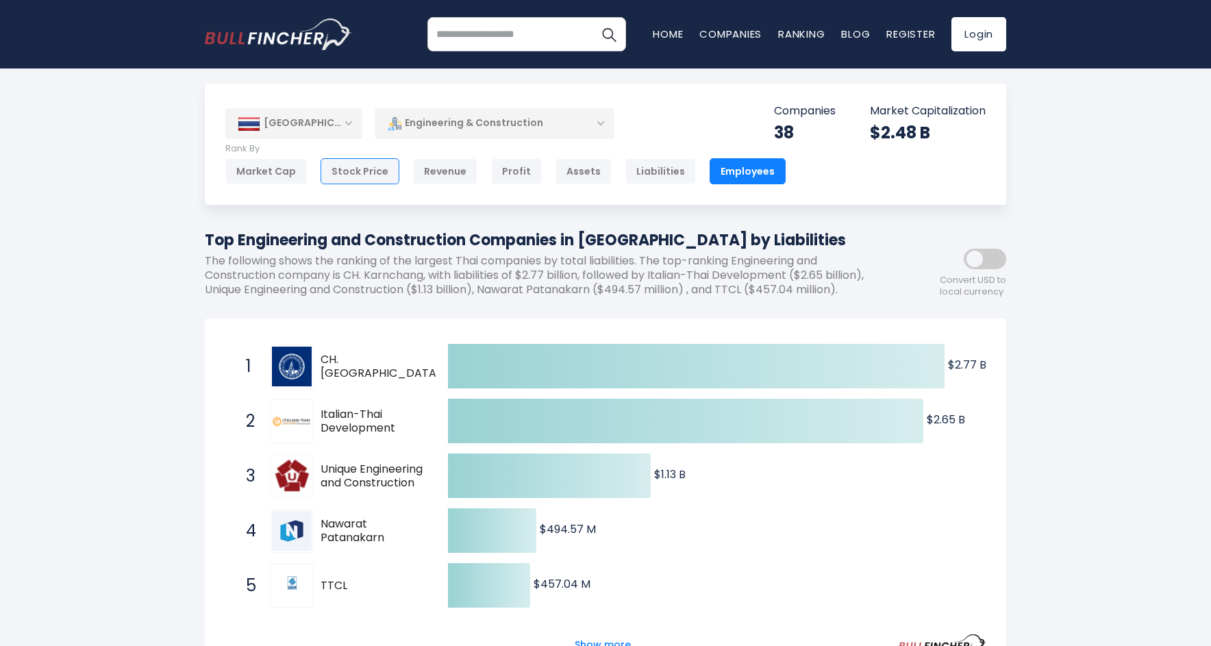
click at [349, 169] on div "Stock Price" at bounding box center [360, 171] width 79 height 26
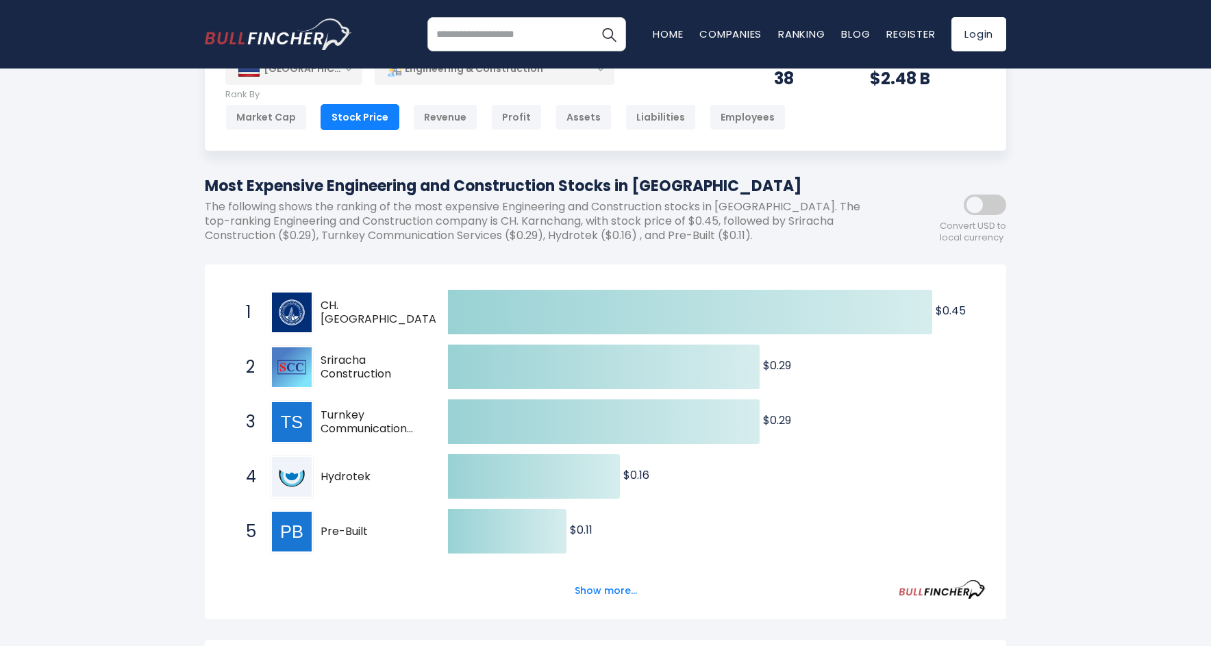
scroll to position [64, 0]
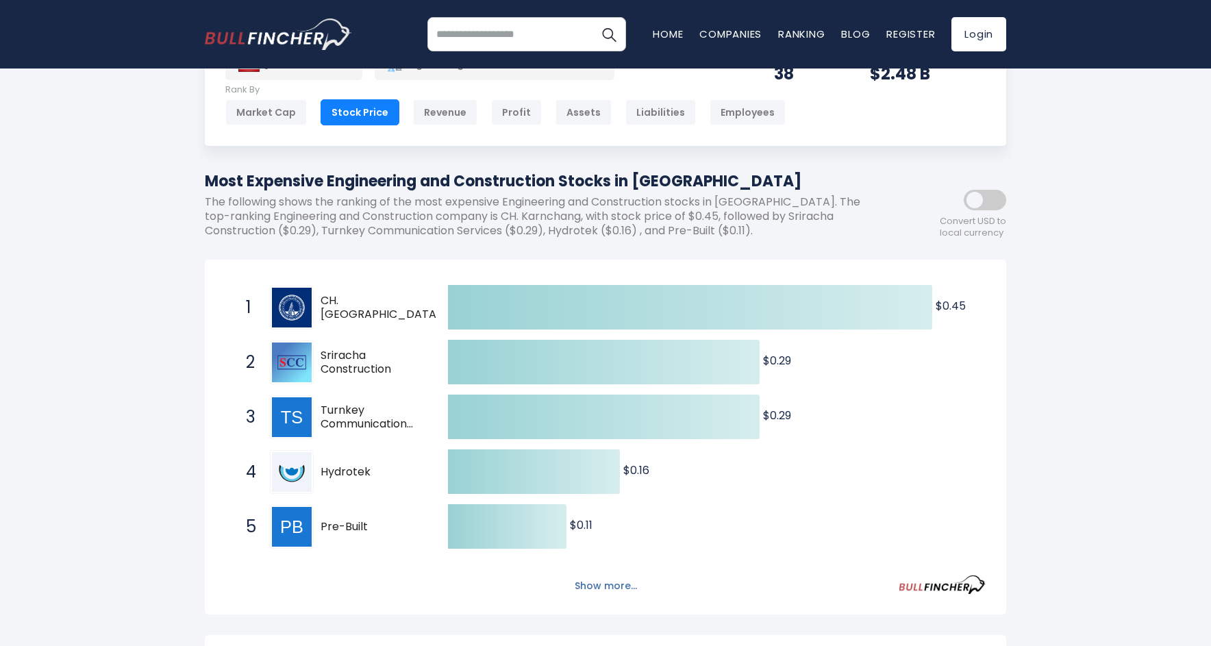
click at [615, 585] on button "Show more..." at bounding box center [605, 586] width 79 height 23
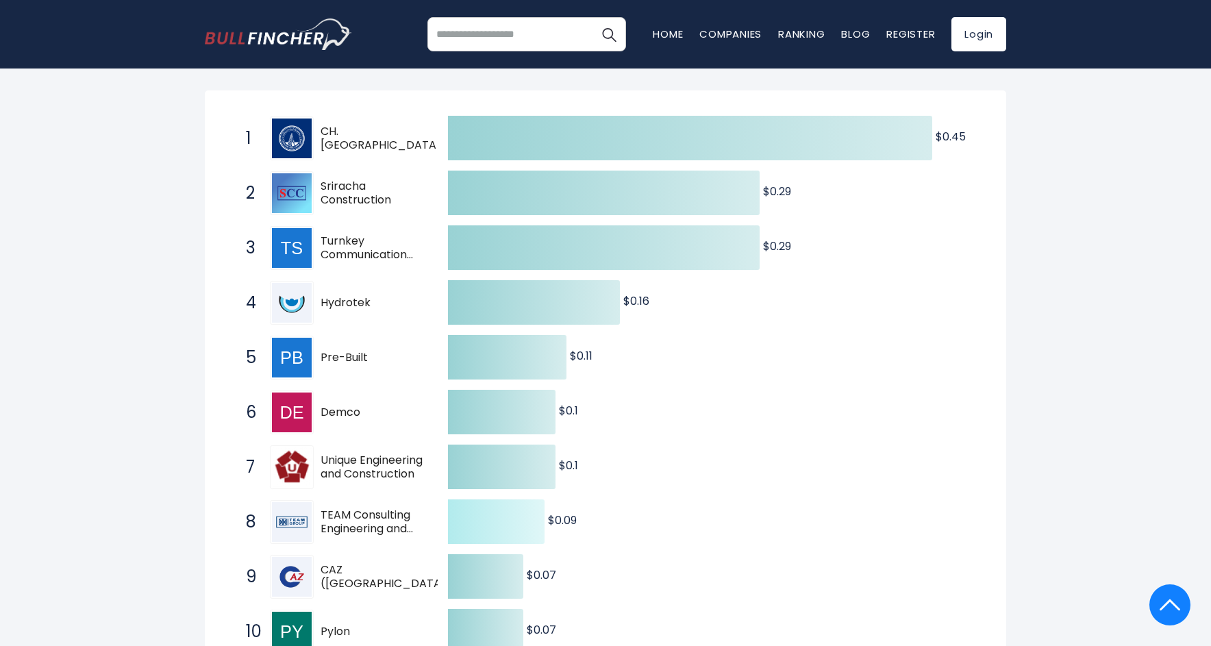
scroll to position [327, 0]
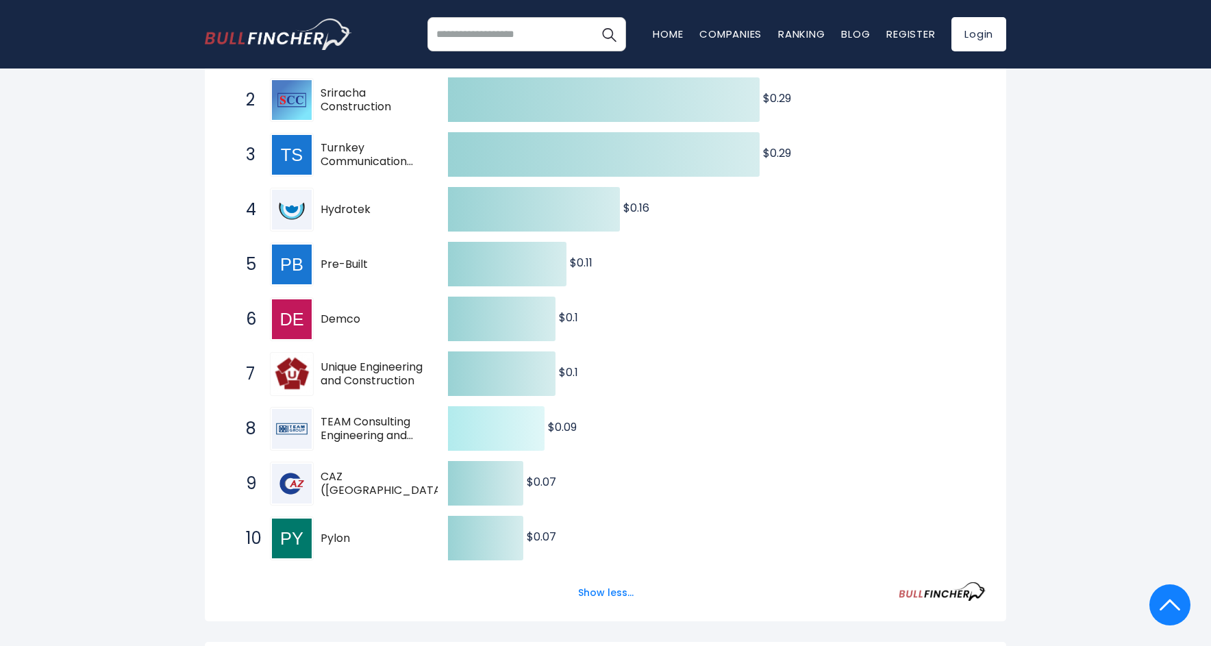
click at [525, 427] on icon at bounding box center [496, 428] width 97 height 45
click at [569, 427] on tspan "$0.09 ​" at bounding box center [562, 427] width 29 height 16
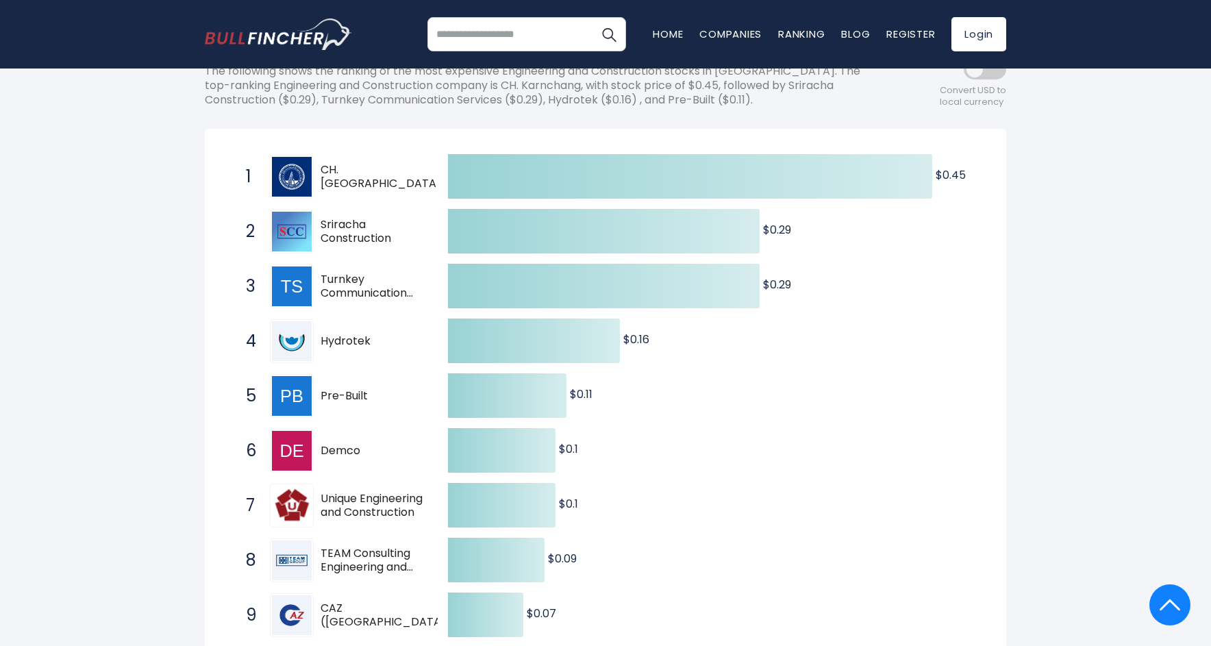
scroll to position [69, 0]
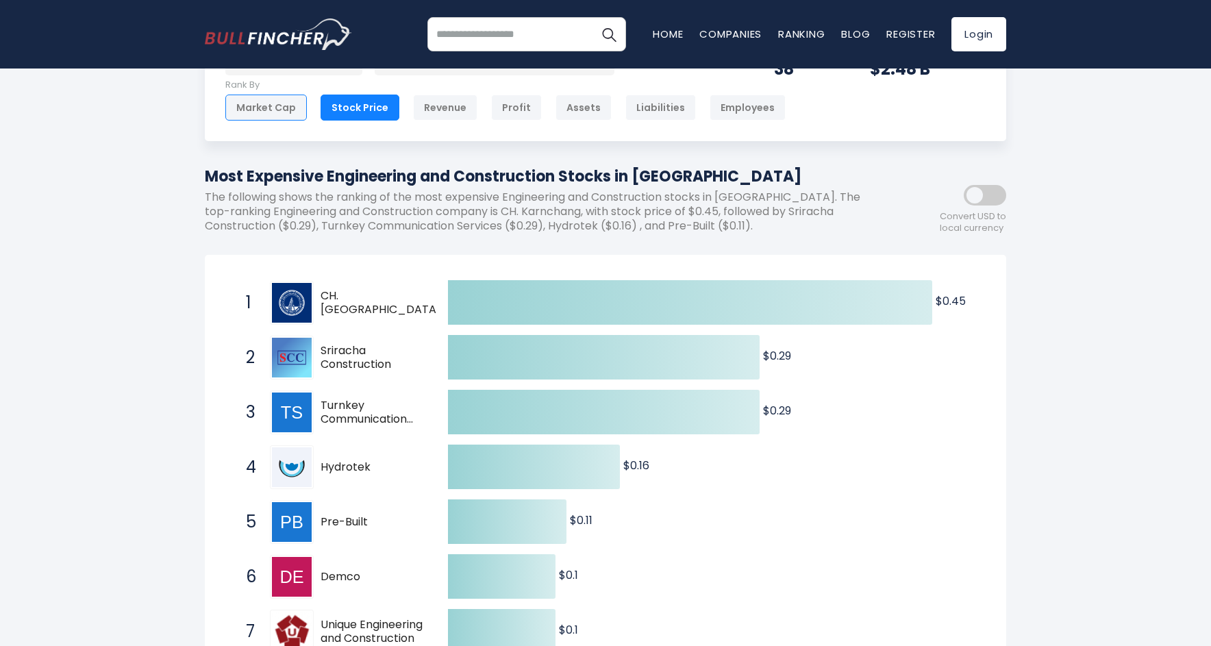
click at [288, 101] on div "Market Cap" at bounding box center [266, 108] width 82 height 26
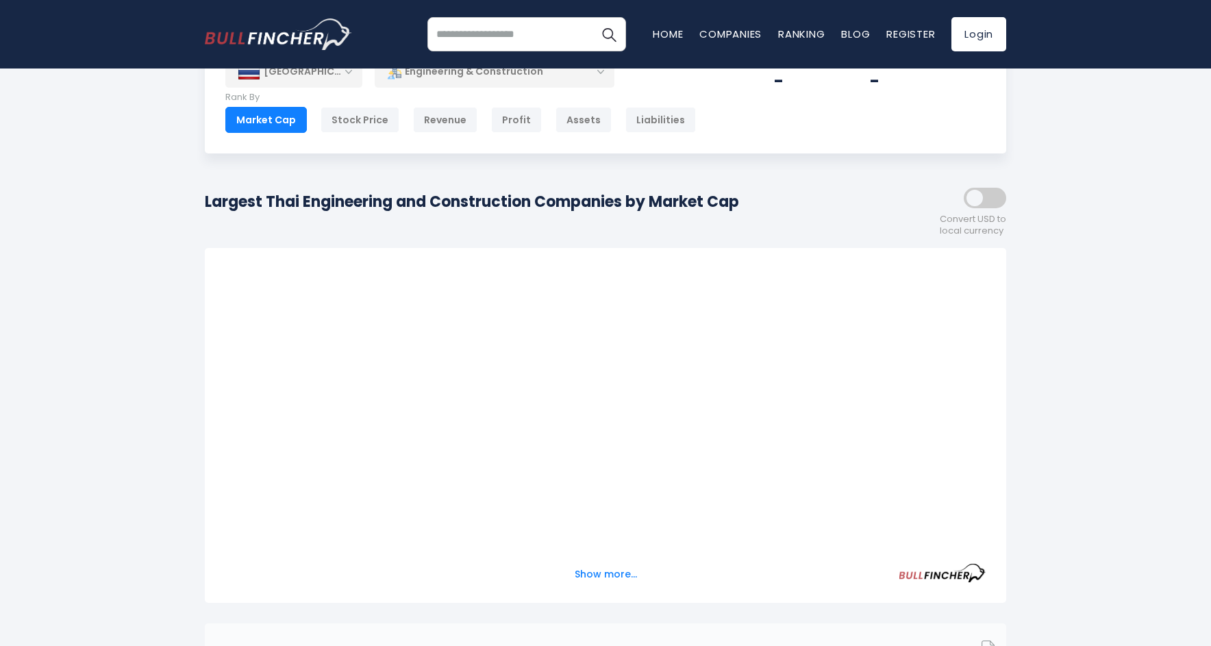
scroll to position [103, 0]
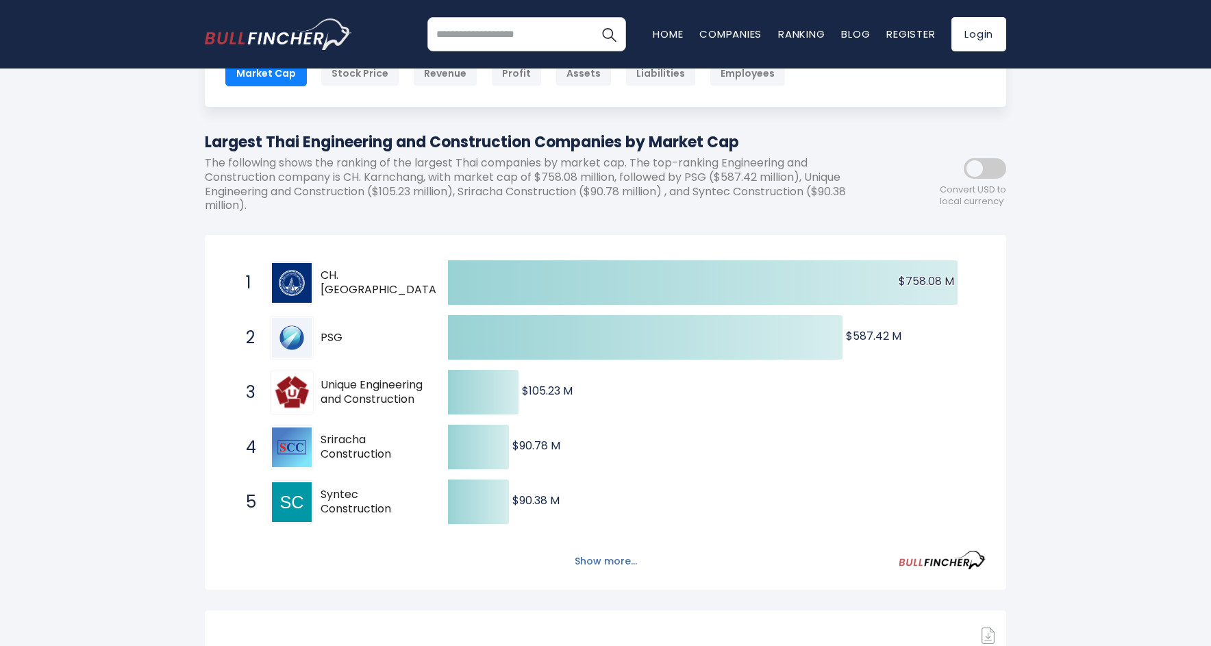
click at [623, 561] on button "Show more..." at bounding box center [605, 561] width 79 height 23
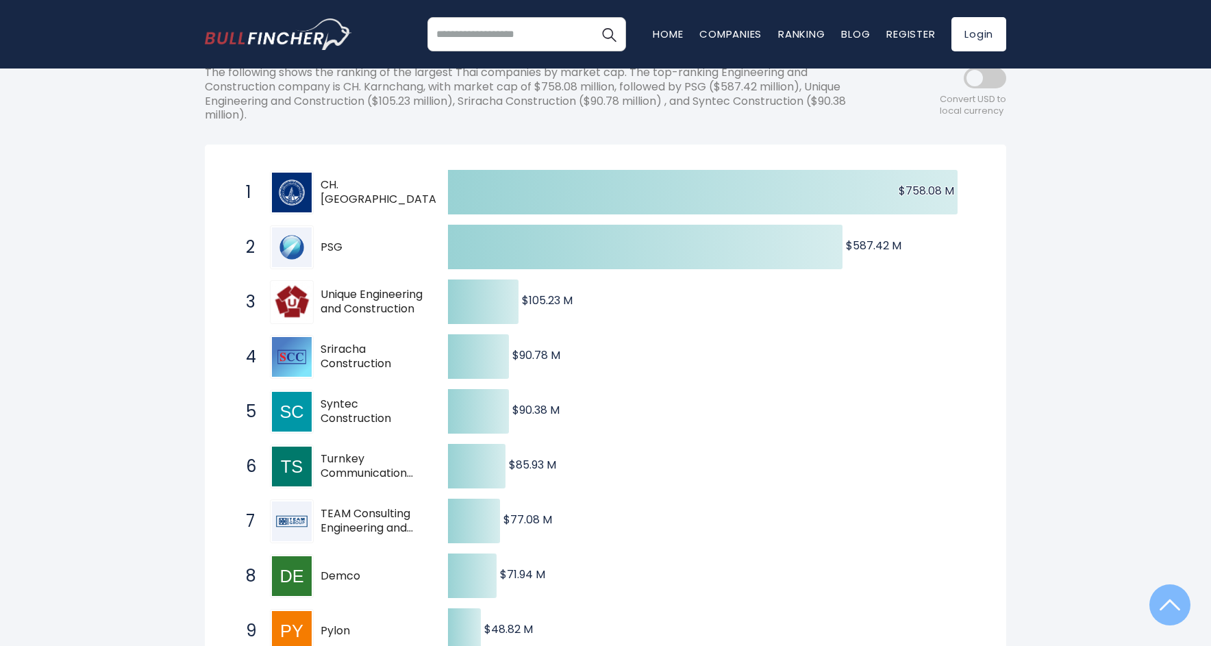
scroll to position [0, 0]
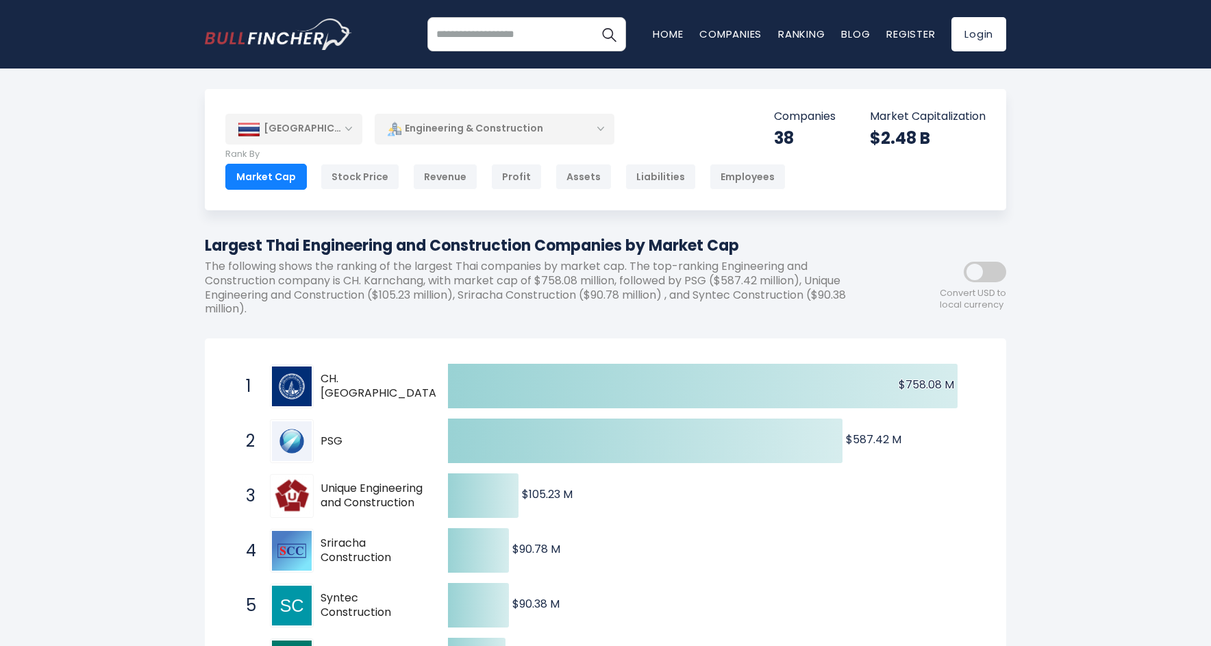
click at [512, 128] on div "Engineering & Construction" at bounding box center [495, 129] width 240 height 32
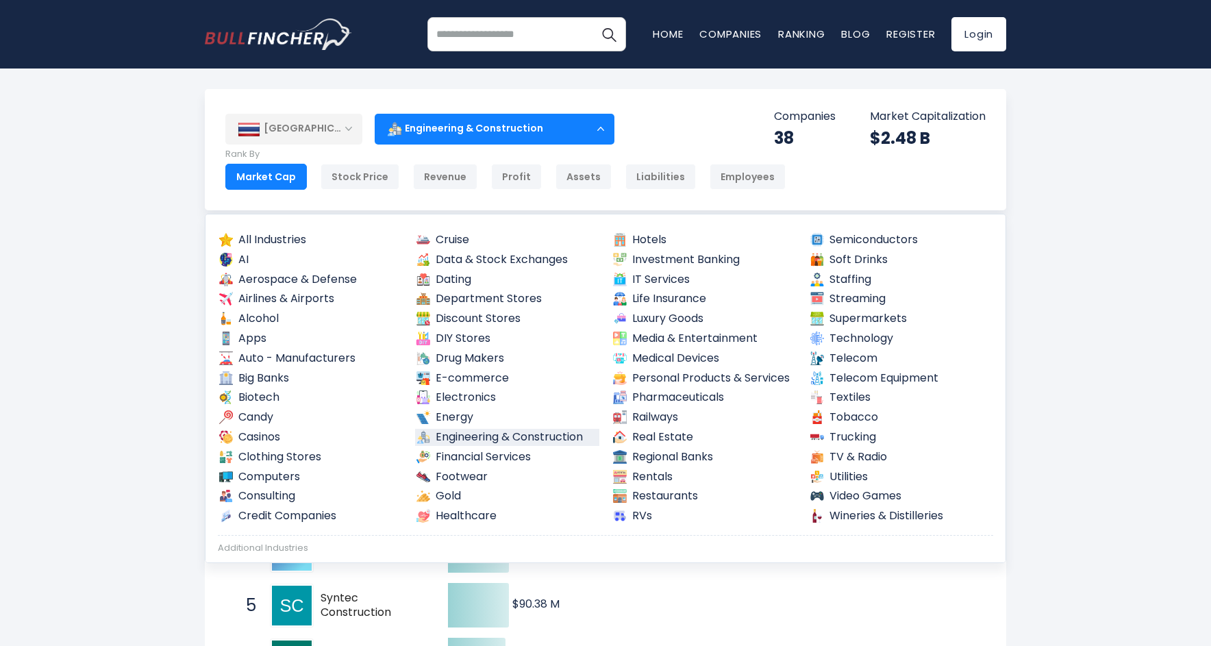
scroll to position [17, 0]
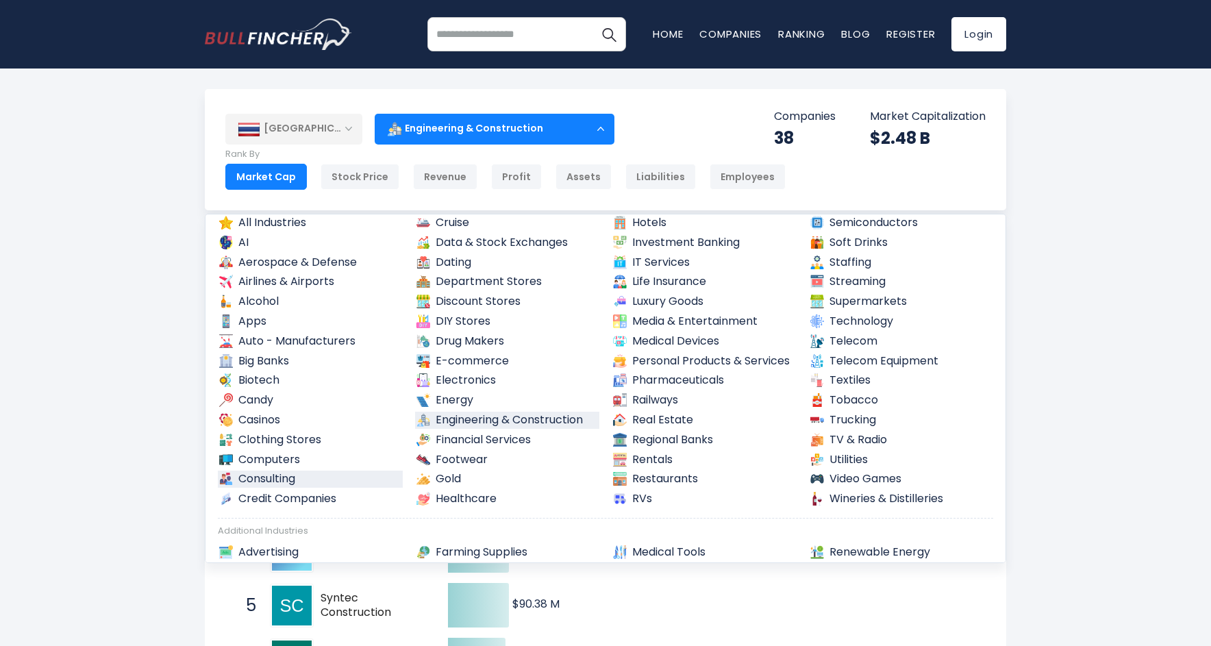
click at [272, 472] on link "Consulting" at bounding box center [310, 479] width 185 height 17
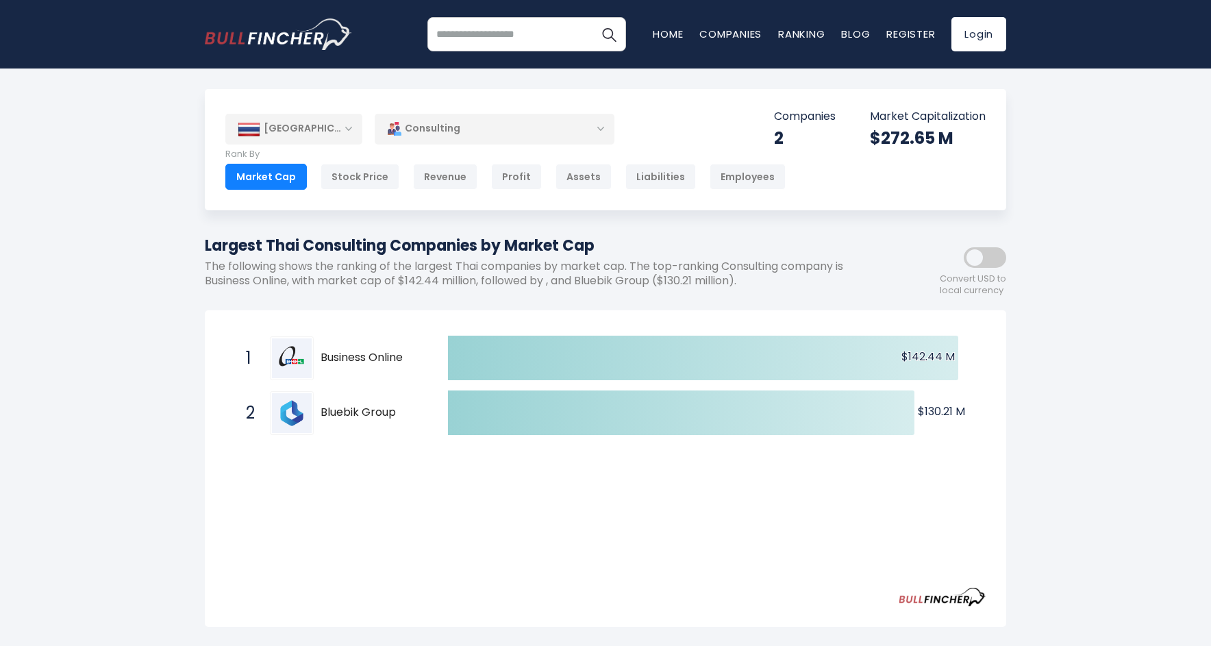
click at [581, 126] on div "Consulting" at bounding box center [495, 129] width 240 height 32
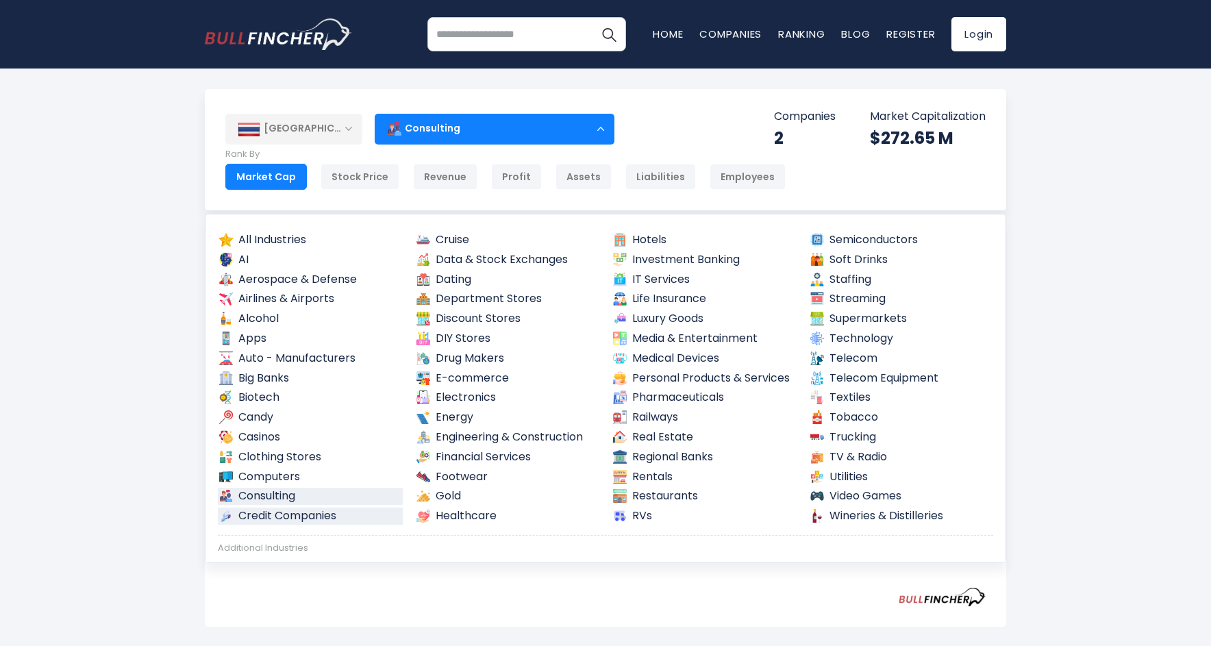
click at [293, 508] on link "Credit Companies" at bounding box center [310, 516] width 185 height 17
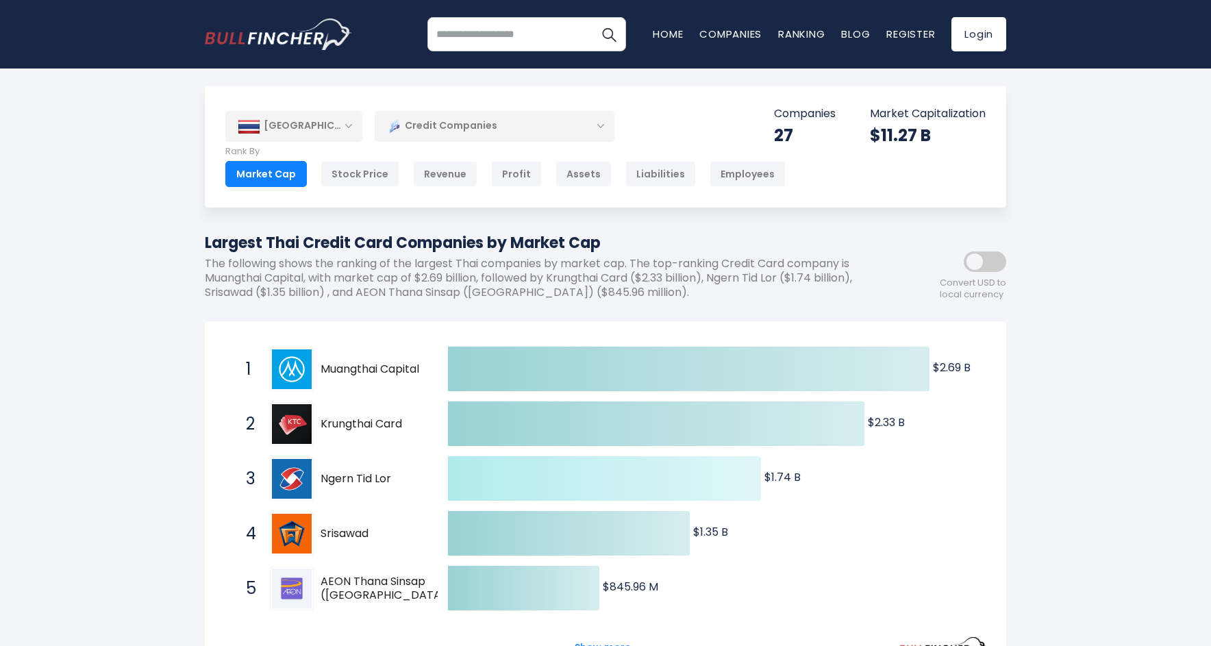
scroll to position [13, 0]
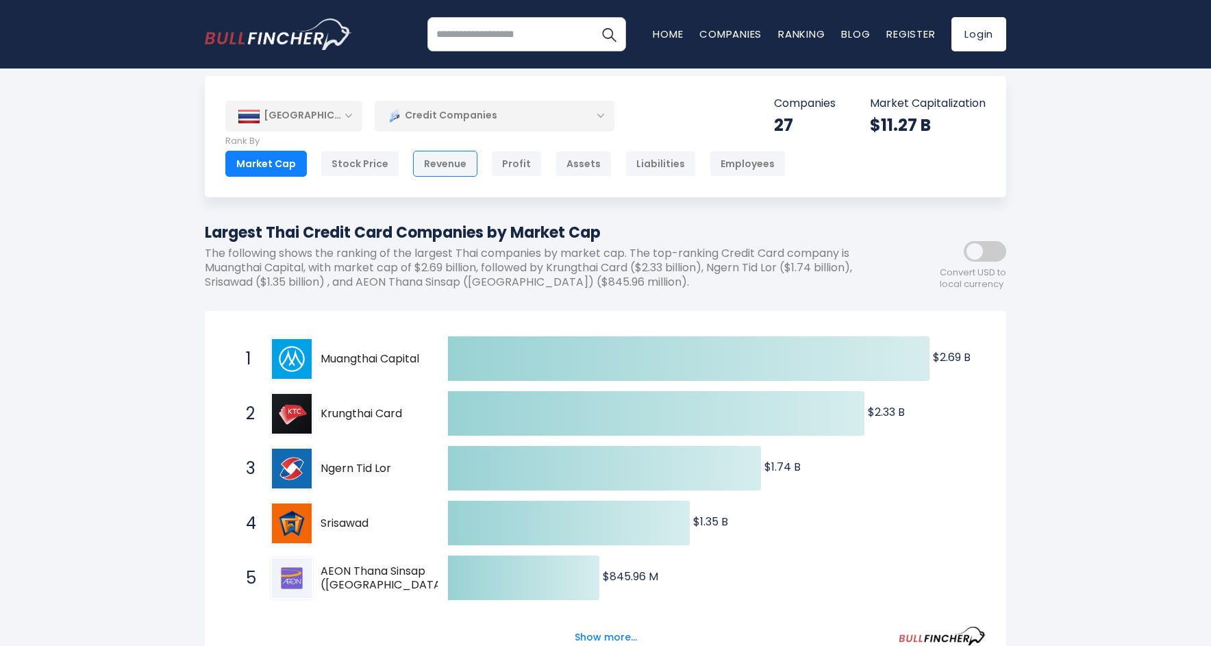
click at [454, 162] on div "Revenue" at bounding box center [445, 164] width 64 height 26
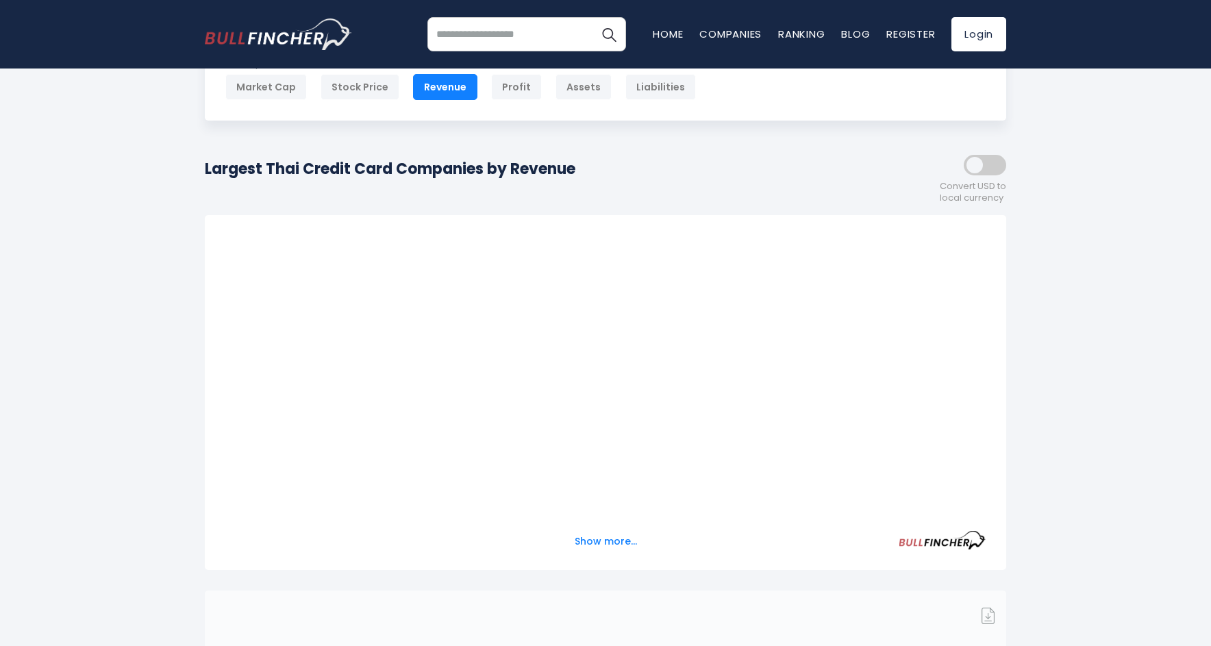
scroll to position [134, 0]
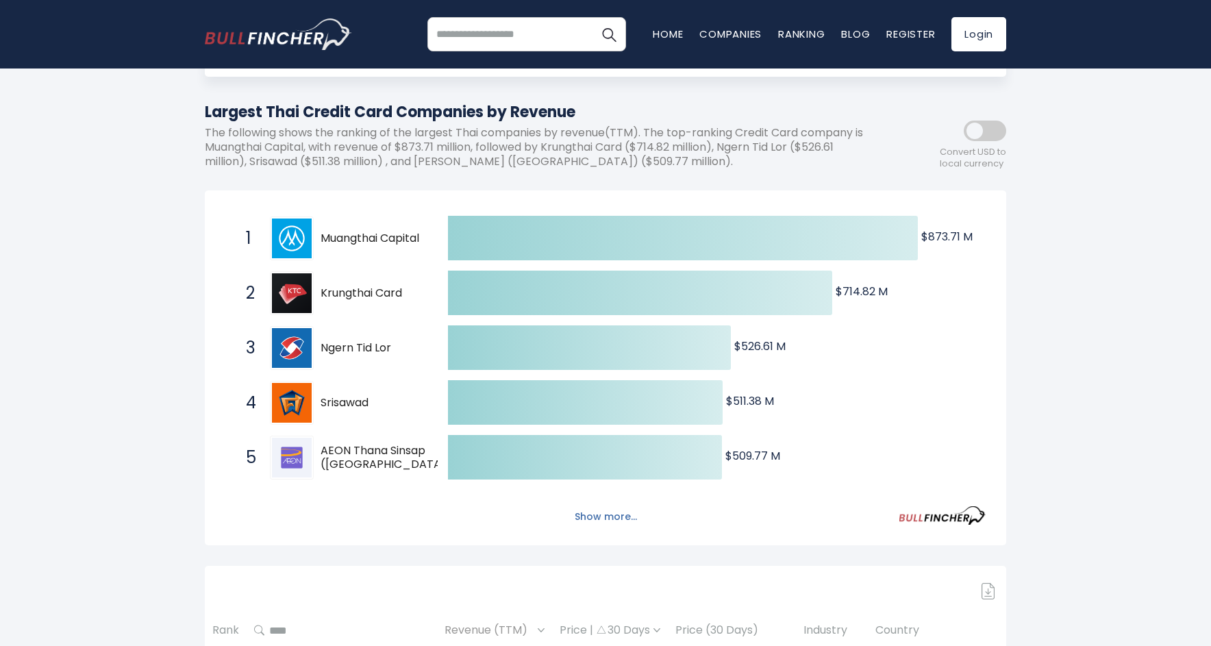
click at [618, 512] on button "Show more..." at bounding box center [605, 516] width 79 height 23
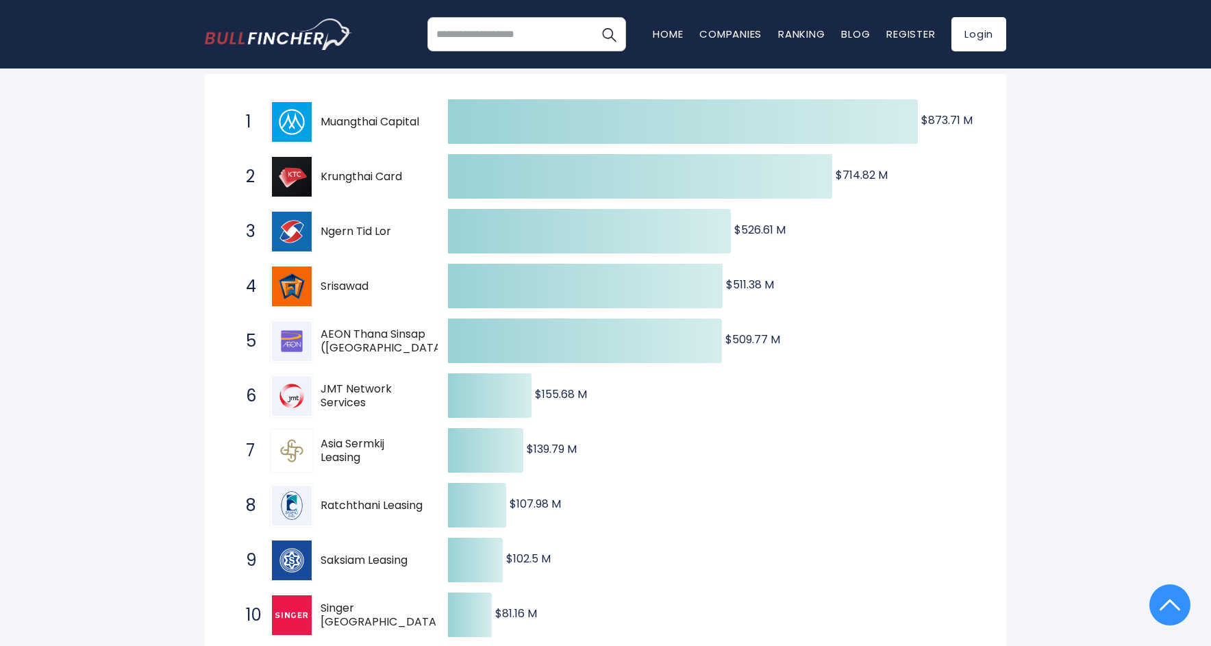
scroll to position [0, 0]
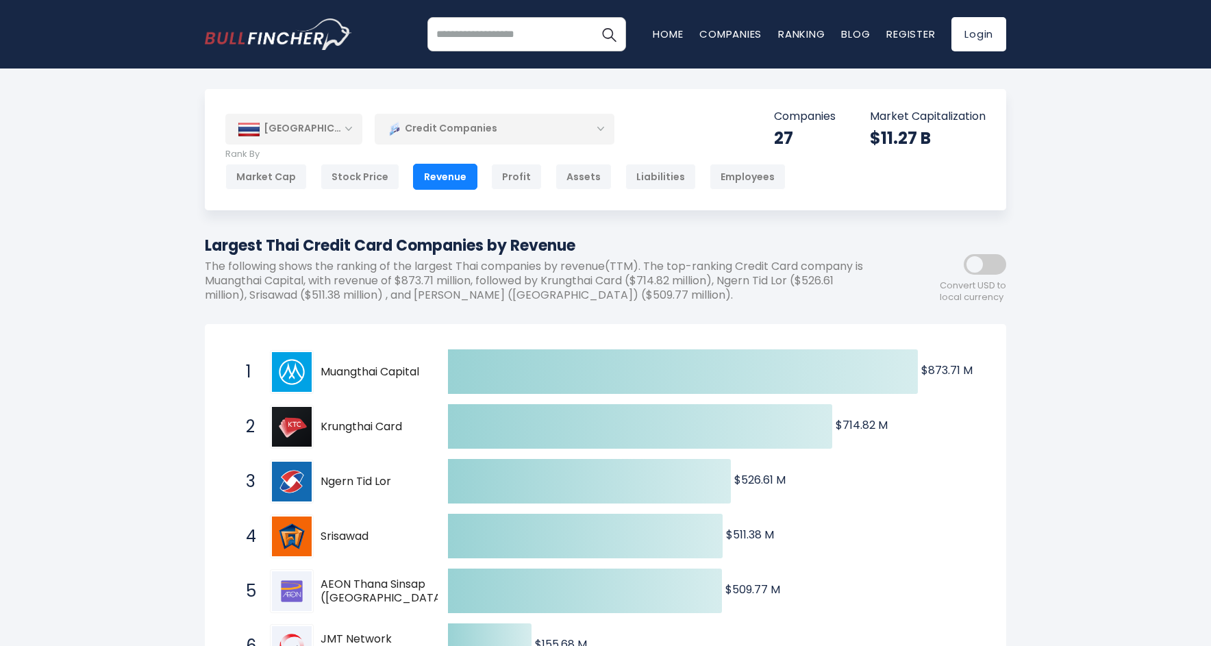
drag, startPoint x: 579, startPoint y: 243, endPoint x: 151, endPoint y: 249, distance: 427.4
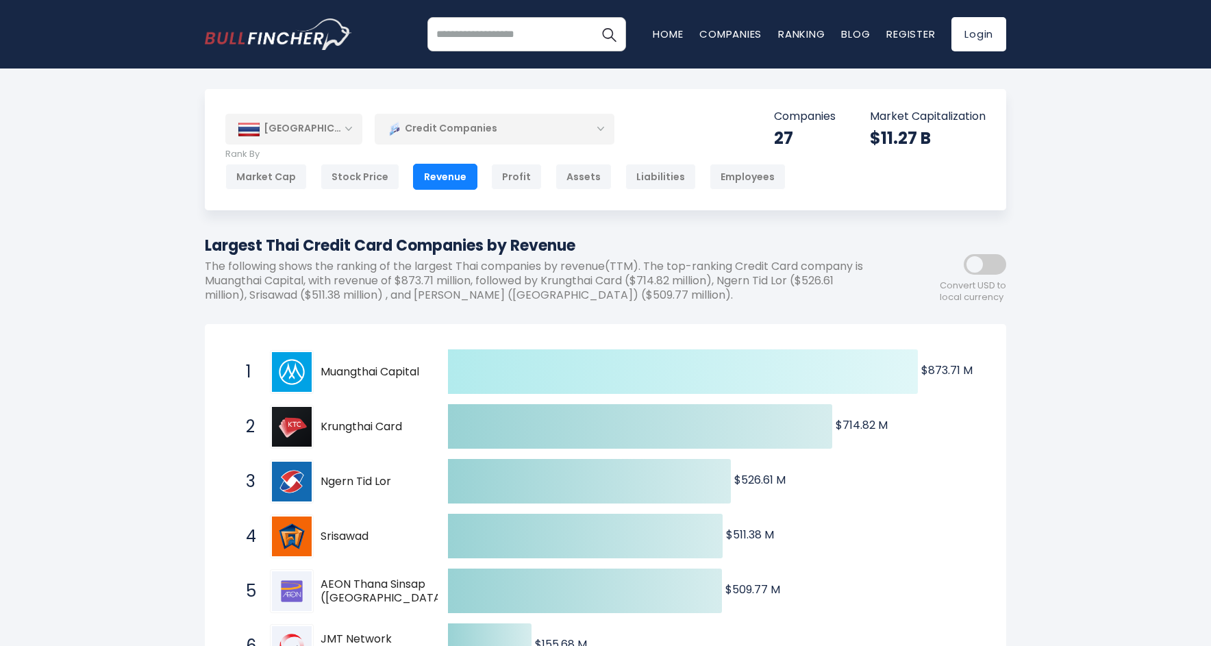
copy h1 "Largest Thai Credit Card Companies by Revenue"
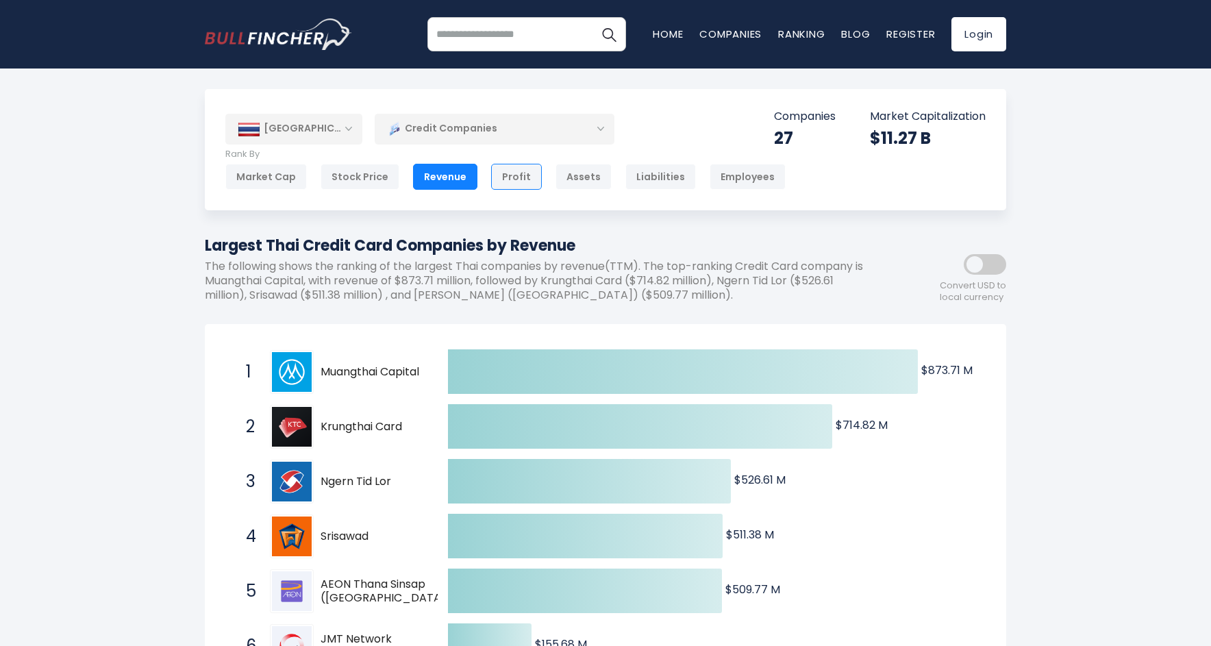
click at [514, 177] on div "Profit" at bounding box center [516, 177] width 51 height 26
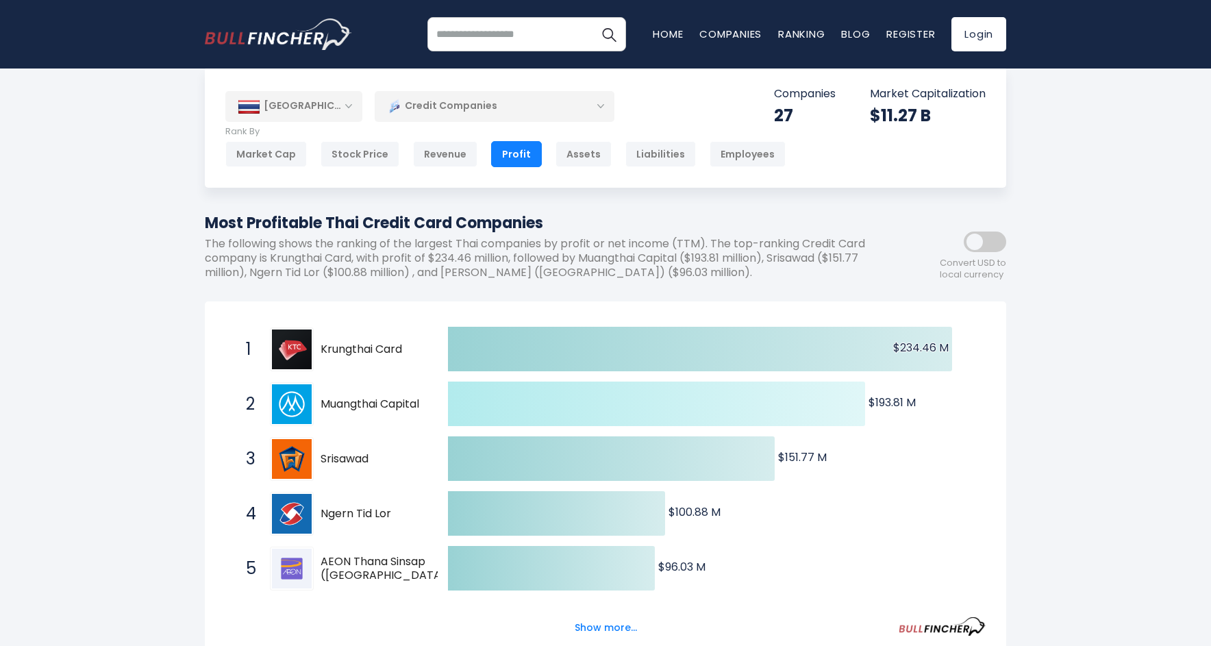
scroll to position [77, 0]
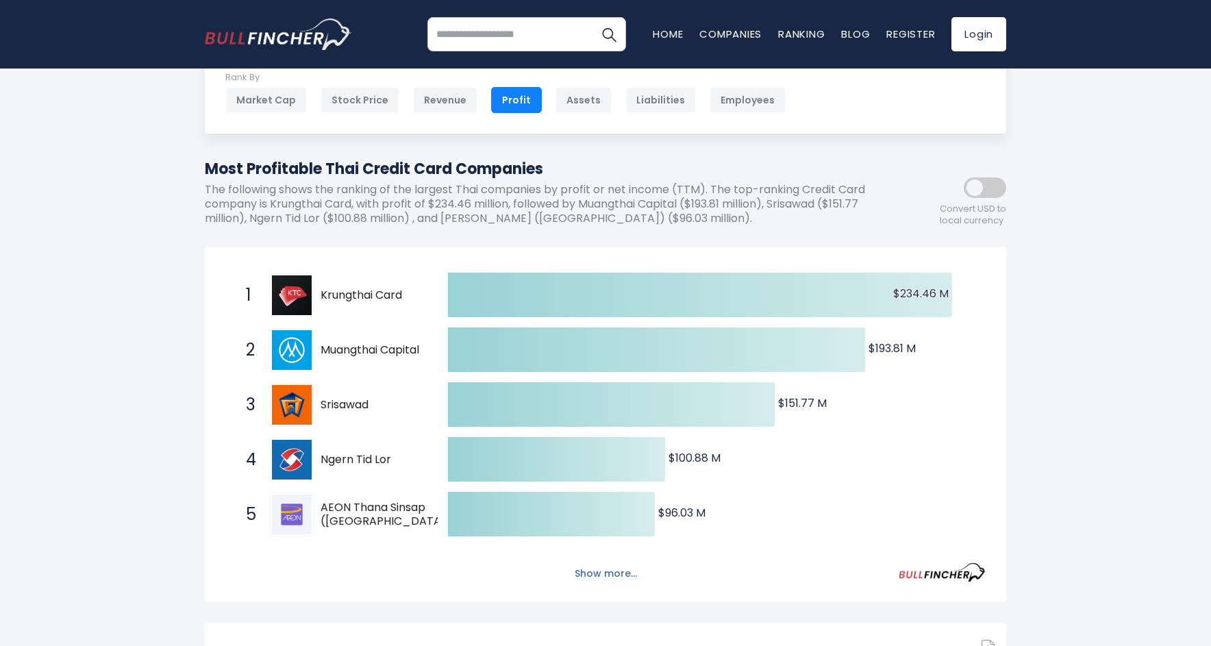
click at [612, 570] on button "Show more..." at bounding box center [605, 573] width 79 height 23
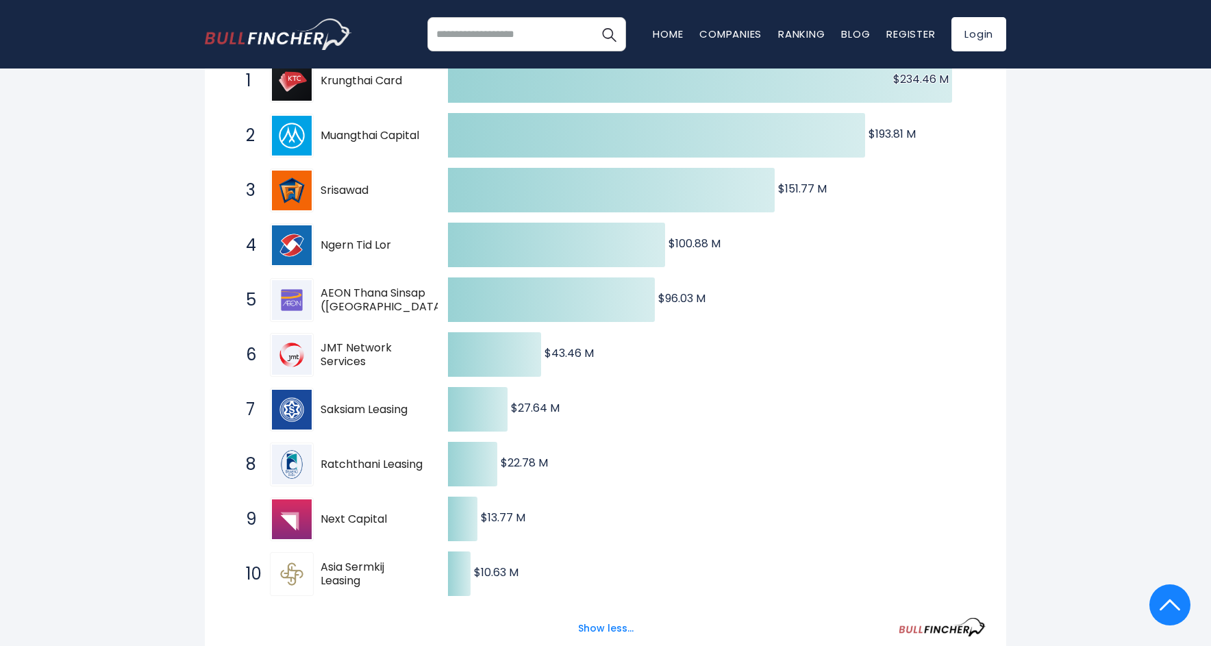
scroll to position [0, 0]
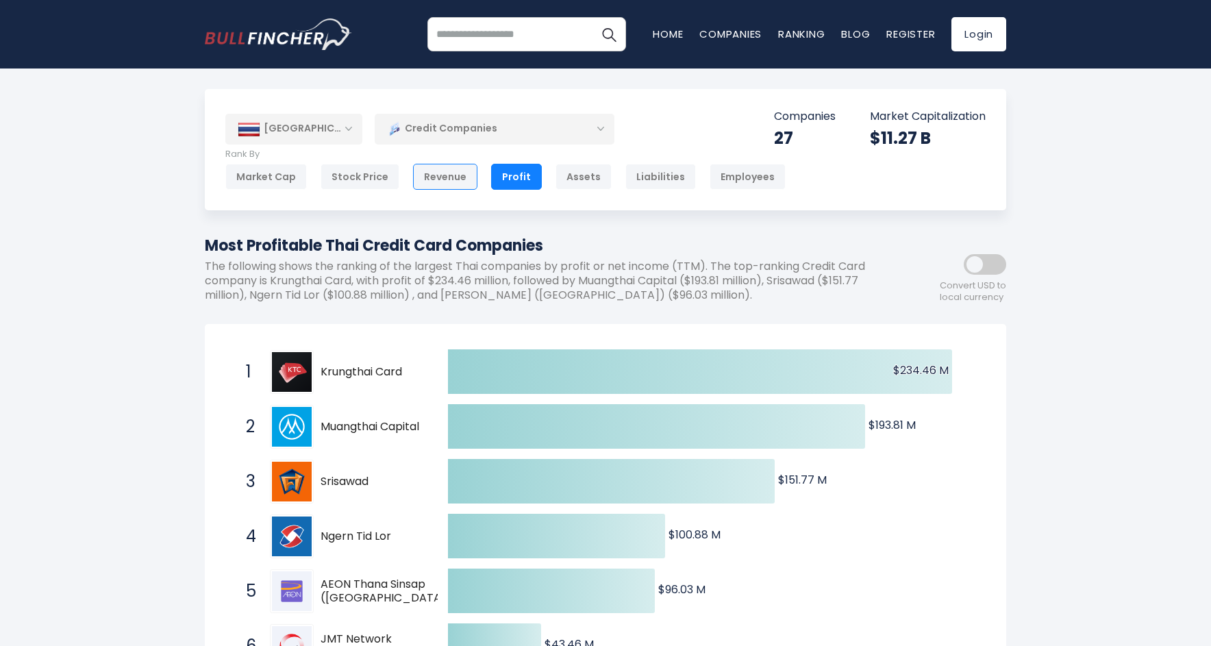
click at [433, 180] on div "Revenue" at bounding box center [445, 177] width 64 height 26
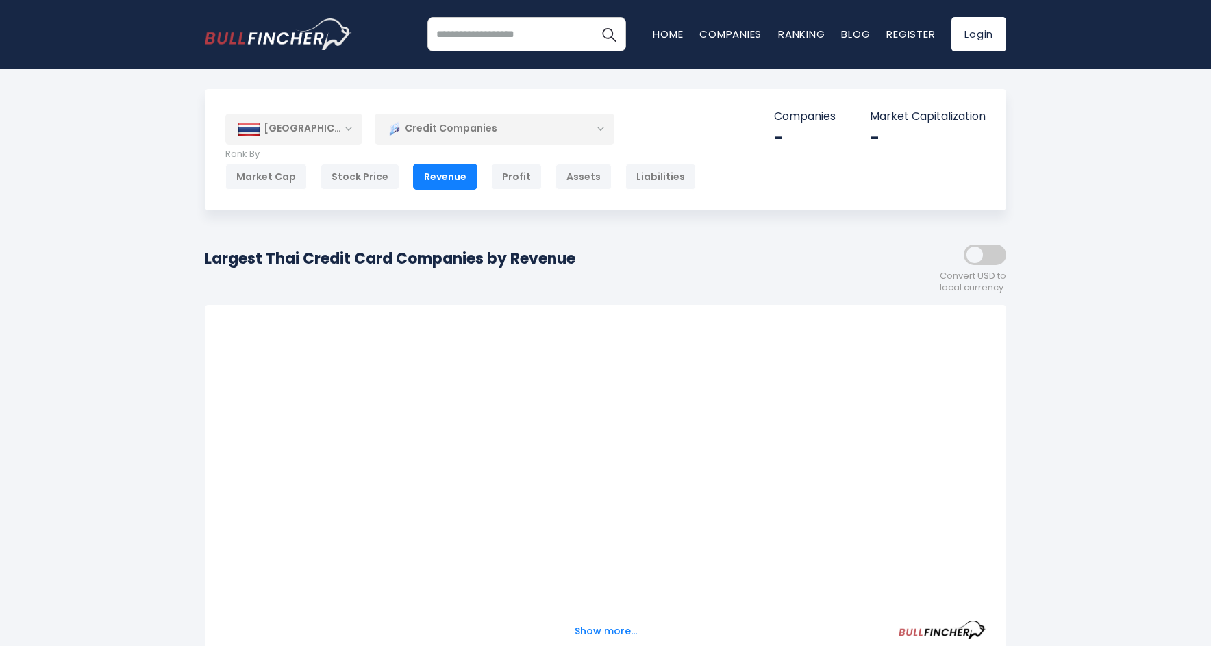
click at [505, 263] on h1 "Largest Thai Credit Card Companies by Revenue" at bounding box center [390, 258] width 371 height 23
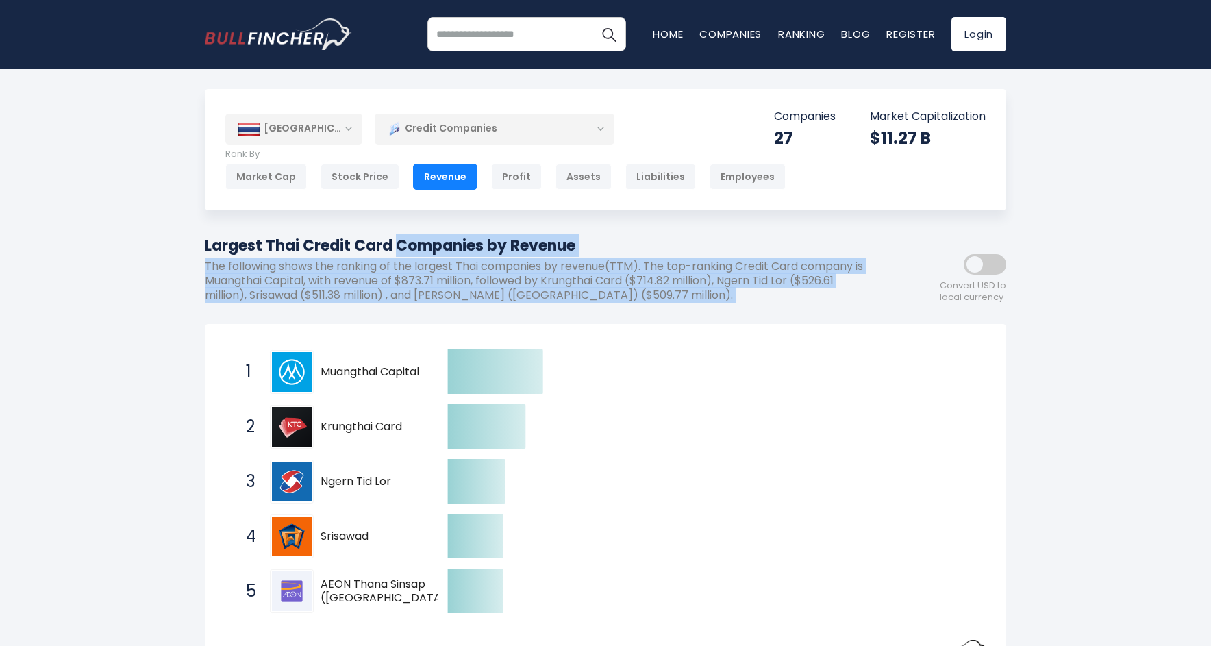
copy div "Largest Thai Credit Card Companies by Revenue"
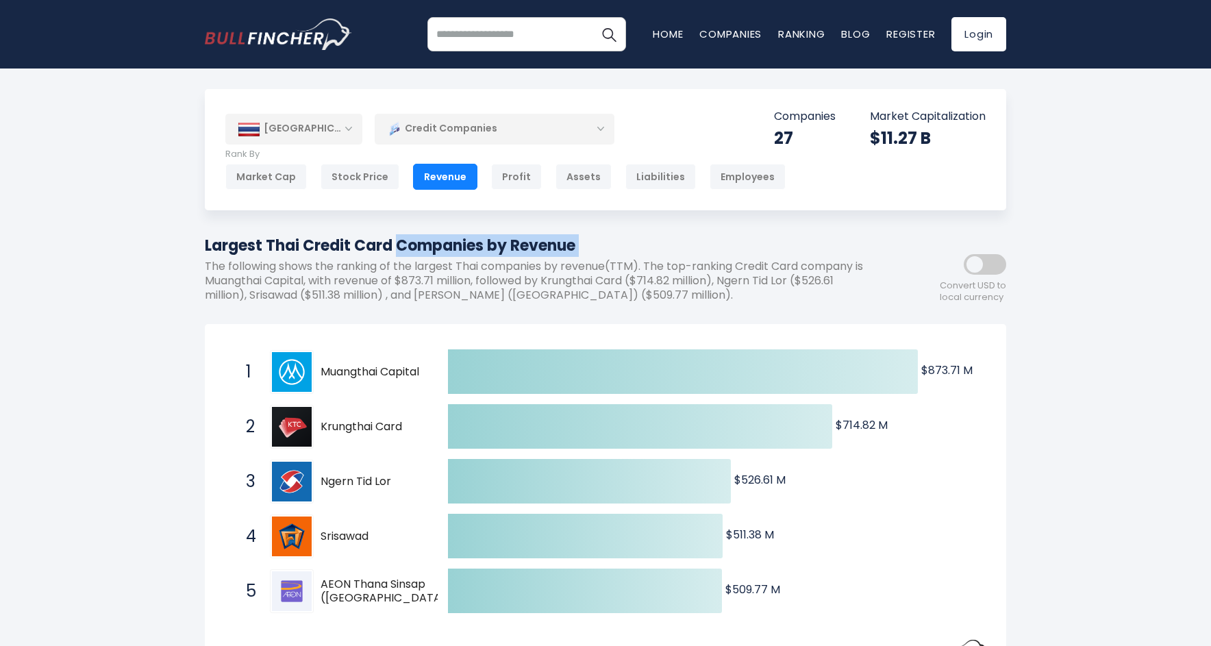
click at [485, 247] on h1 "Largest Thai Credit Card Companies by Revenue" at bounding box center [544, 245] width 678 height 23
click at [564, 245] on h1 "Largest Thai Credit Card Companies by Revenue" at bounding box center [544, 245] width 678 height 23
drag, startPoint x: 590, startPoint y: 244, endPoint x: 592, endPoint y: 267, distance: 23.4
click at [589, 244] on h1 "Largest Thai Credit Card Companies by Revenue" at bounding box center [544, 245] width 678 height 23
click at [592, 266] on p "The following shows the ranking of the largest Thai companies by revenue(TTM). …" at bounding box center [544, 281] width 678 height 42
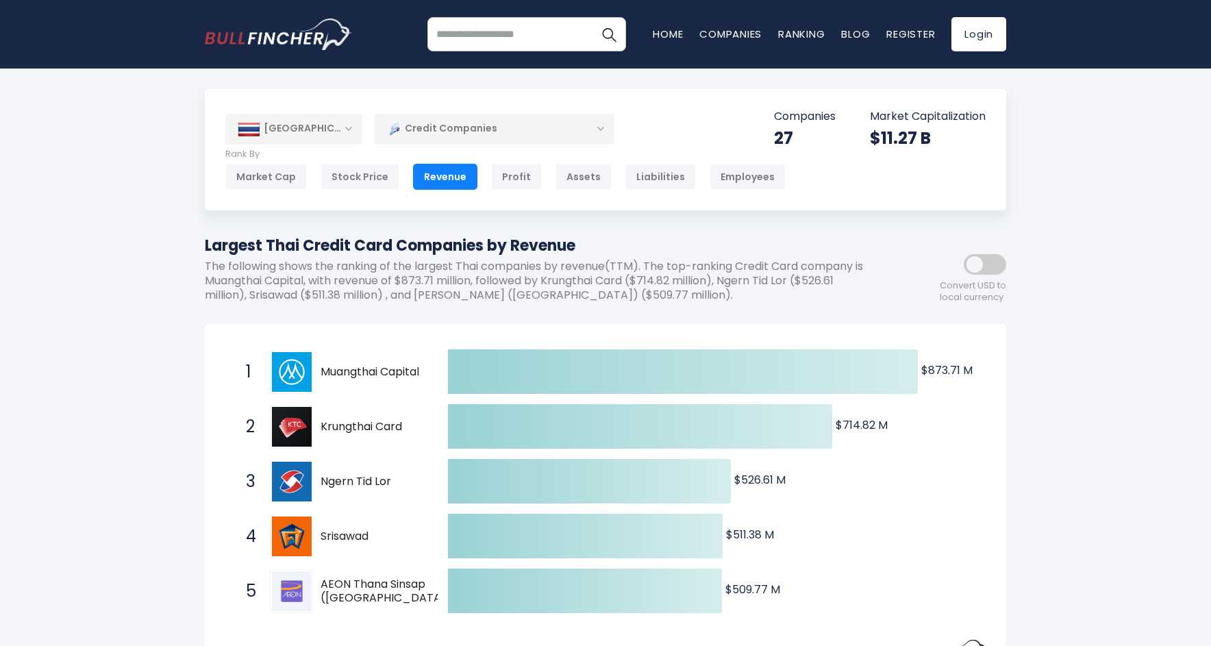
drag, startPoint x: 578, startPoint y: 241, endPoint x: 201, endPoint y: 253, distance: 377.6
copy h1 "Largest Thai Credit Card Companies by Revenue"
click at [499, 134] on div "Credit Companies" at bounding box center [495, 129] width 240 height 32
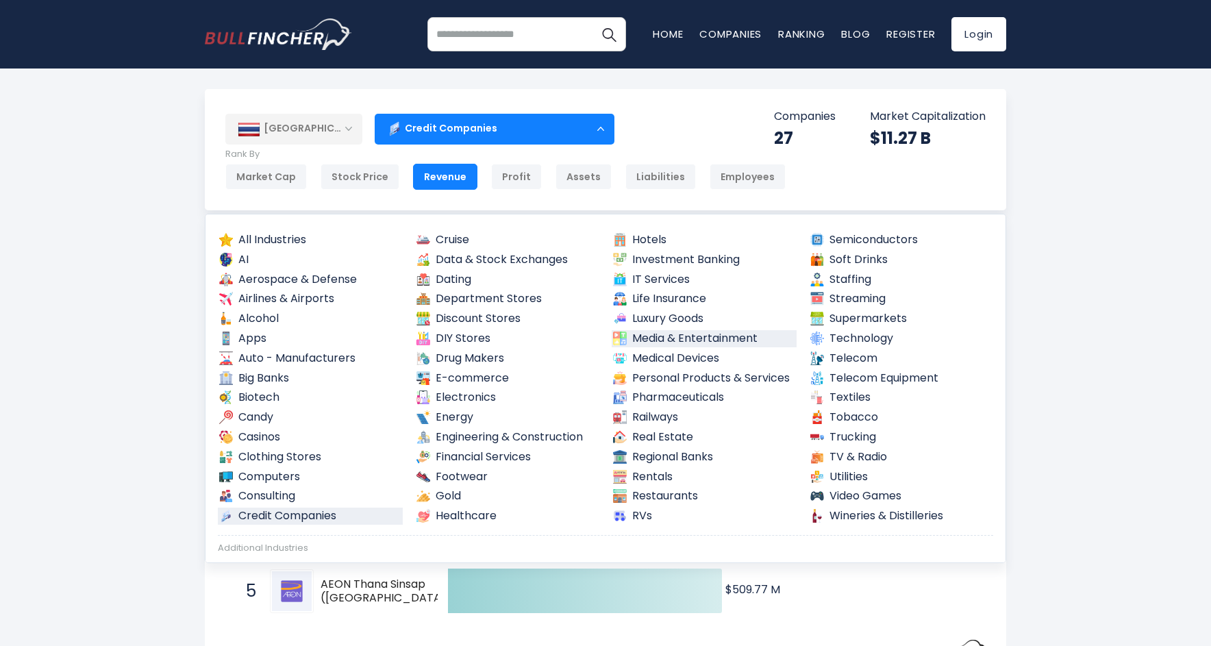
click at [692, 336] on link "Media & Entertainment" at bounding box center [704, 338] width 185 height 17
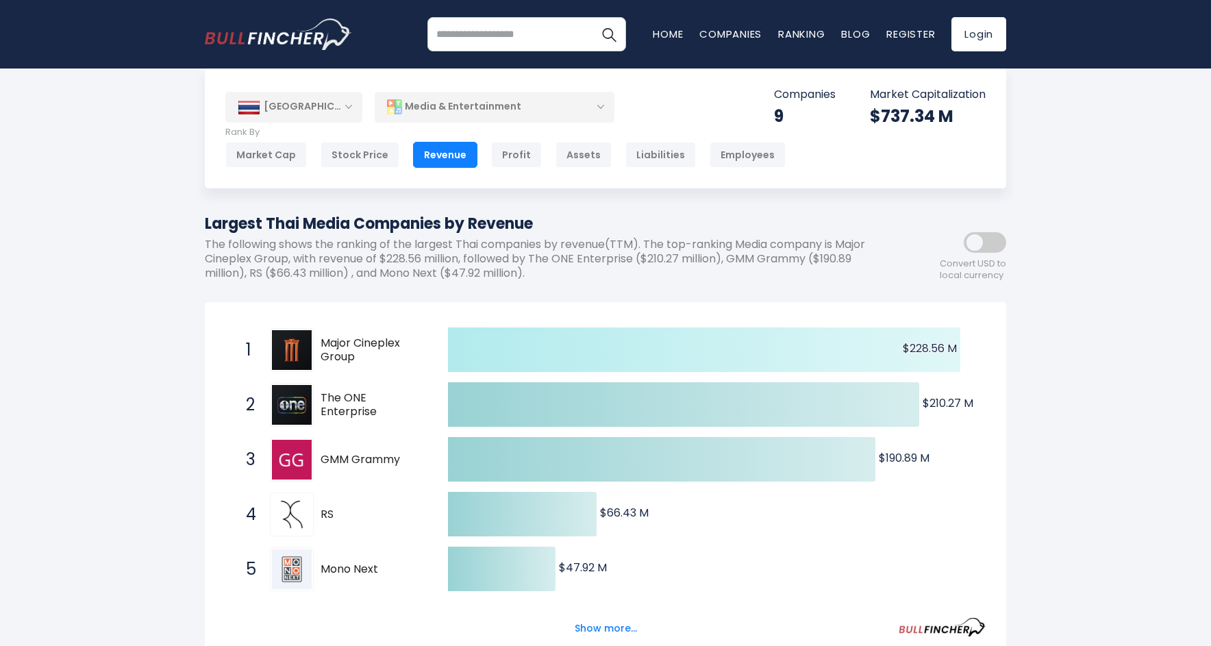
scroll to position [63, 0]
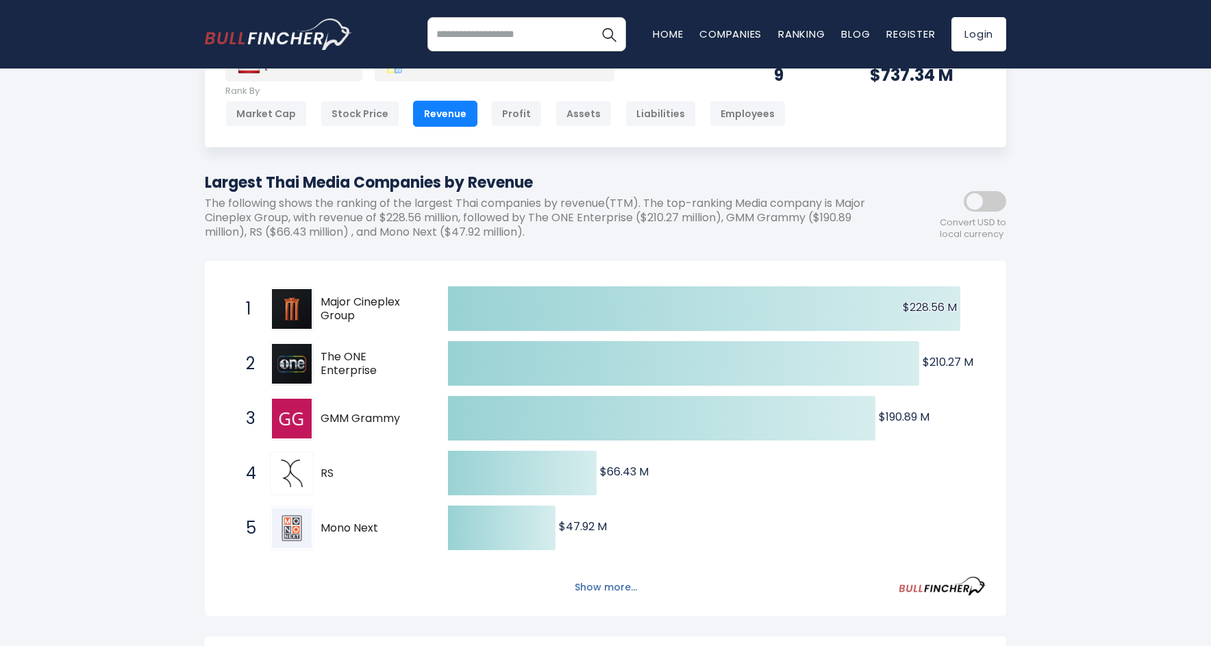
click at [609, 588] on button "Show more..." at bounding box center [605, 587] width 79 height 23
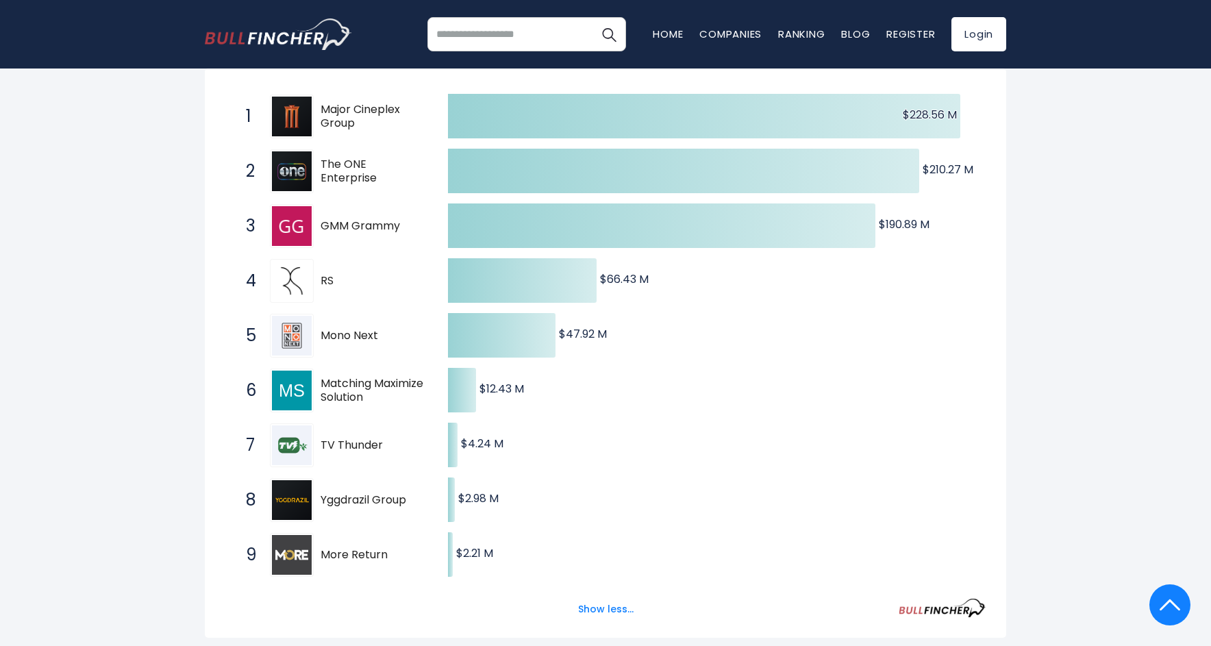
scroll to position [0, 0]
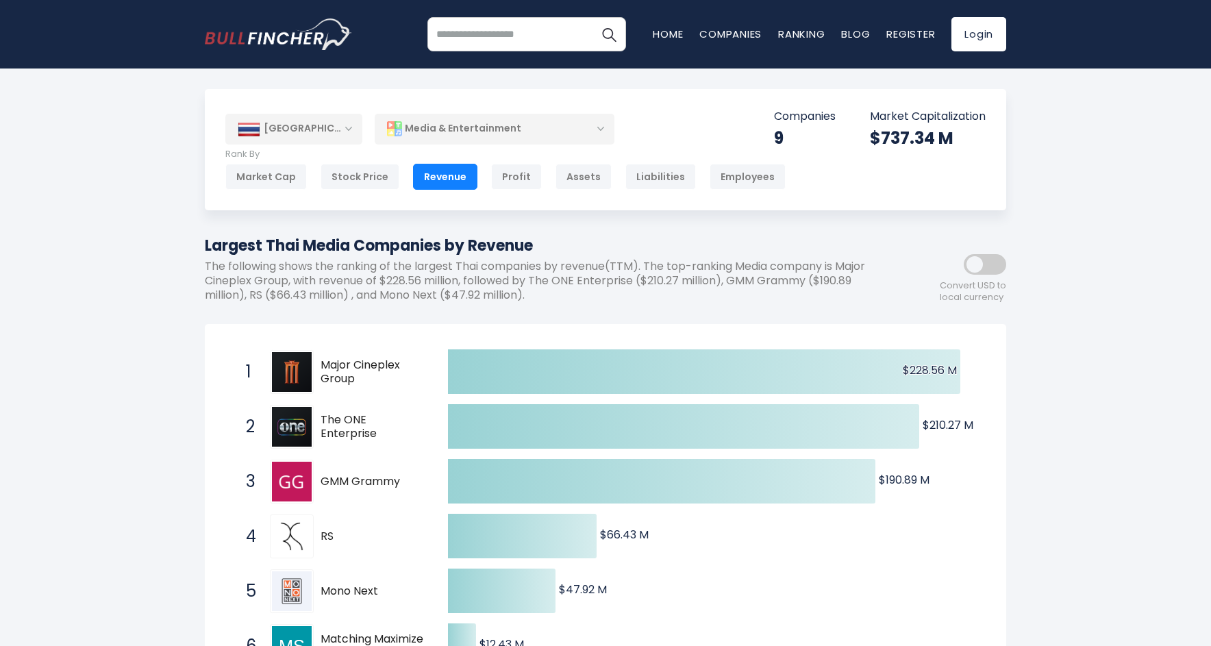
click at [601, 127] on div "Media & Entertainment" at bounding box center [495, 129] width 240 height 32
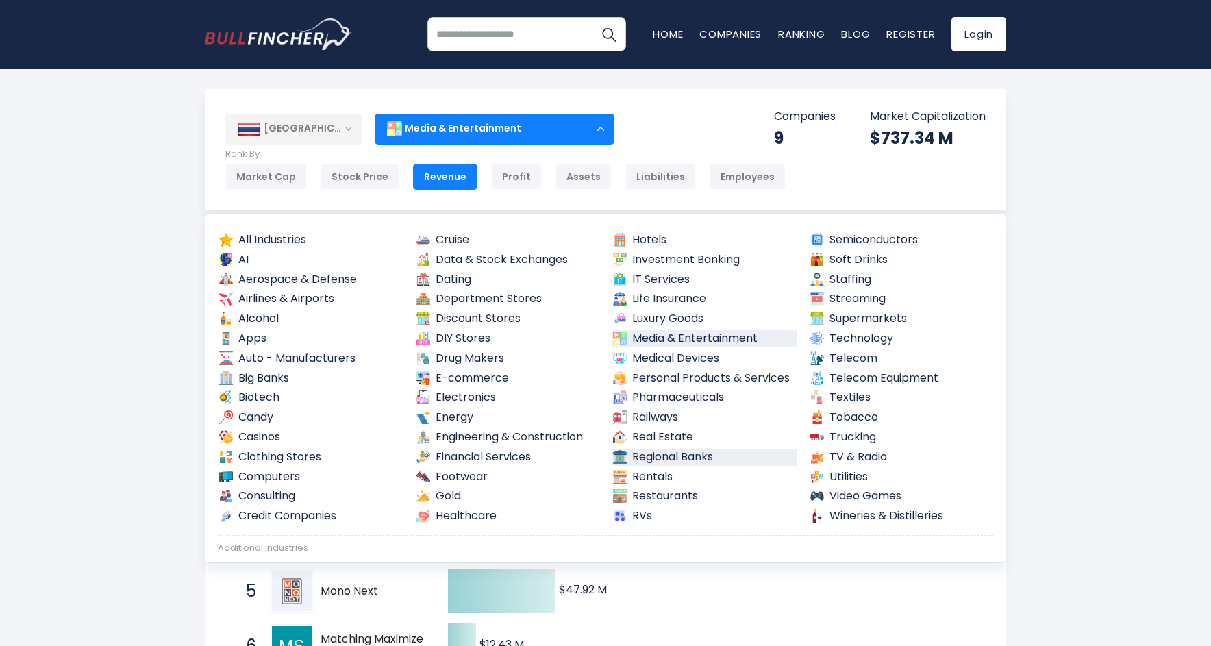
click at [701, 449] on link "Regional Banks" at bounding box center [704, 457] width 185 height 17
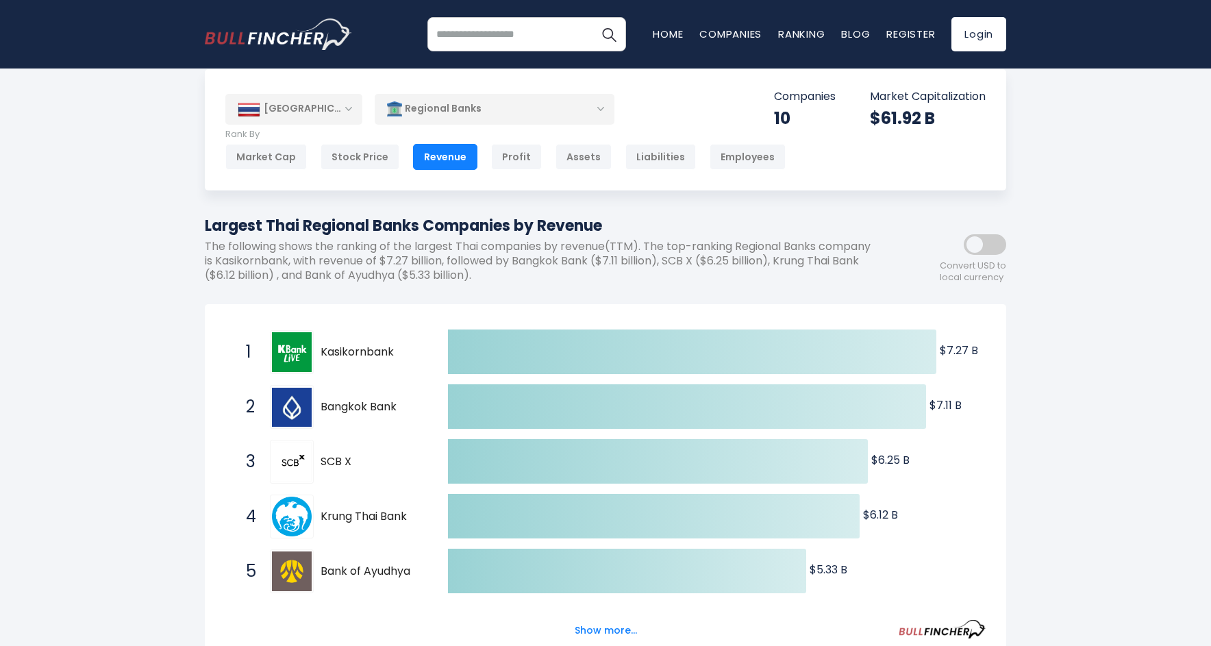
scroll to position [152, 0]
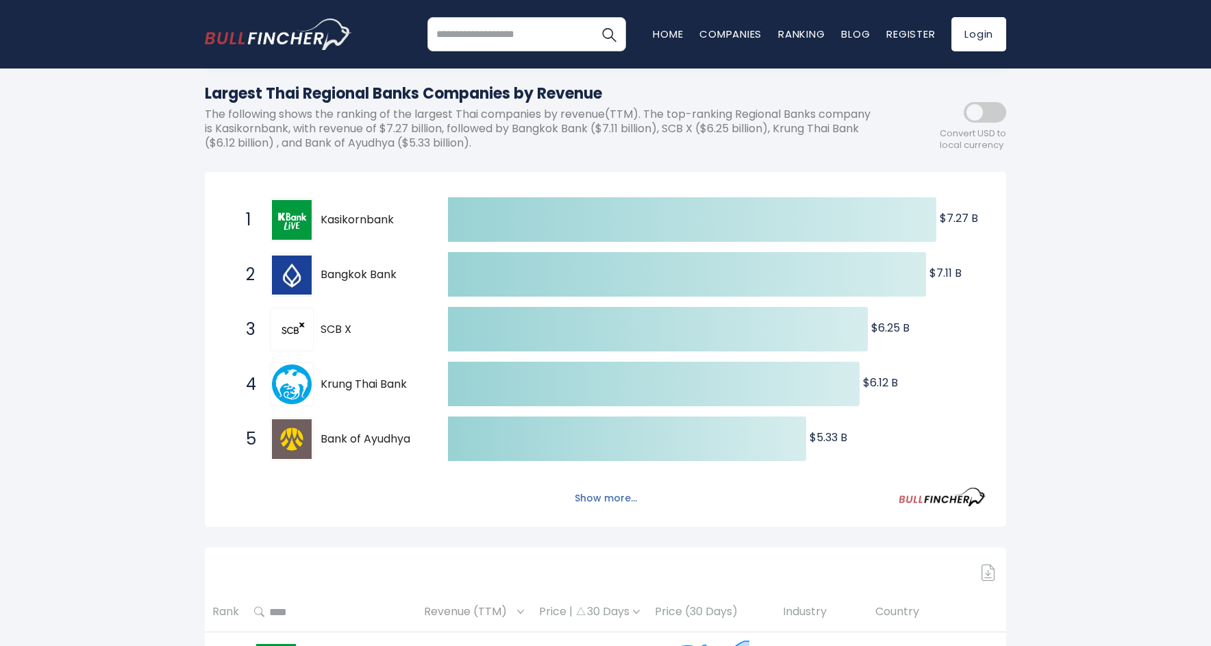
click at [603, 498] on button "Show more..." at bounding box center [605, 498] width 79 height 23
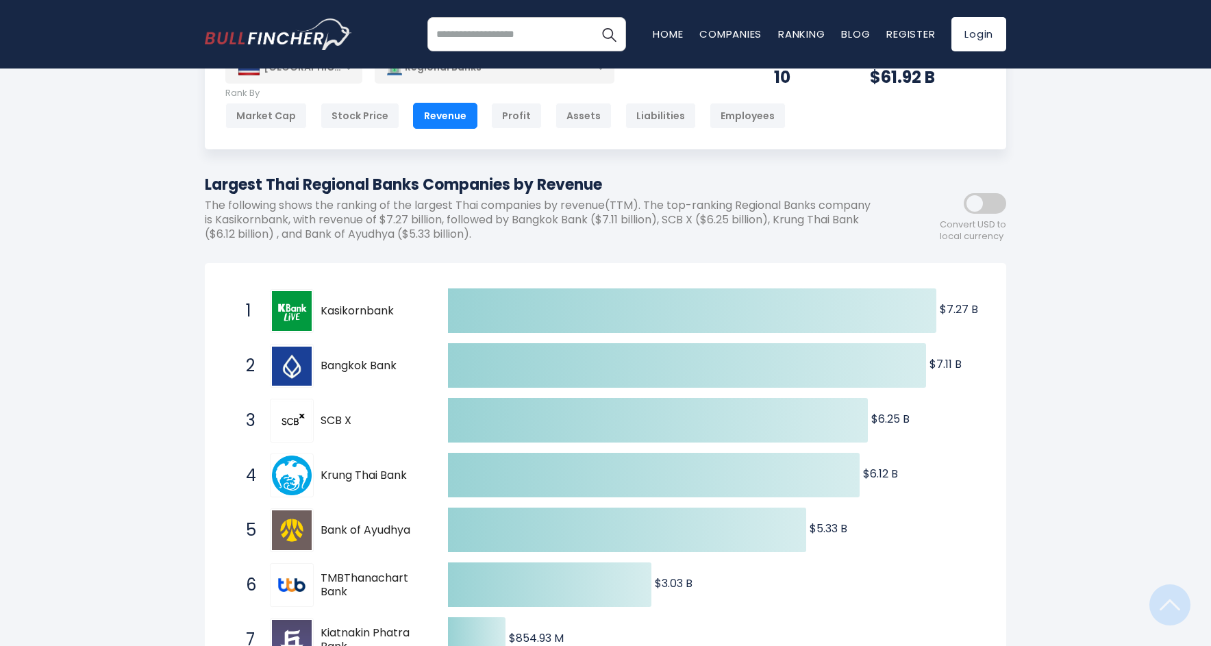
scroll to position [0, 0]
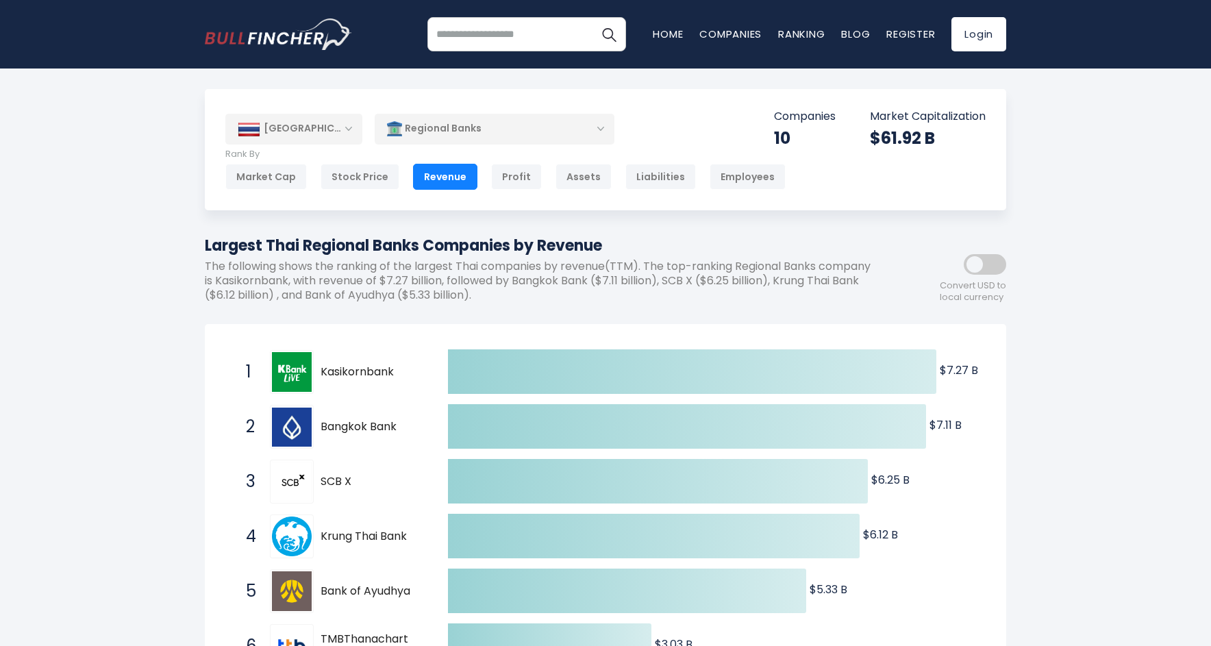
click at [604, 127] on div "Regional Banks" at bounding box center [495, 129] width 240 height 32
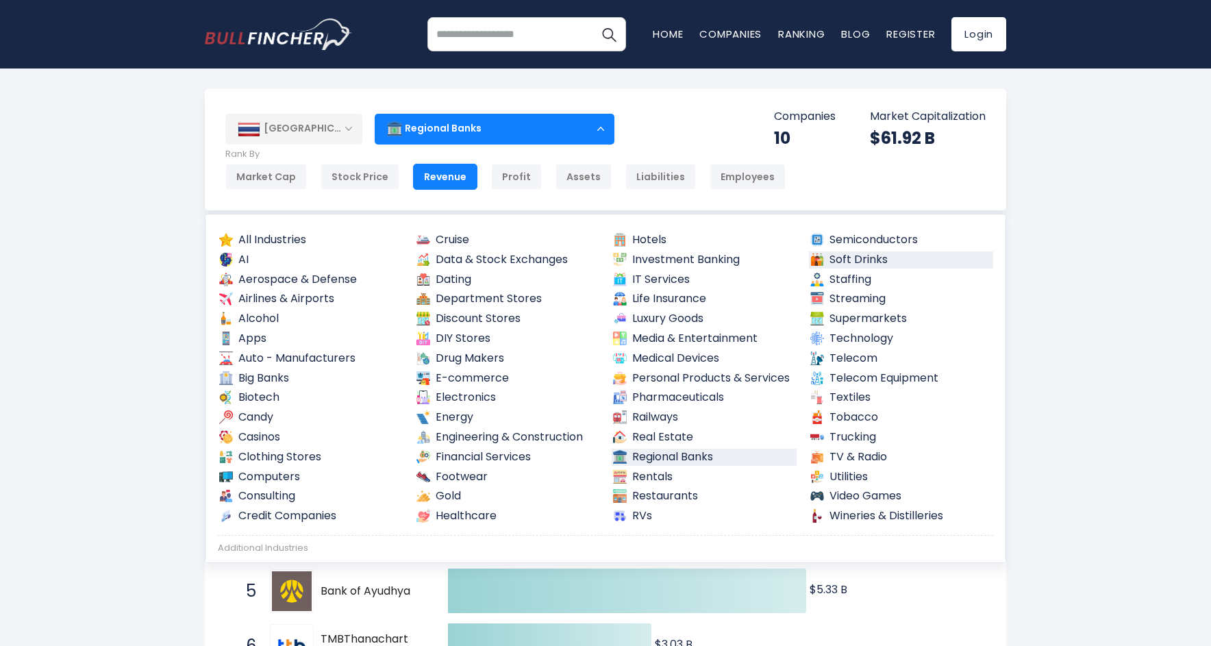
click at [875, 264] on link "Soft Drinks" at bounding box center [901, 259] width 185 height 17
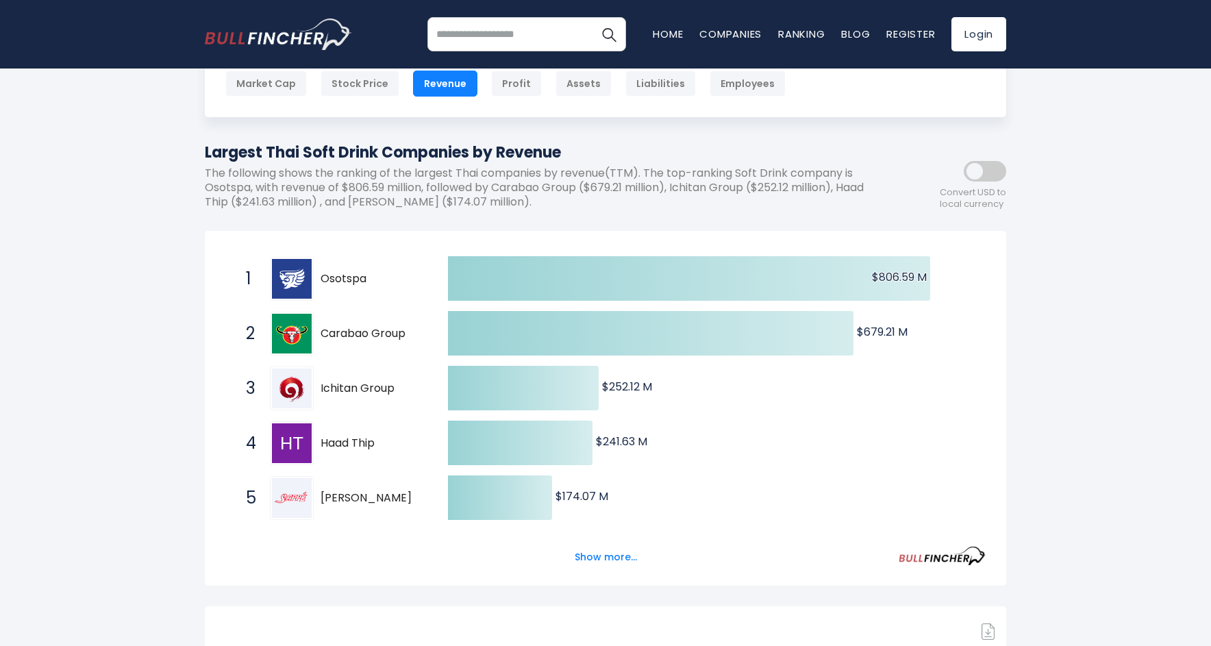
scroll to position [162, 0]
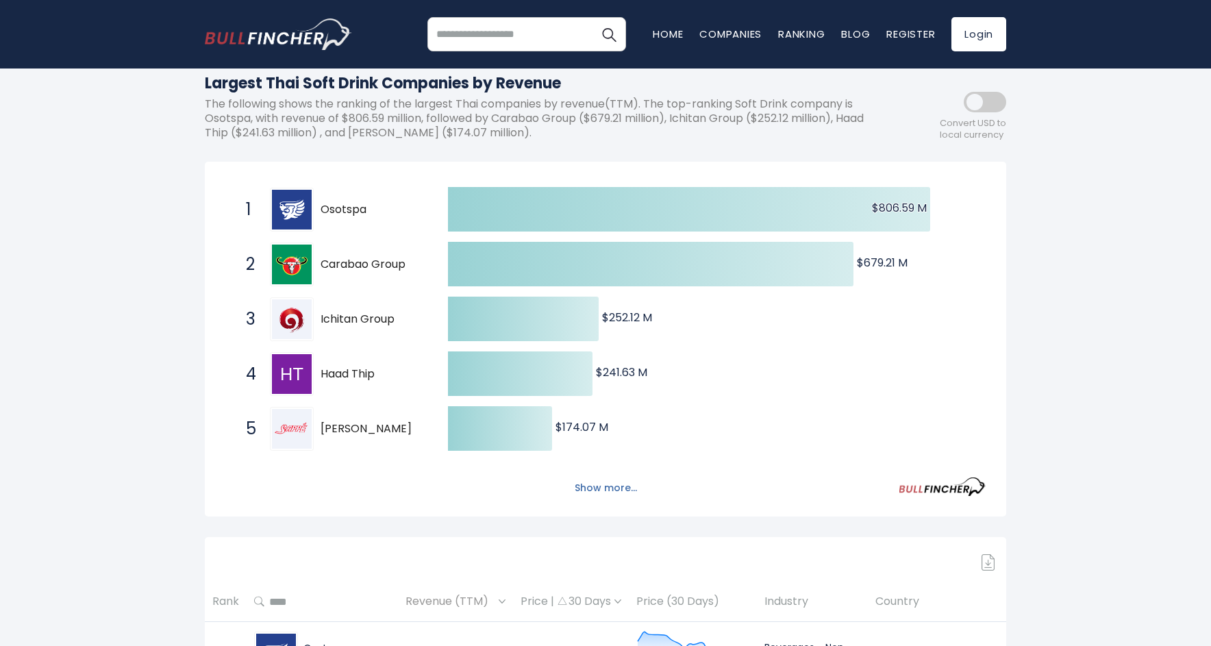
click at [617, 490] on button "Show more..." at bounding box center [605, 488] width 79 height 23
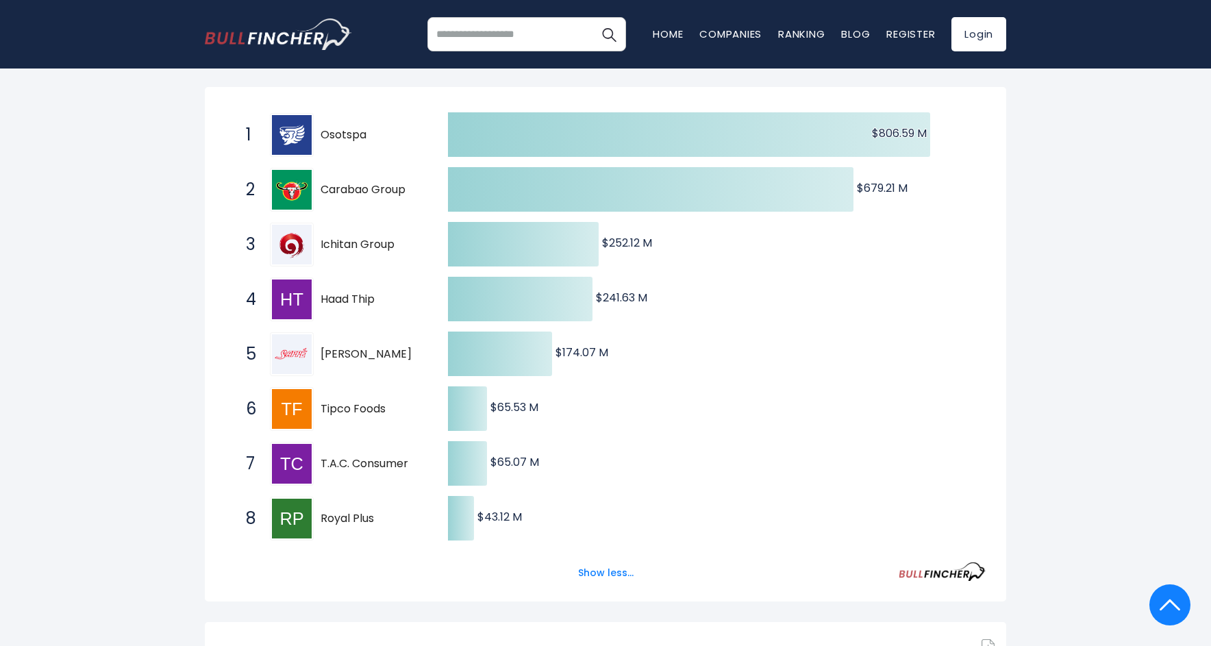
scroll to position [29, 0]
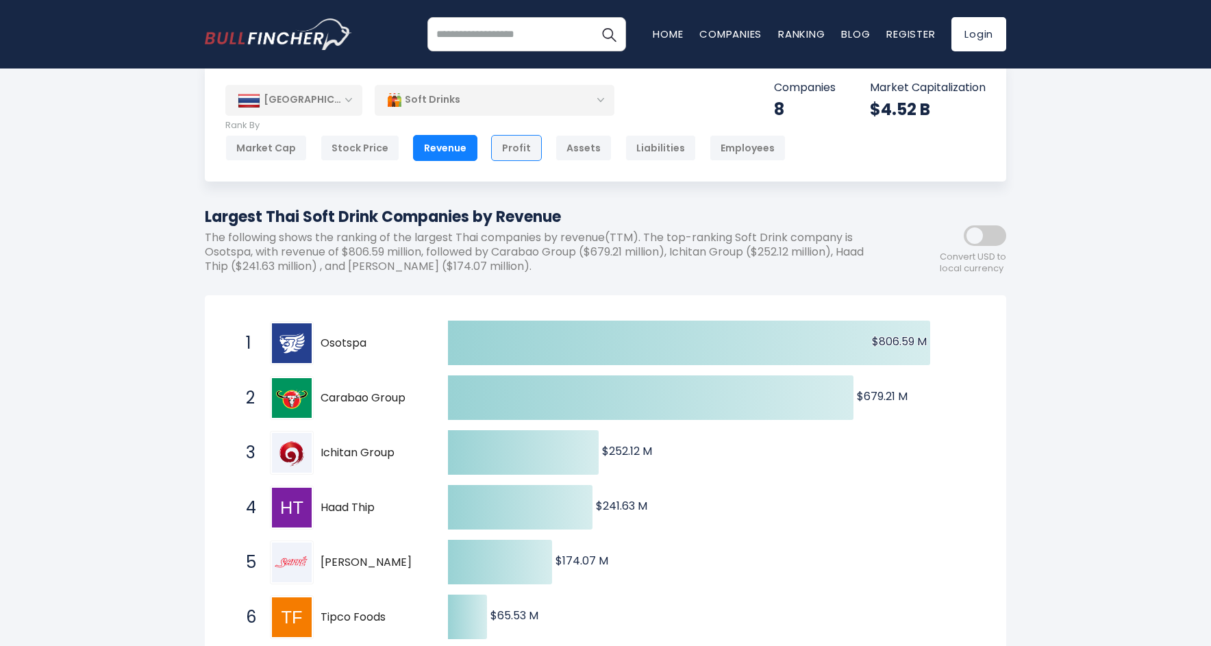
click at [511, 148] on div "Profit" at bounding box center [516, 148] width 51 height 26
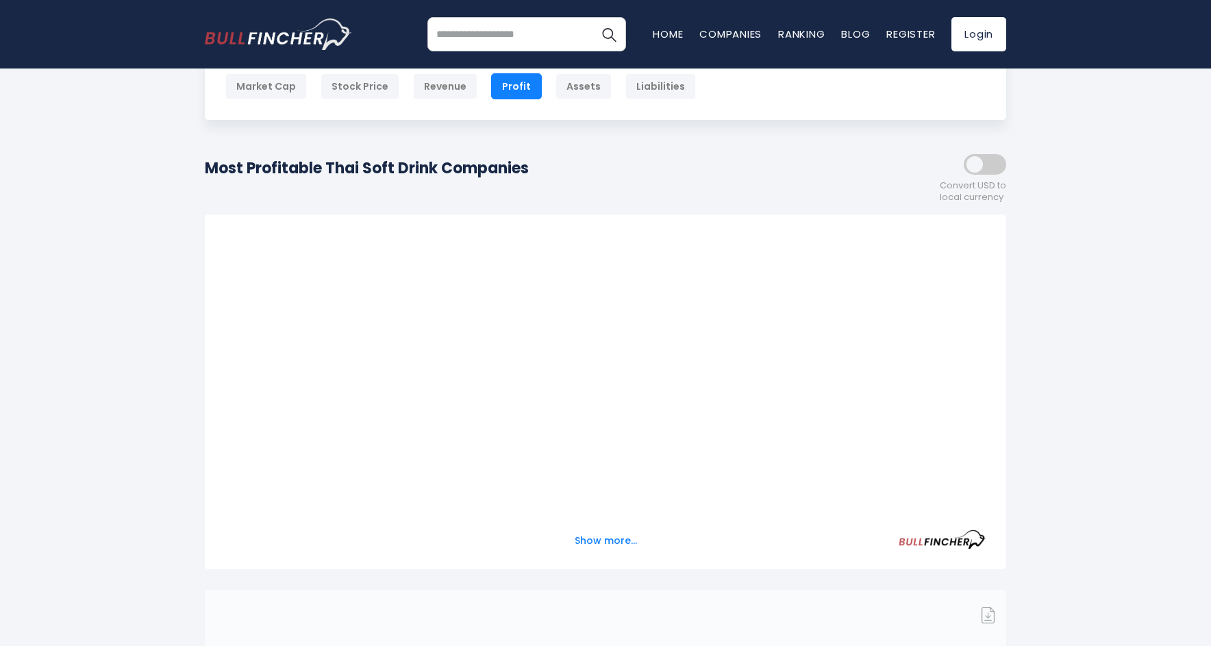
scroll to position [184, 0]
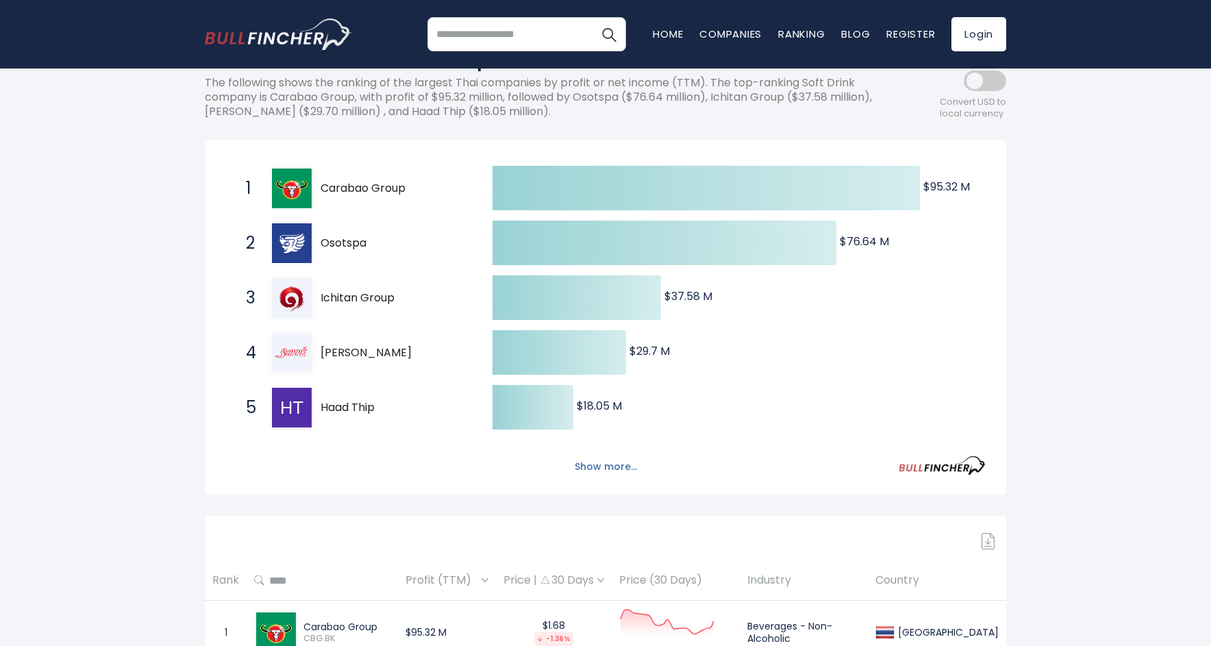
click at [618, 463] on button "Show more..." at bounding box center [605, 466] width 79 height 23
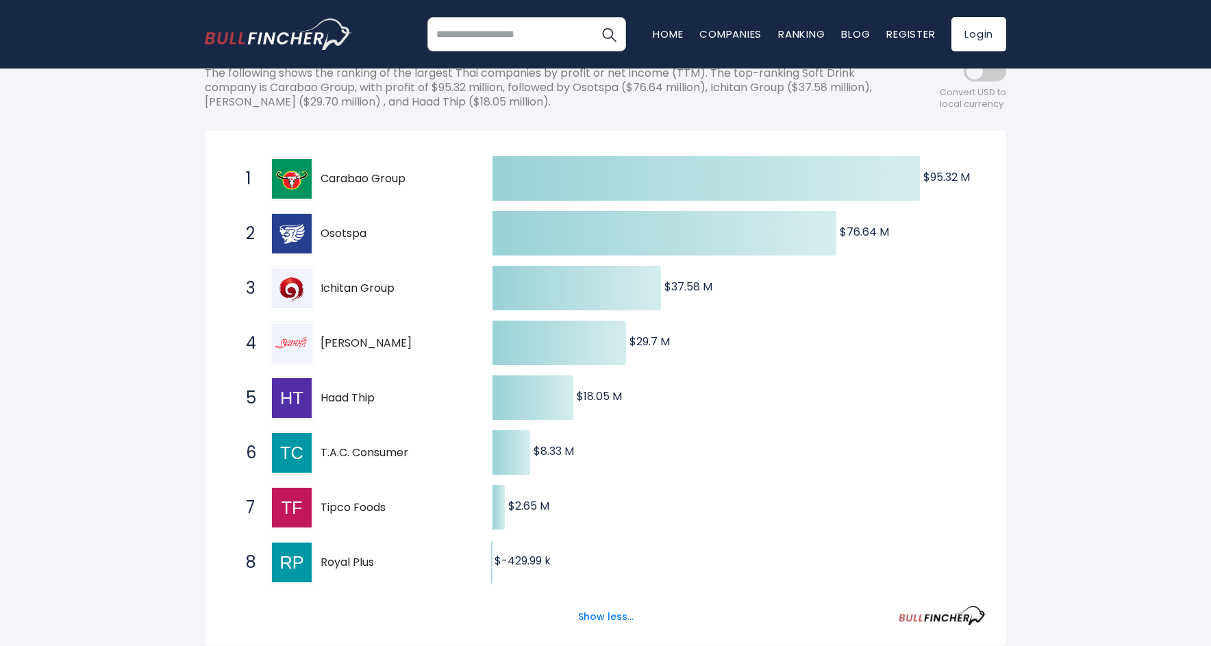
scroll to position [0, 0]
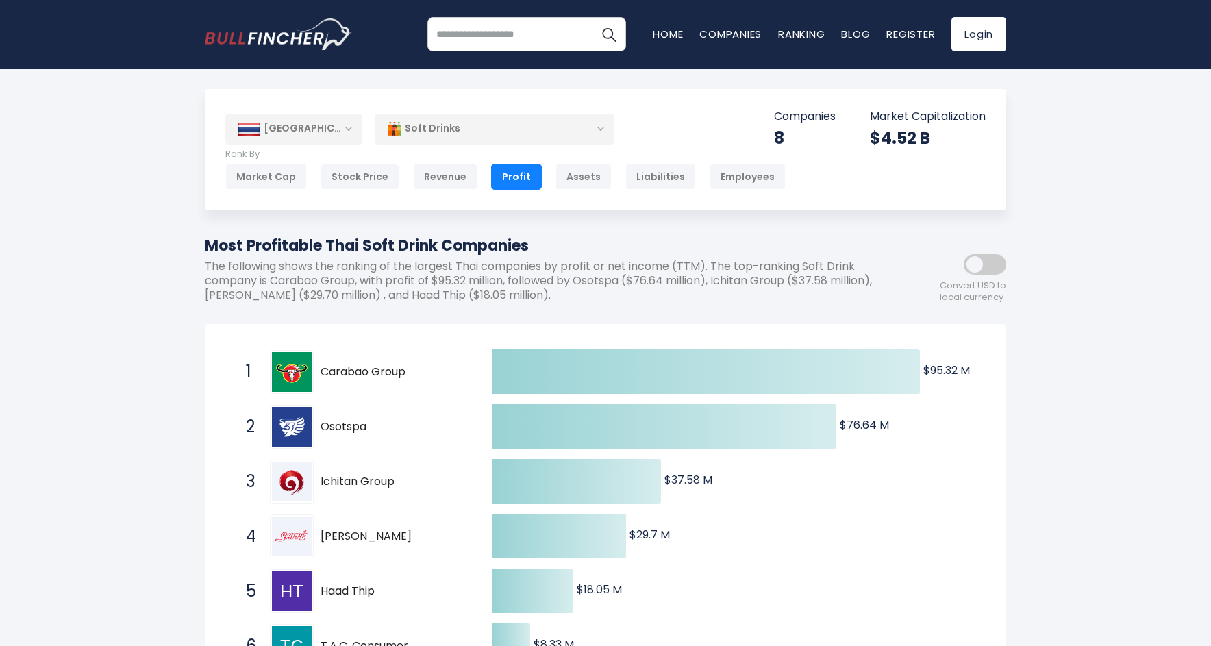
drag, startPoint x: 528, startPoint y: 246, endPoint x: 196, endPoint y: 247, distance: 332.2
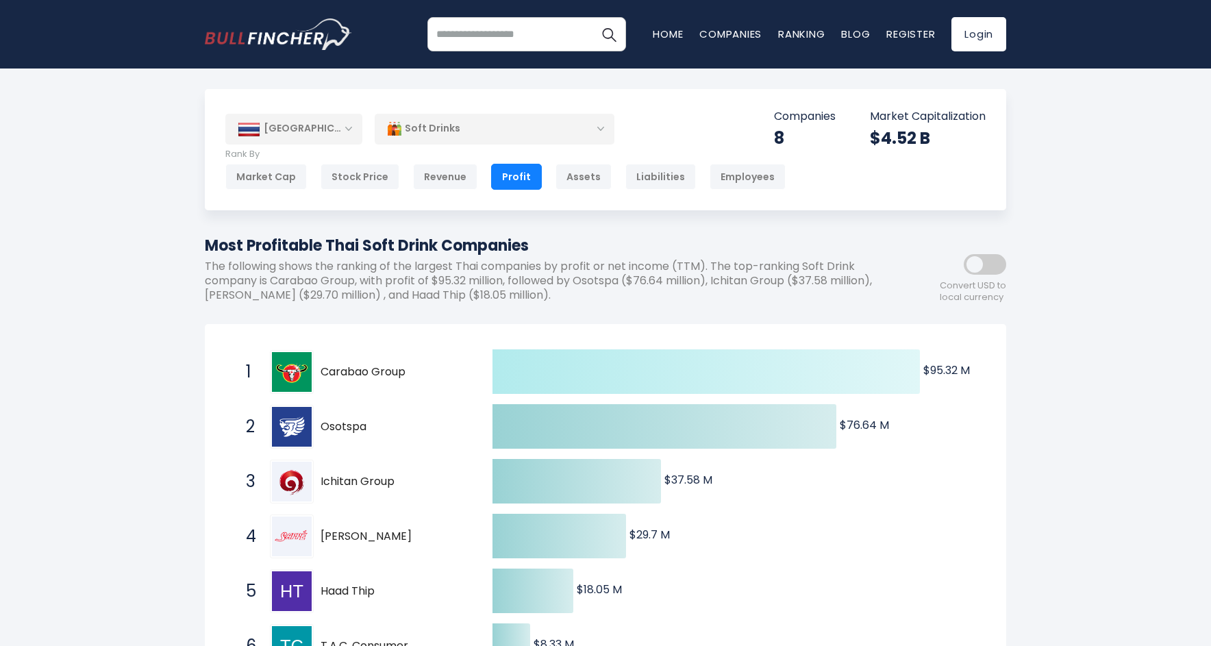
copy h1 "Most Profitable Thai Soft Drink Companies"
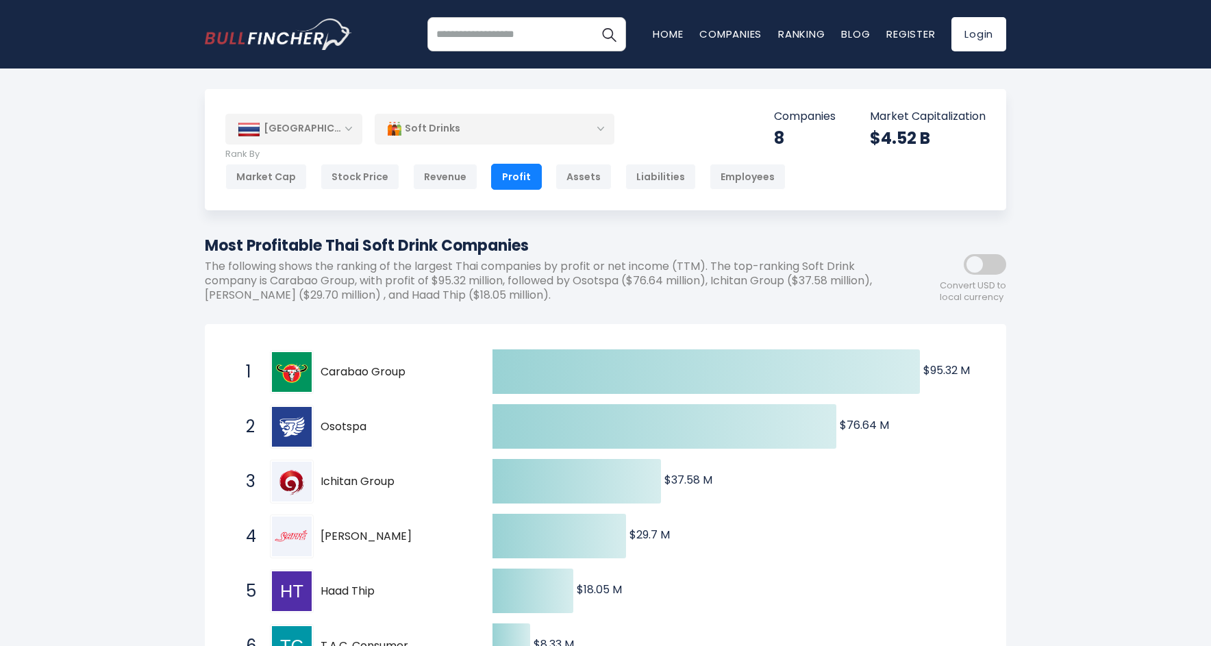
click at [599, 125] on div "Soft Drinks" at bounding box center [495, 129] width 240 height 32
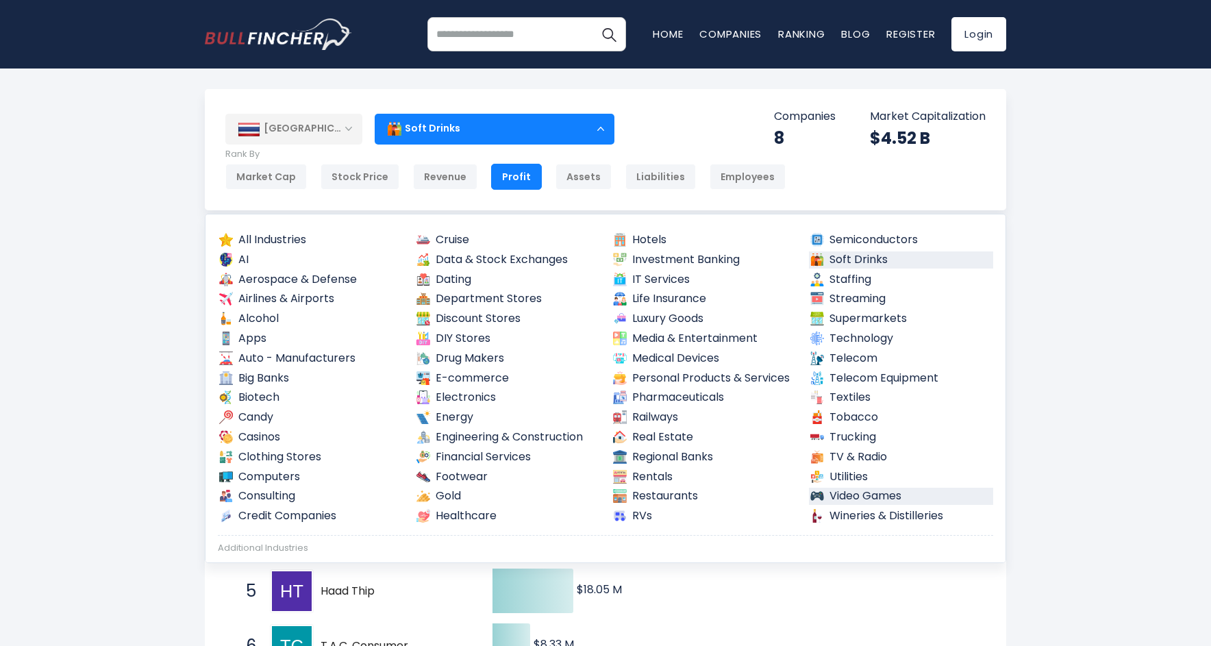
click at [892, 488] on link "Video Games" at bounding box center [901, 496] width 185 height 17
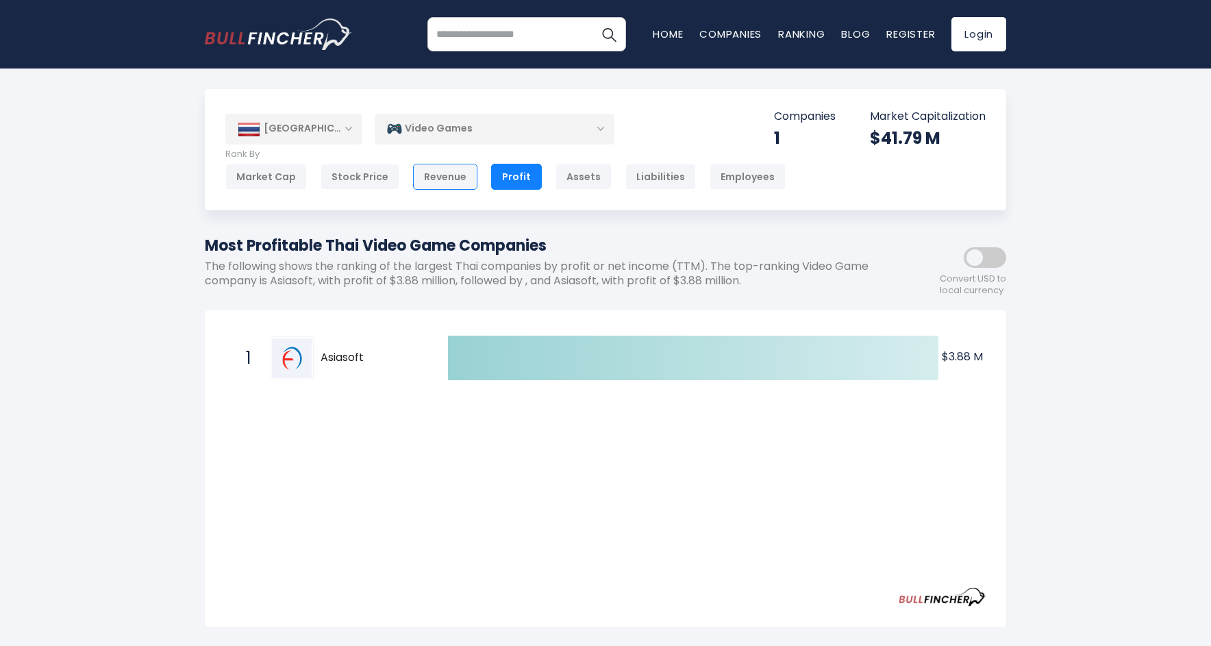
click at [442, 175] on div "Revenue" at bounding box center [445, 177] width 64 height 26
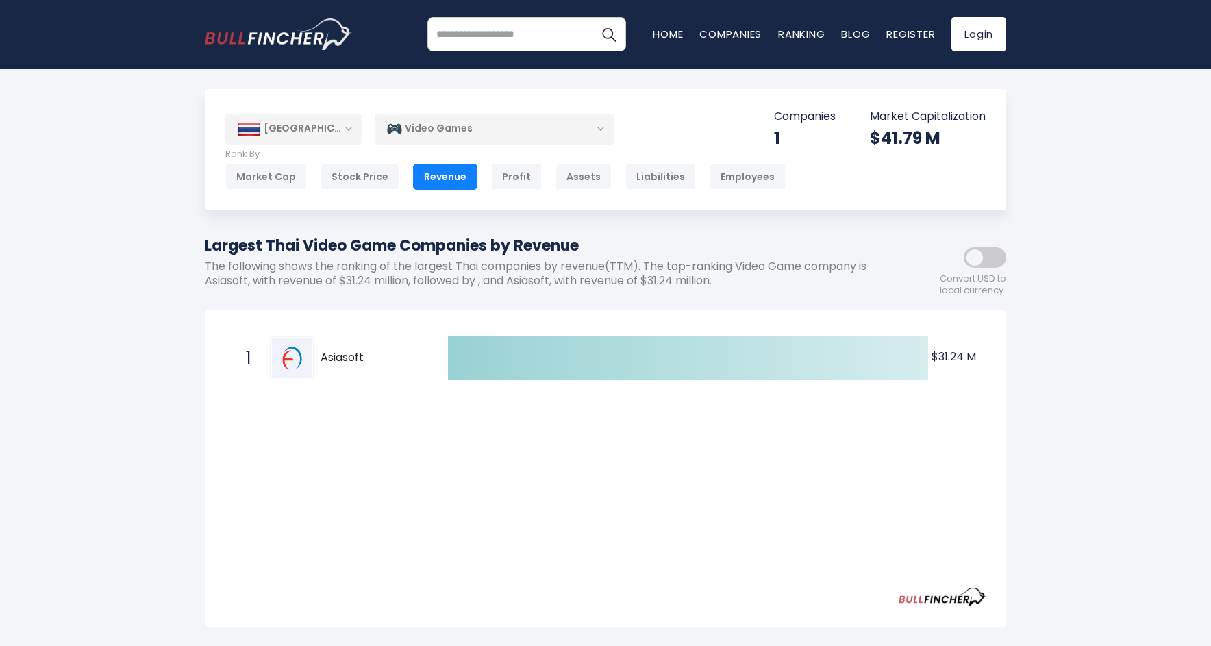
click at [600, 129] on div "Video Games" at bounding box center [495, 129] width 240 height 32
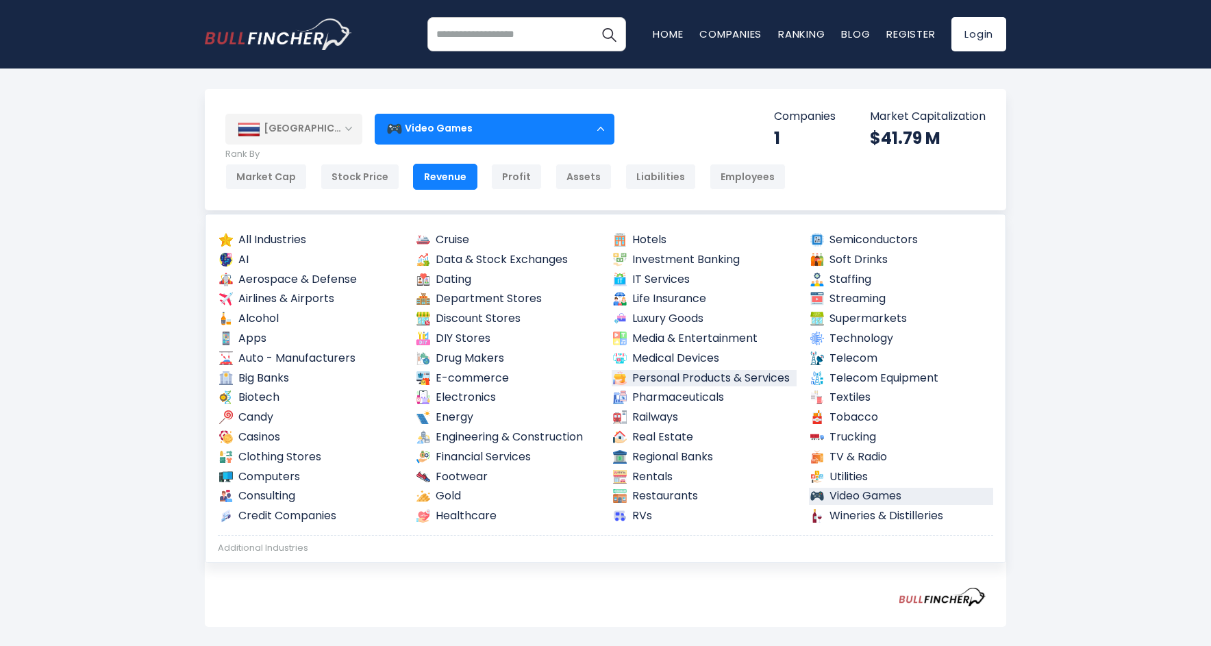
click at [729, 377] on link "Personal Products & Services" at bounding box center [704, 378] width 185 height 17
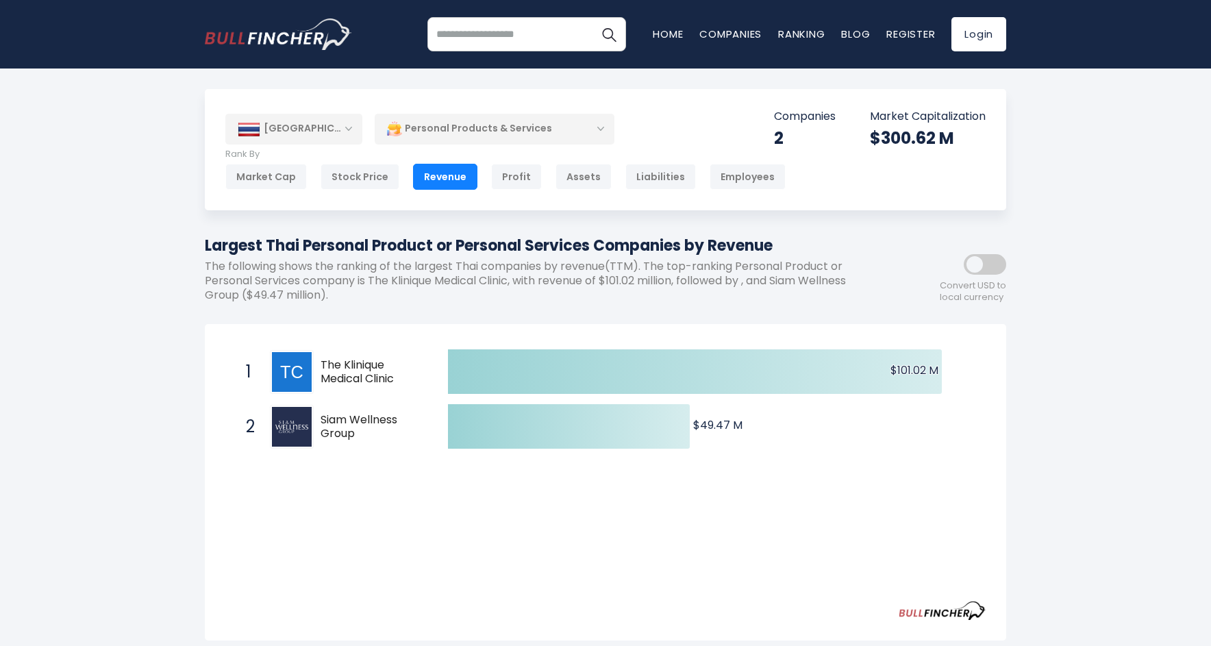
click at [603, 127] on div "Personal Products & Services" at bounding box center [495, 129] width 240 height 32
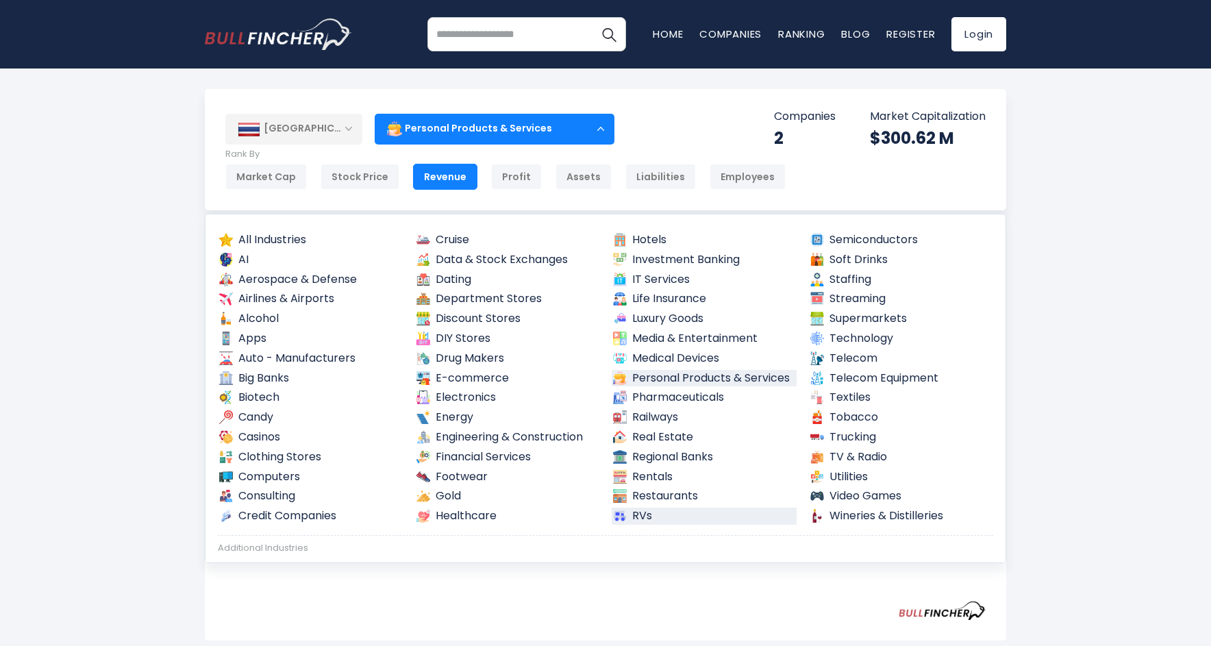
click at [684, 508] on link "RVs" at bounding box center [704, 516] width 185 height 17
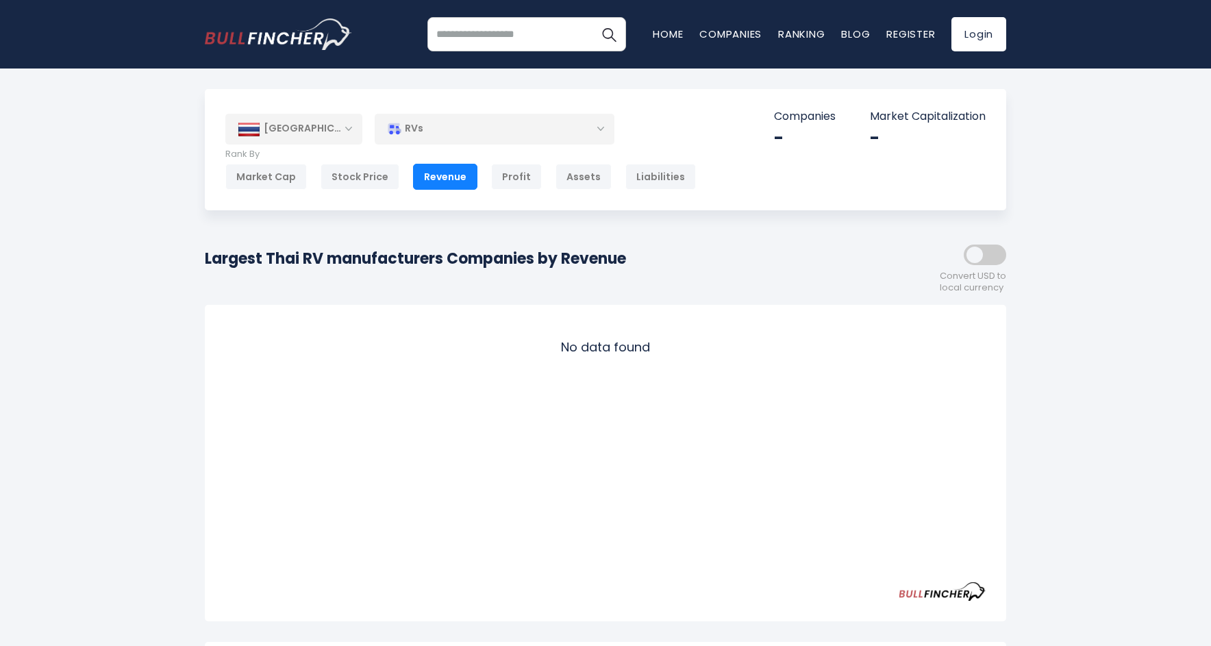
click at [603, 130] on div "RVs" at bounding box center [495, 129] width 240 height 32
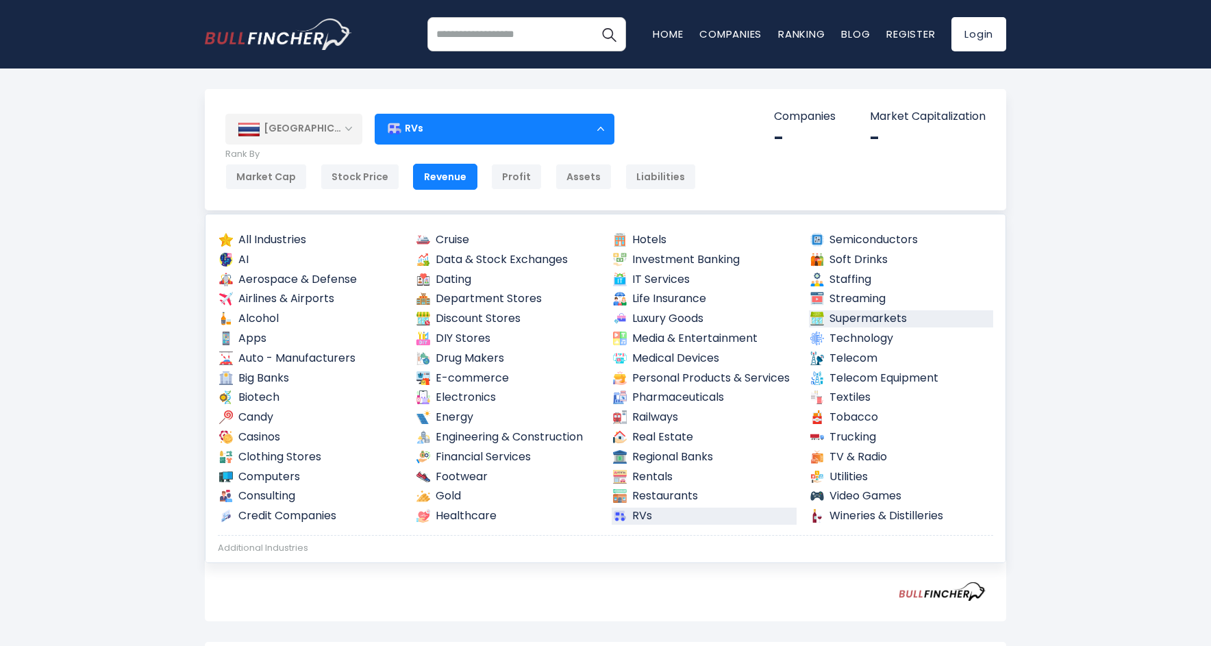
click at [883, 315] on link "Supermarkets" at bounding box center [901, 318] width 185 height 17
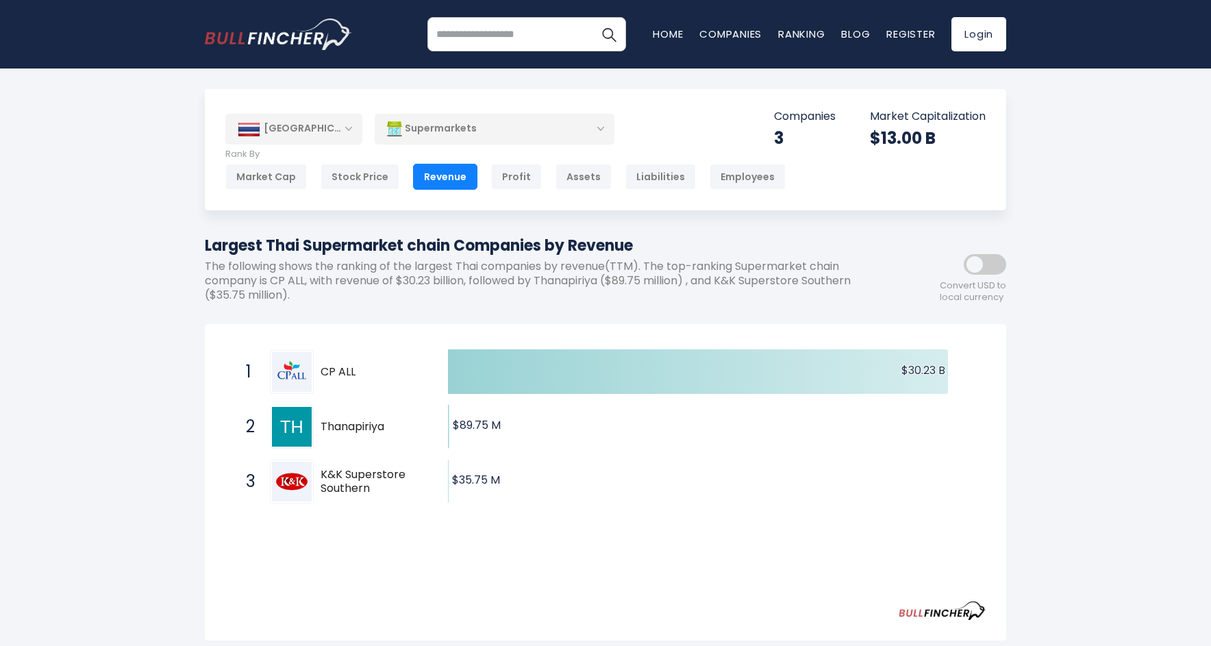
drag, startPoint x: 639, startPoint y: 246, endPoint x: 174, endPoint y: 247, distance: 465.0
click at [174, 247] on div "[GEOGRAPHIC_DATA] Entire World 30,364 [GEOGRAPHIC_DATA] 3,960" at bounding box center [605, 549] width 1211 height 921
copy h1 "Largest Thai Supermarket chain Companies by Revenue"
